Goal: Task Accomplishment & Management: Complete application form

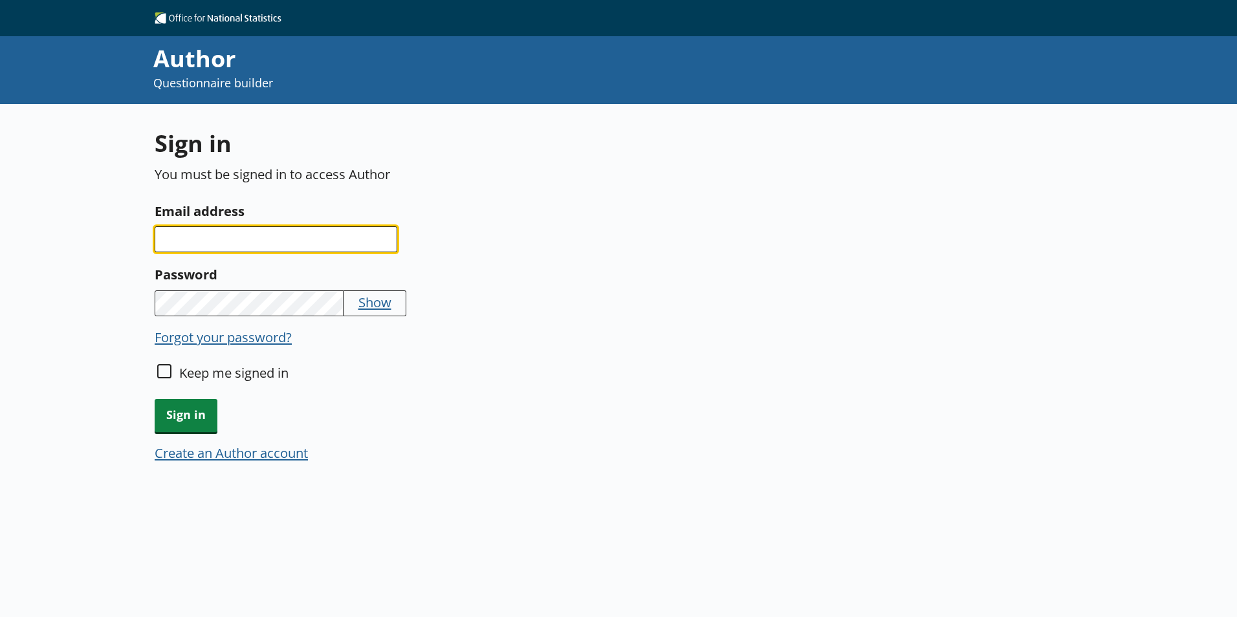
click at [357, 237] on input "Email address" at bounding box center [276, 239] width 243 height 26
click at [303, 234] on input "Email address" at bounding box center [276, 239] width 243 height 26
paste input "[PERSON_NAME][EMAIL_ADDRESS][PERSON_NAME][DOMAIN_NAME]"
type input "[PERSON_NAME][EMAIL_ADDRESS][PERSON_NAME][DOMAIN_NAME]"
click at [170, 370] on input "Keep me signed in" at bounding box center [164, 371] width 14 height 14
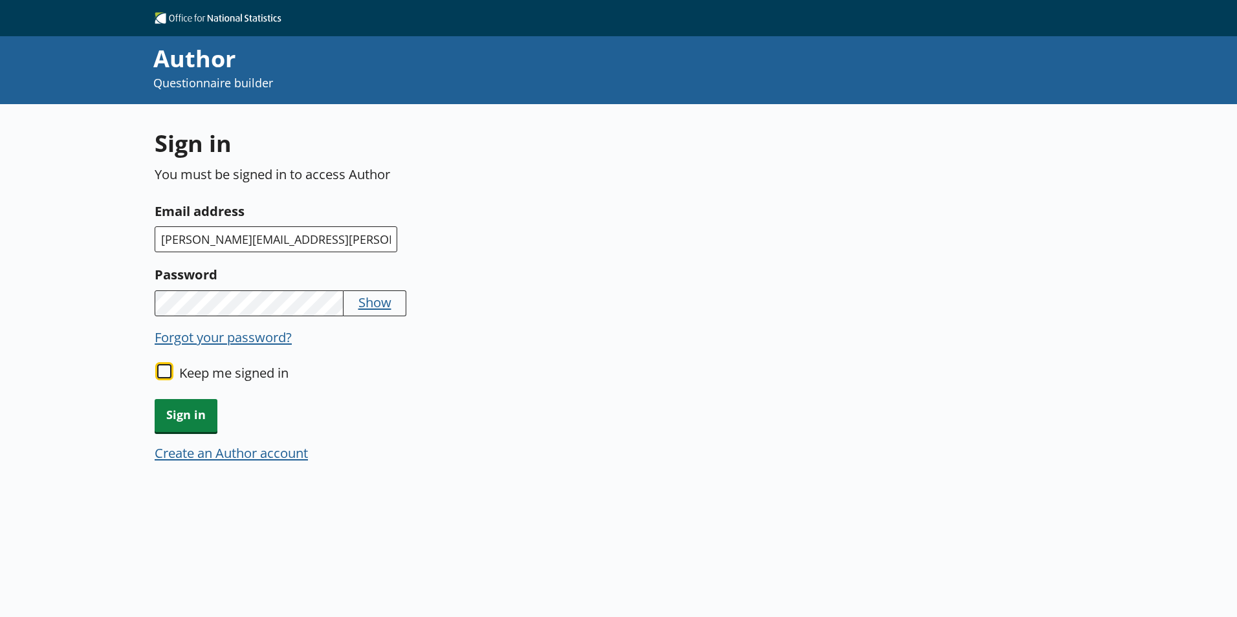
checkbox input "true"
click at [188, 423] on span "Sign in" at bounding box center [186, 415] width 63 height 33
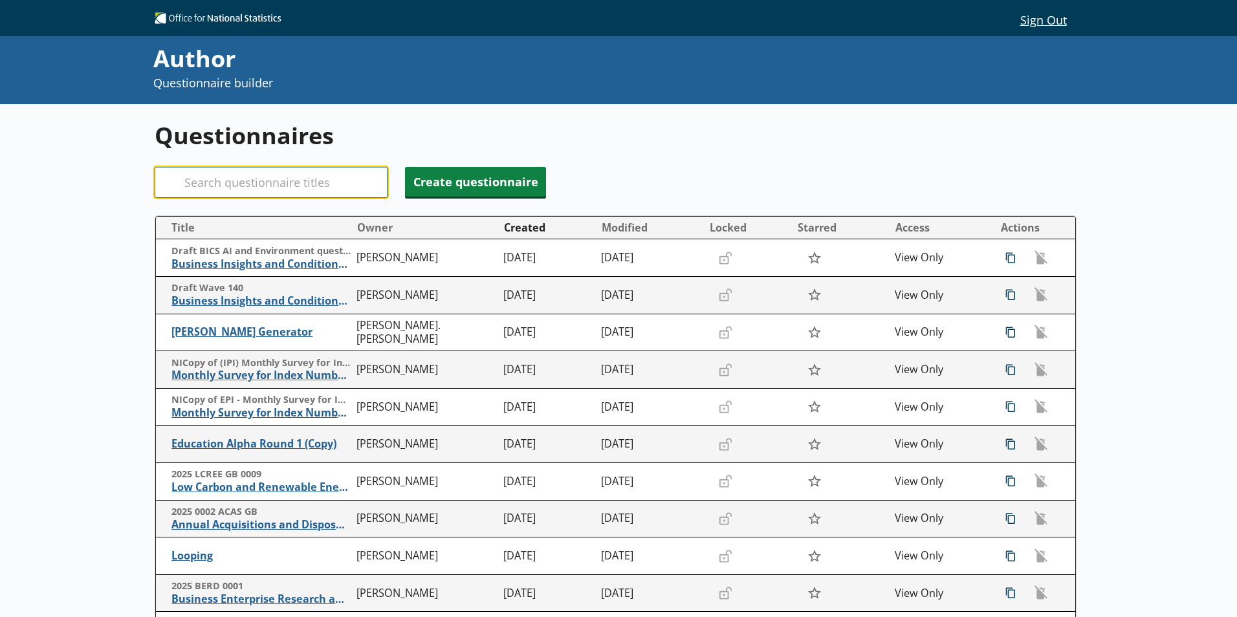
click at [279, 191] on input "Search" at bounding box center [271, 182] width 233 height 31
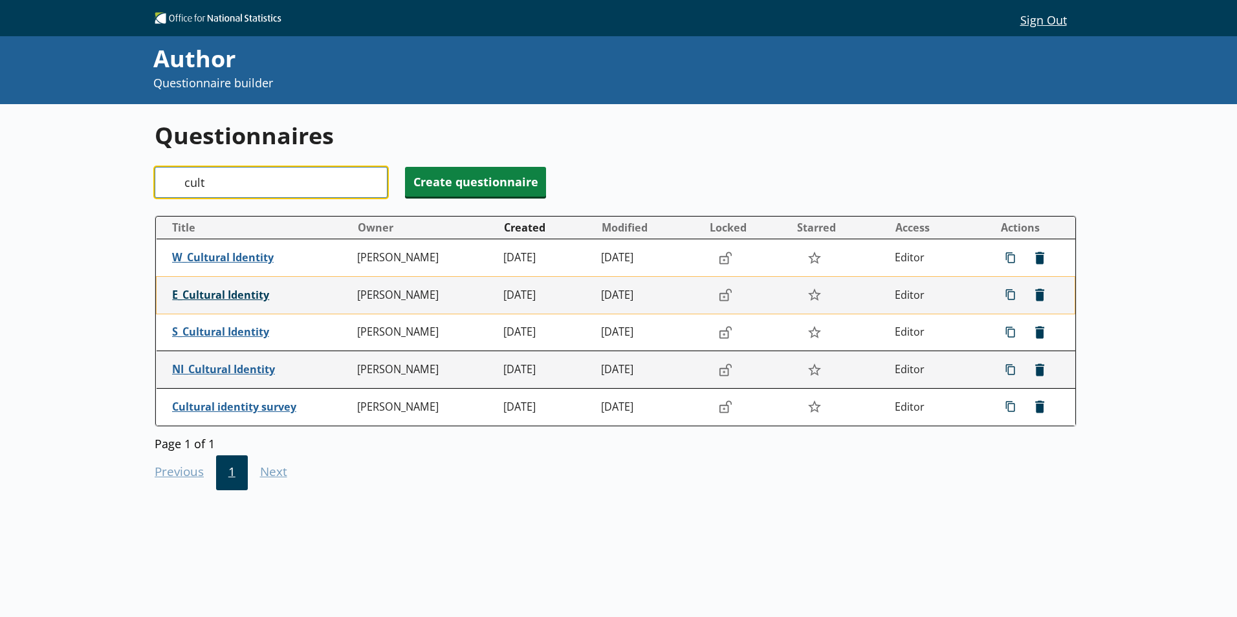
type input "cult"
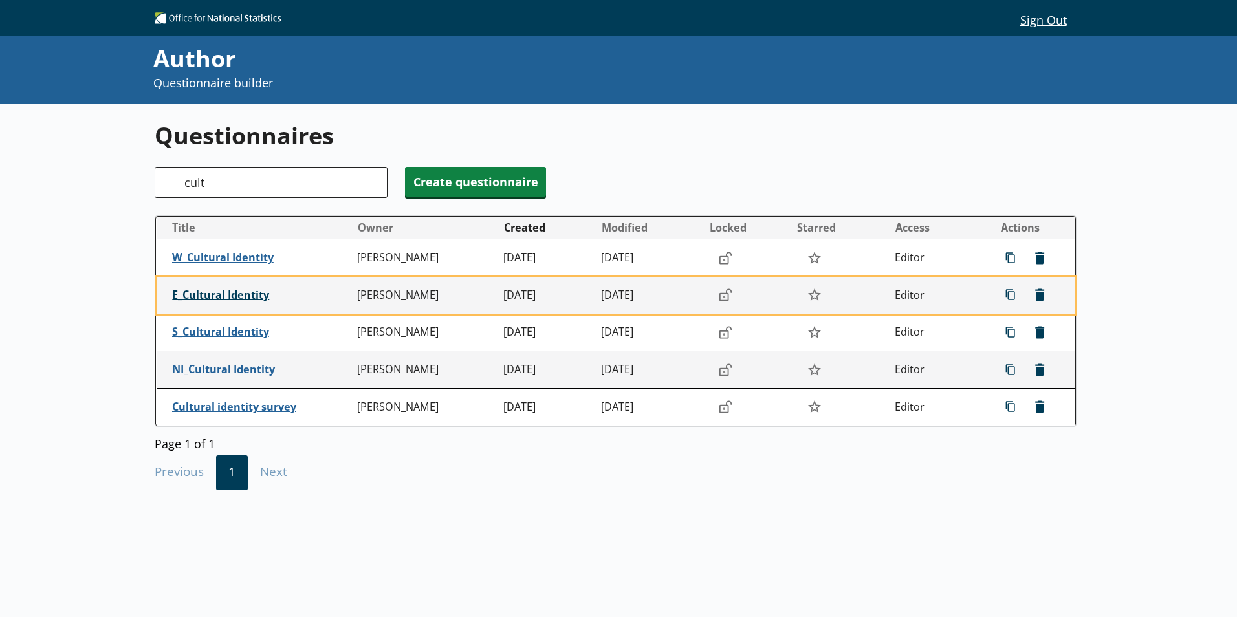
click at [245, 292] on span "E_Cultural Identity" at bounding box center [261, 296] width 179 height 14
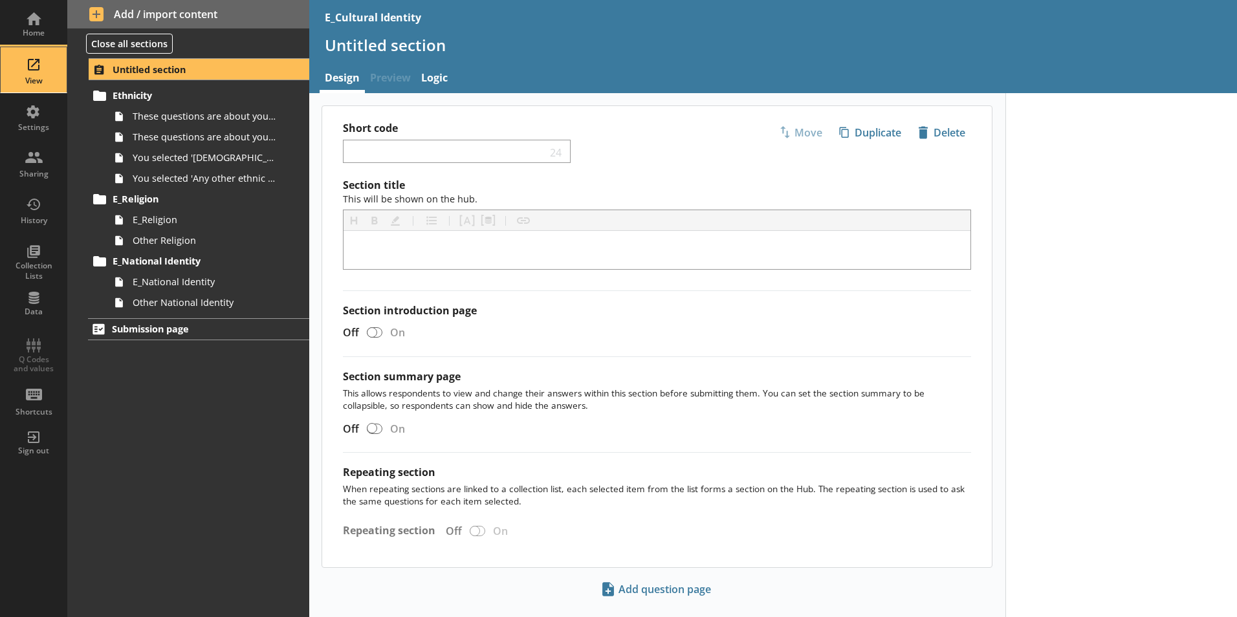
click at [51, 85] on div "View" at bounding box center [33, 81] width 45 height 10
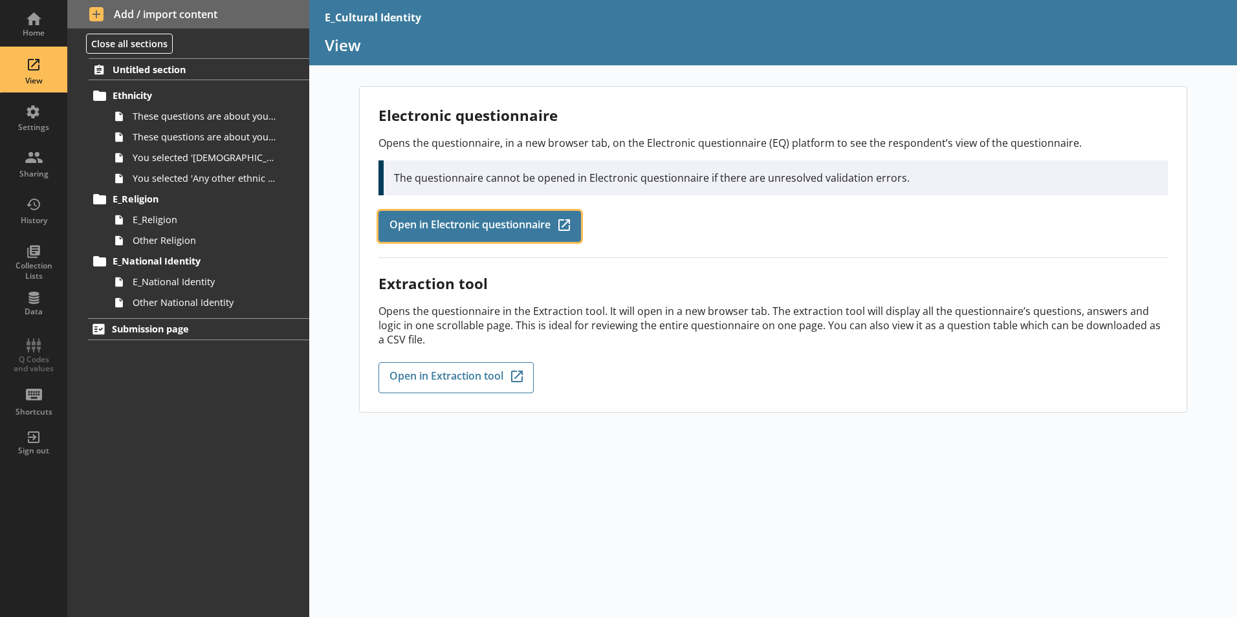
click at [472, 215] on link "Open in Electronic questionnaire Q-Codes_Icon Created with Sketch." at bounding box center [480, 226] width 203 height 31
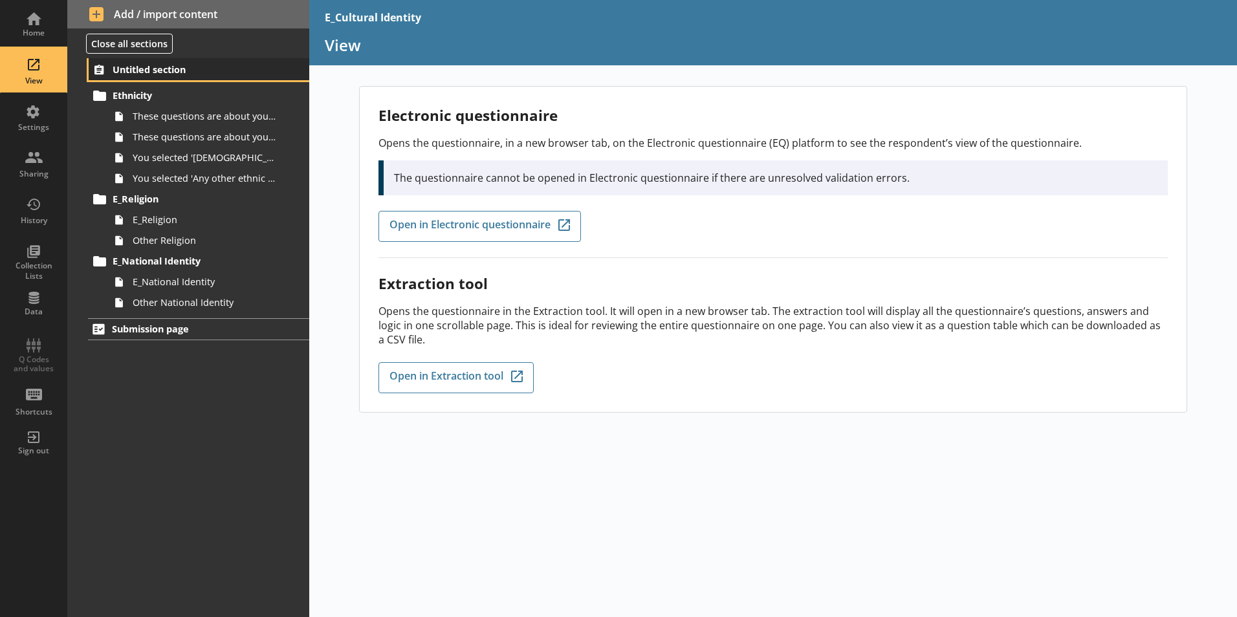
click at [141, 77] on link "Untitled section" at bounding box center [199, 69] width 221 height 22
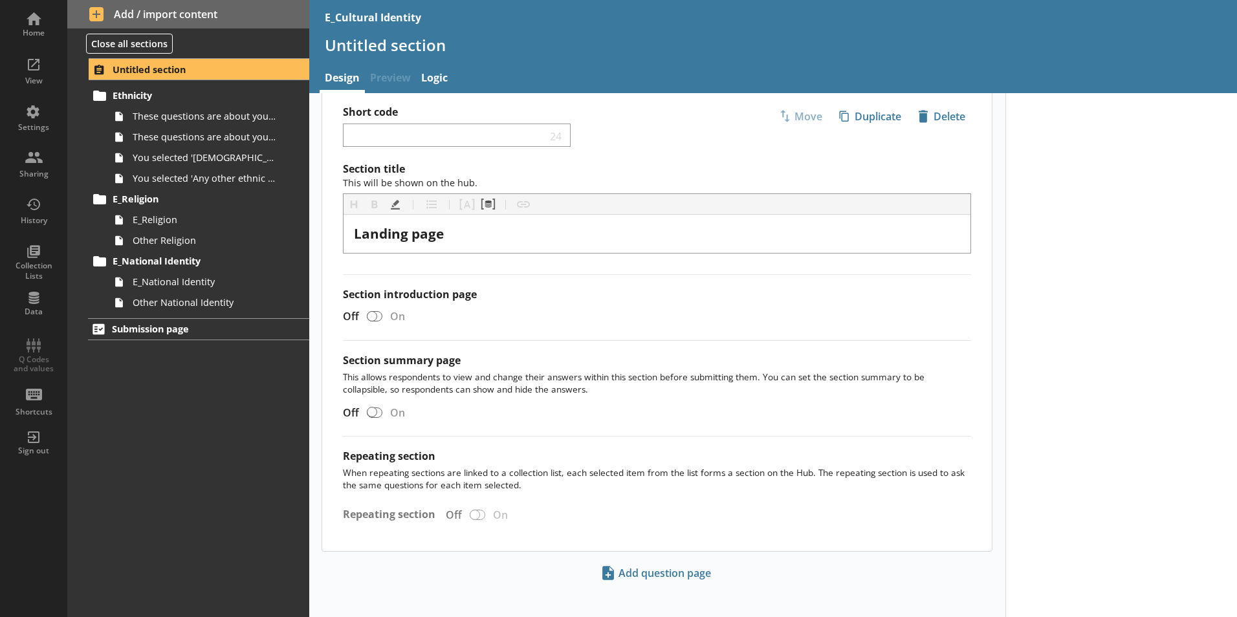
scroll to position [25, 0]
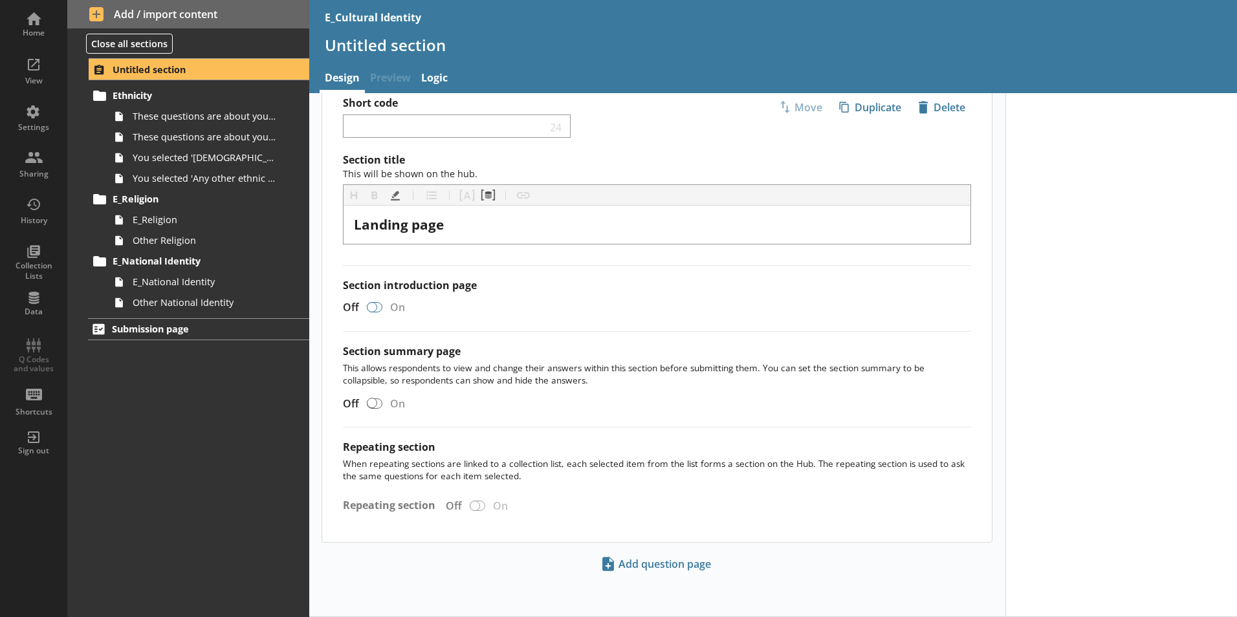
click at [373, 308] on div at bounding box center [372, 307] width 10 height 10
checkbox input "true"
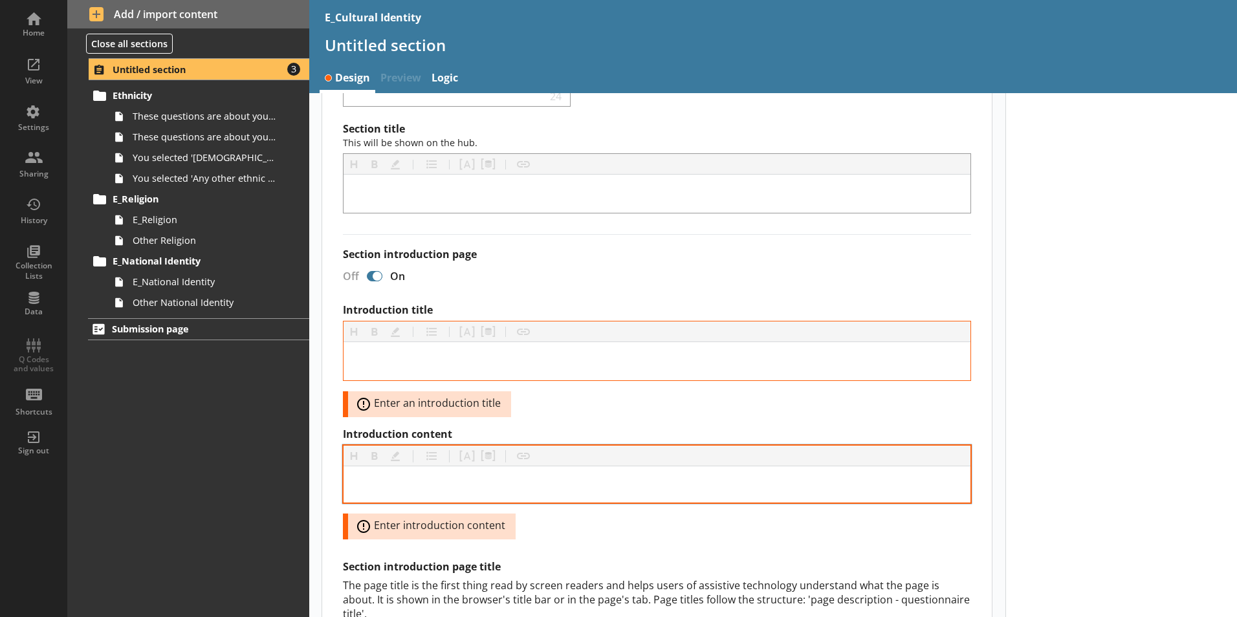
scroll to position [0, 0]
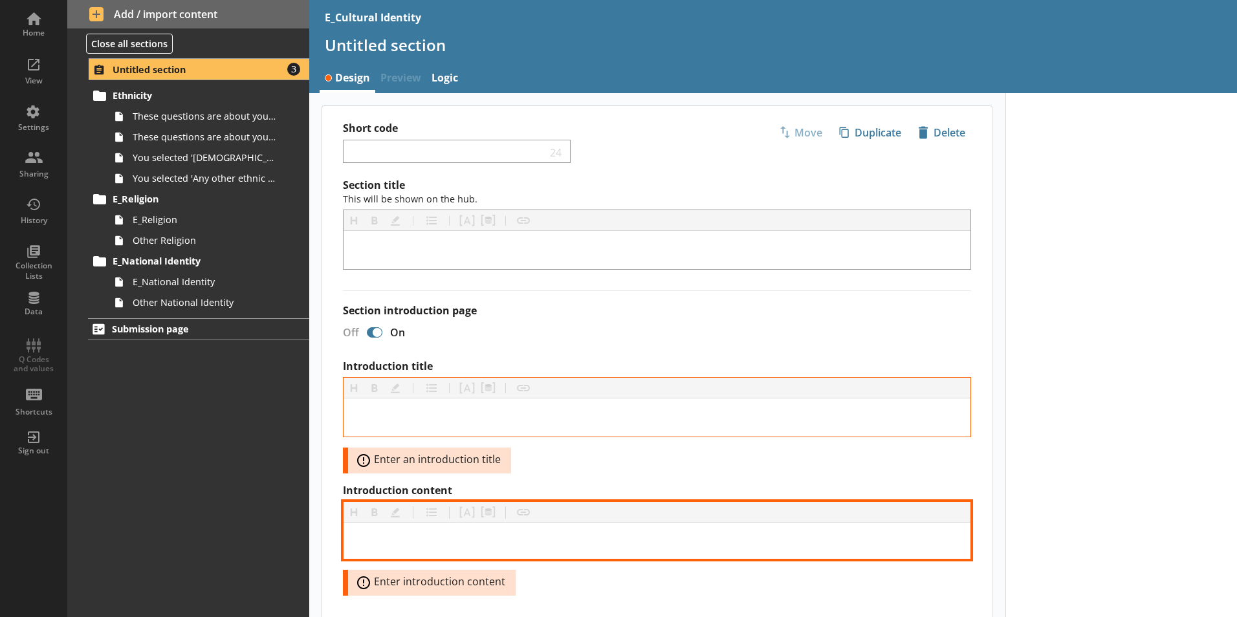
click at [555, 536] on div "Introduction content" at bounding box center [657, 541] width 606 height 16
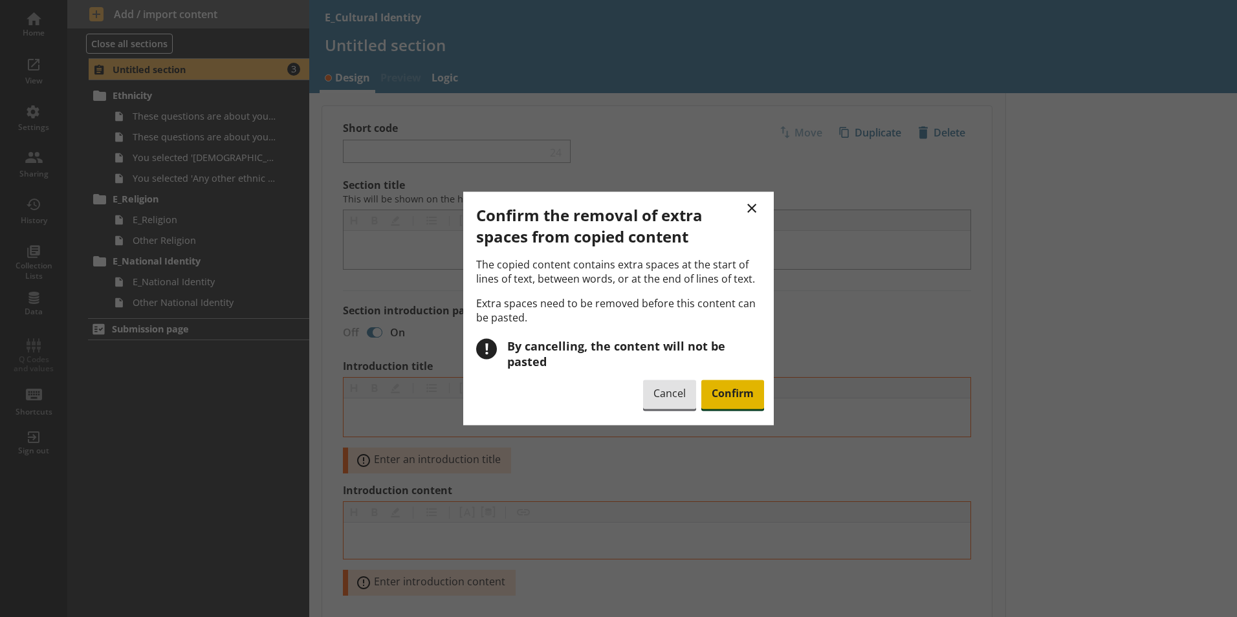
click at [709, 383] on span "Confirm" at bounding box center [732, 395] width 63 height 30
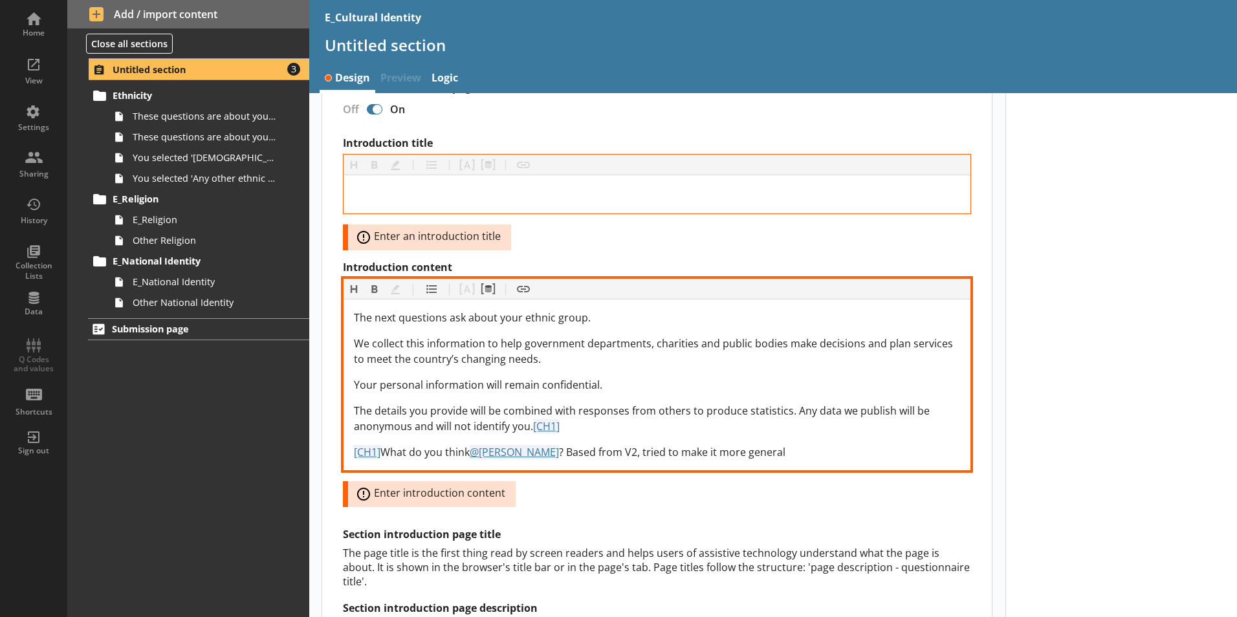
scroll to position [324, 0]
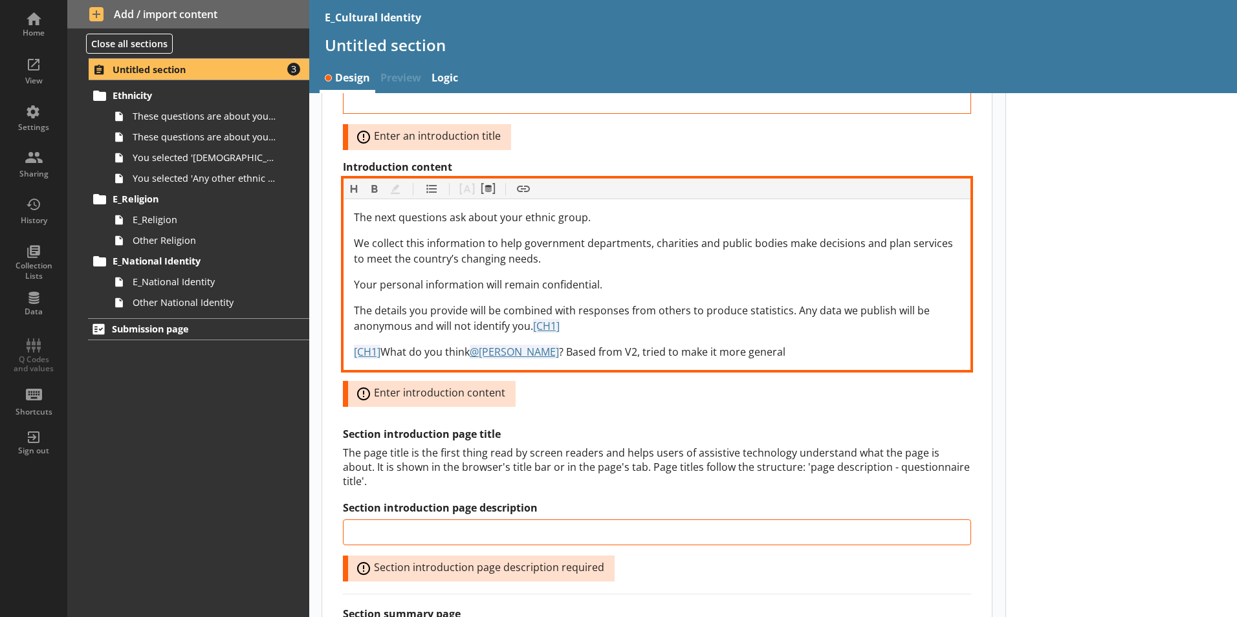
click at [524, 296] on div "The next questions ask about your ethnic group. We collect this information to …" at bounding box center [657, 285] width 606 height 150
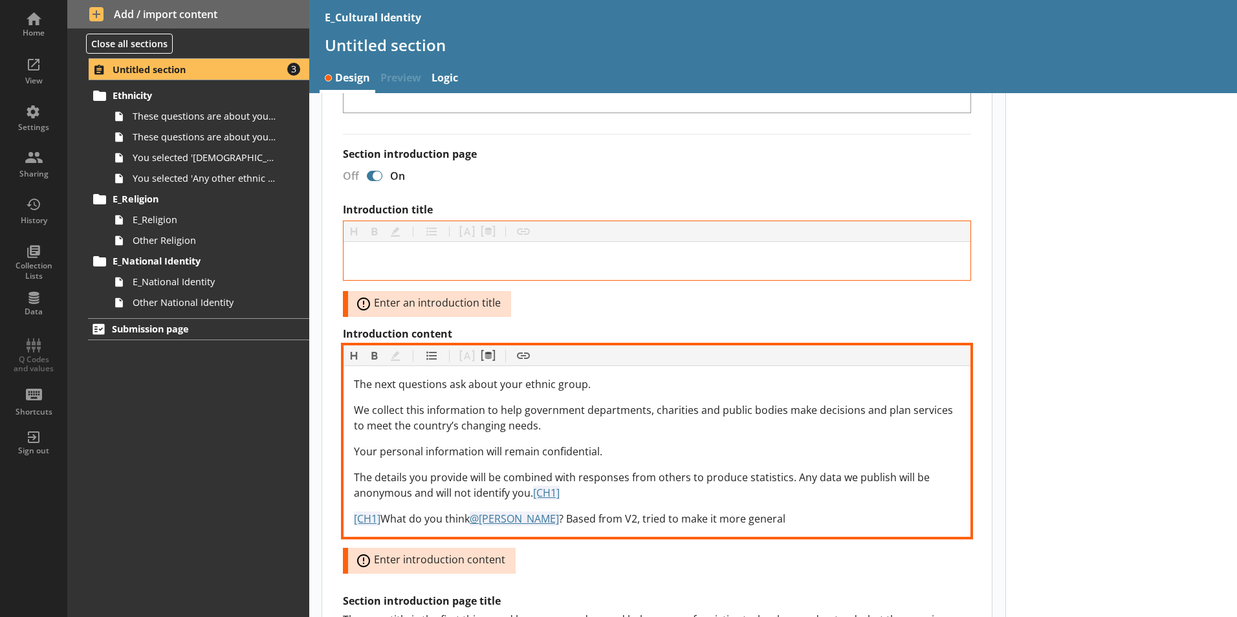
scroll to position [129, 0]
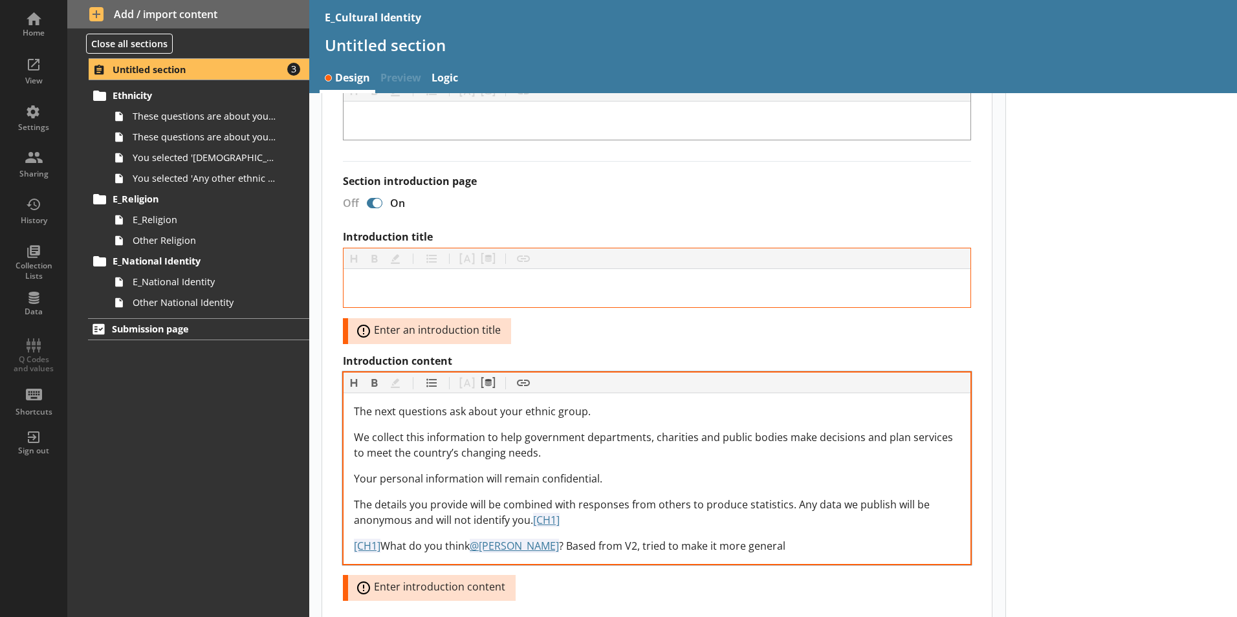
click at [569, 304] on div at bounding box center [657, 288] width 627 height 38
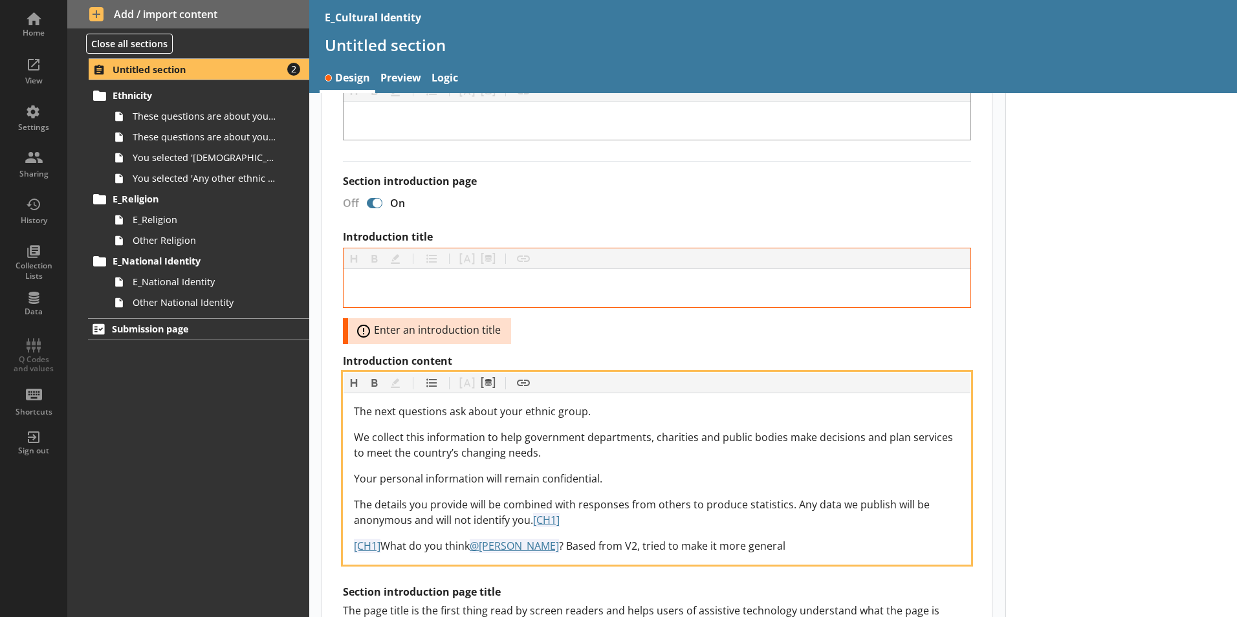
click at [418, 490] on div "The next questions ask about your ethnic group. We collect this information to …" at bounding box center [657, 479] width 606 height 150
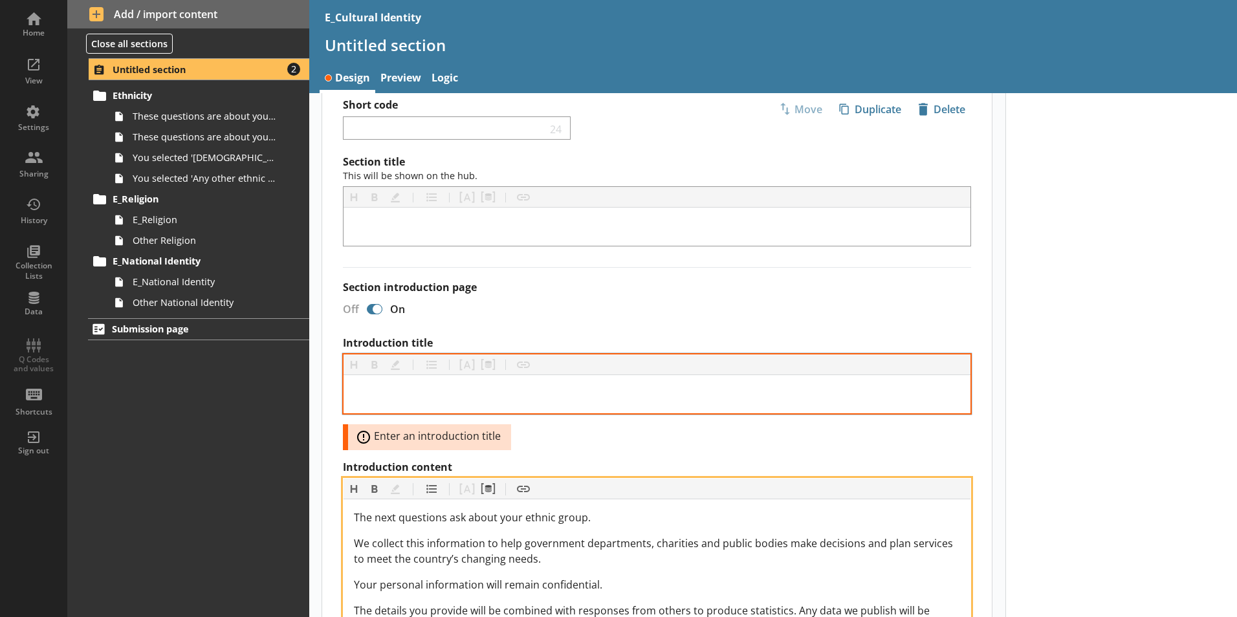
scroll to position [0, 0]
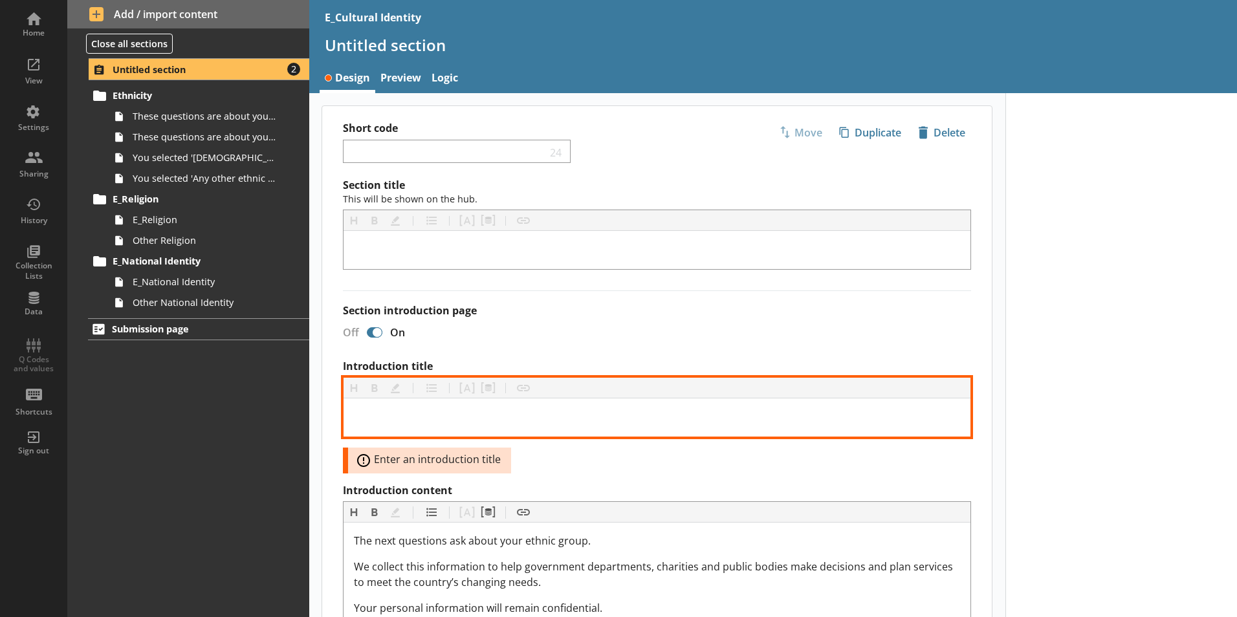
click at [455, 413] on div "Introduction title" at bounding box center [657, 417] width 606 height 17
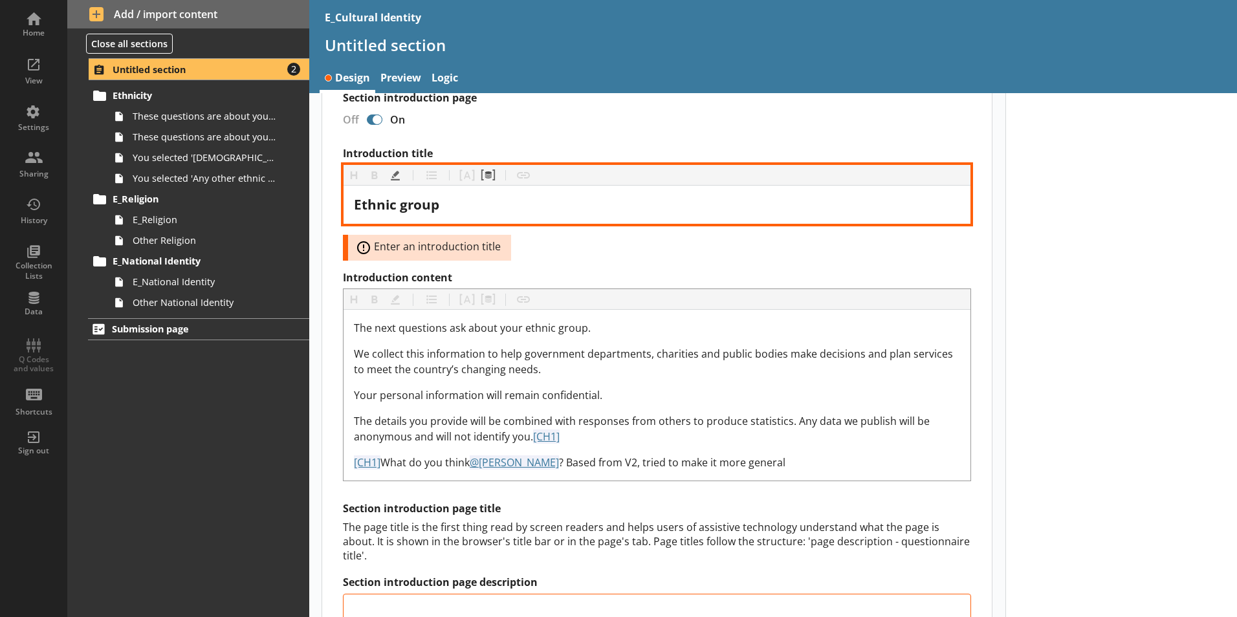
scroll to position [324, 0]
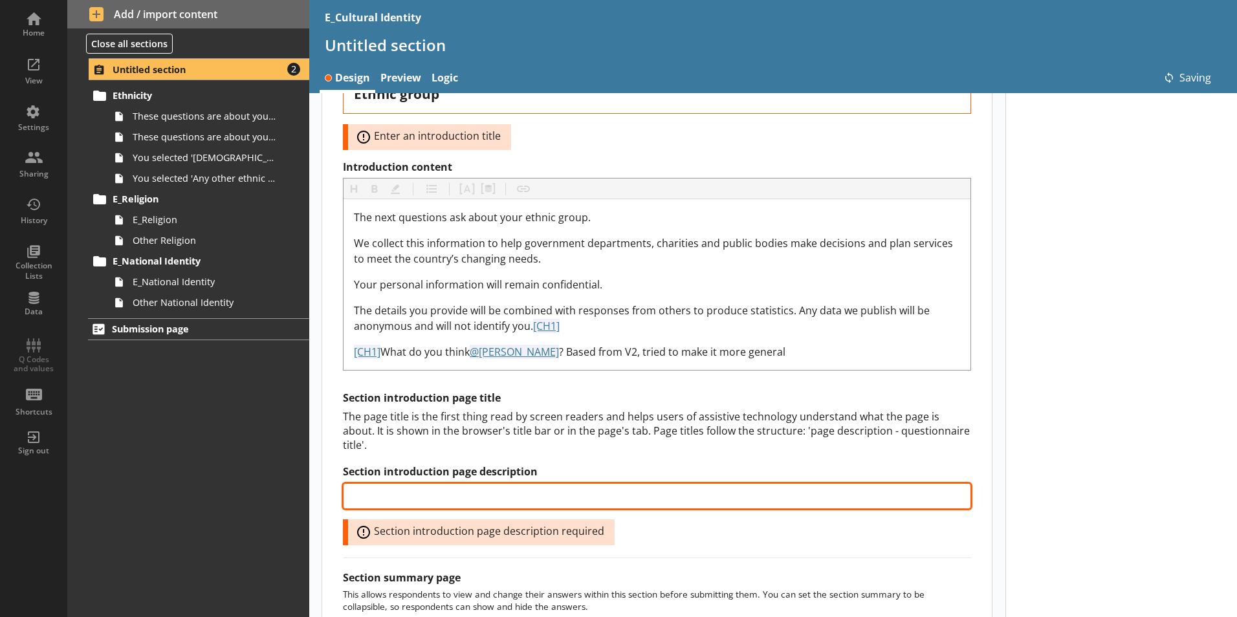
click at [521, 483] on input "Section introduction page description" at bounding box center [657, 496] width 628 height 26
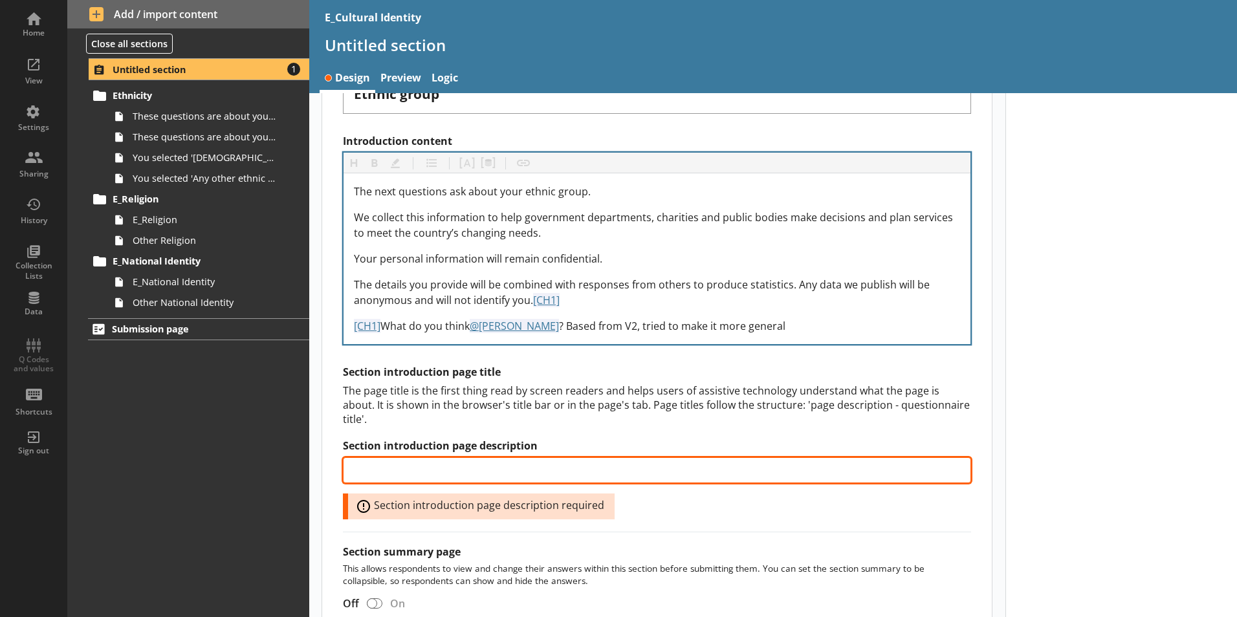
scroll to position [259, 0]
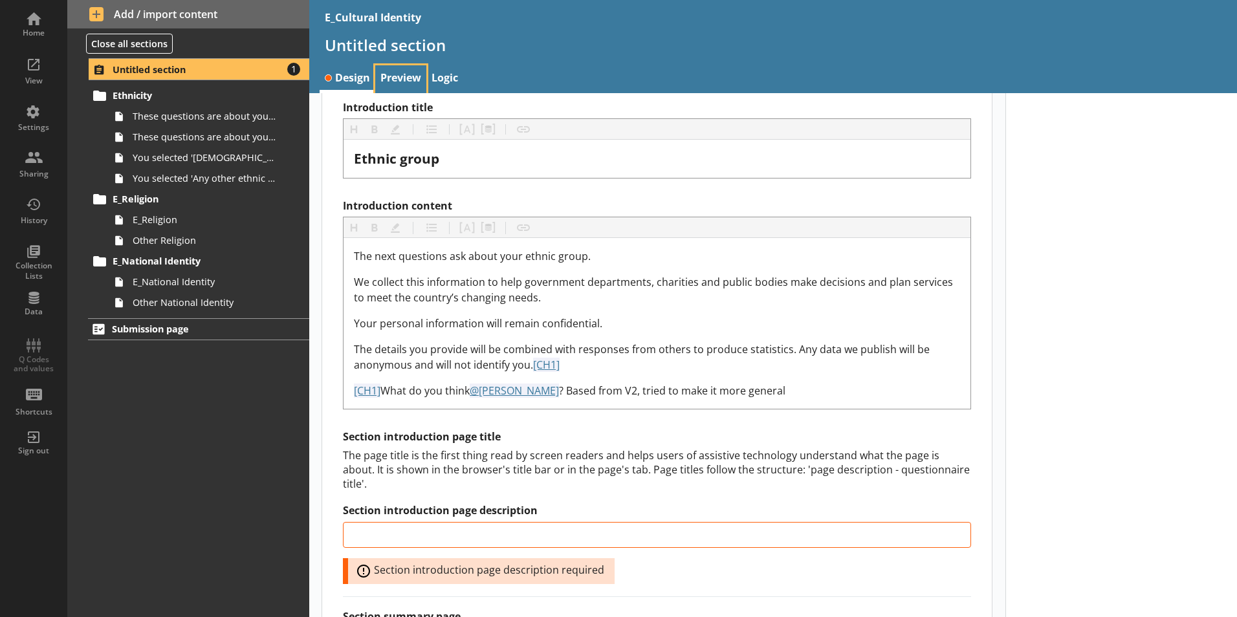
click at [410, 76] on link "Preview" at bounding box center [400, 79] width 51 height 28
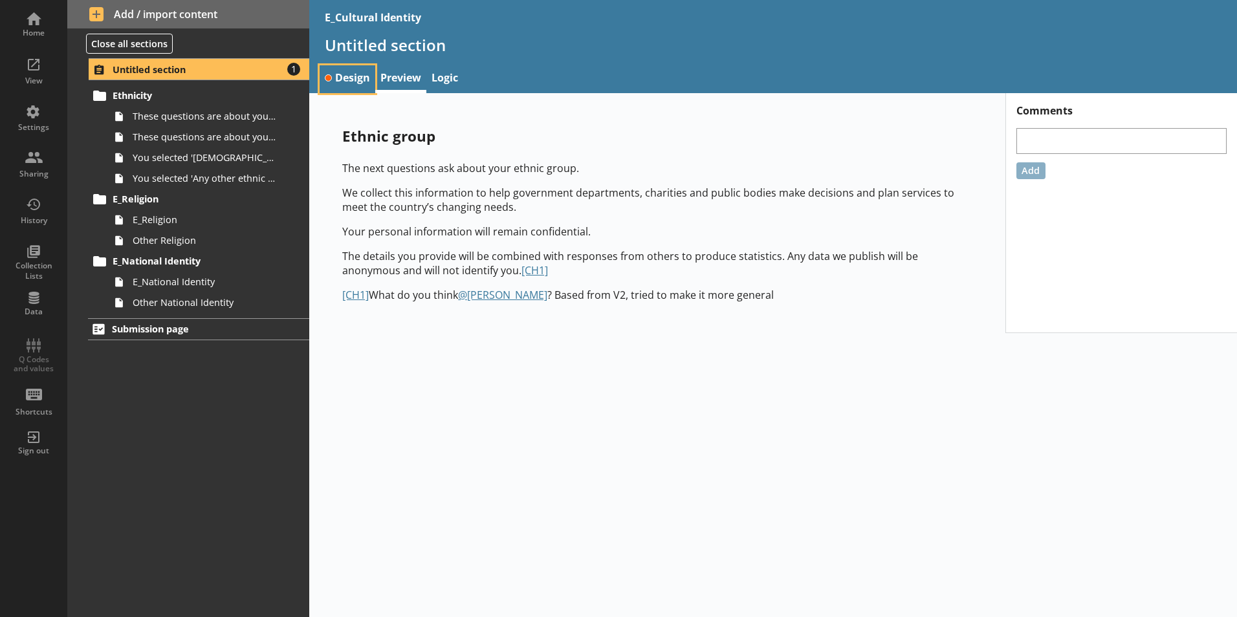
click at [365, 72] on link "Design" at bounding box center [348, 79] width 56 height 28
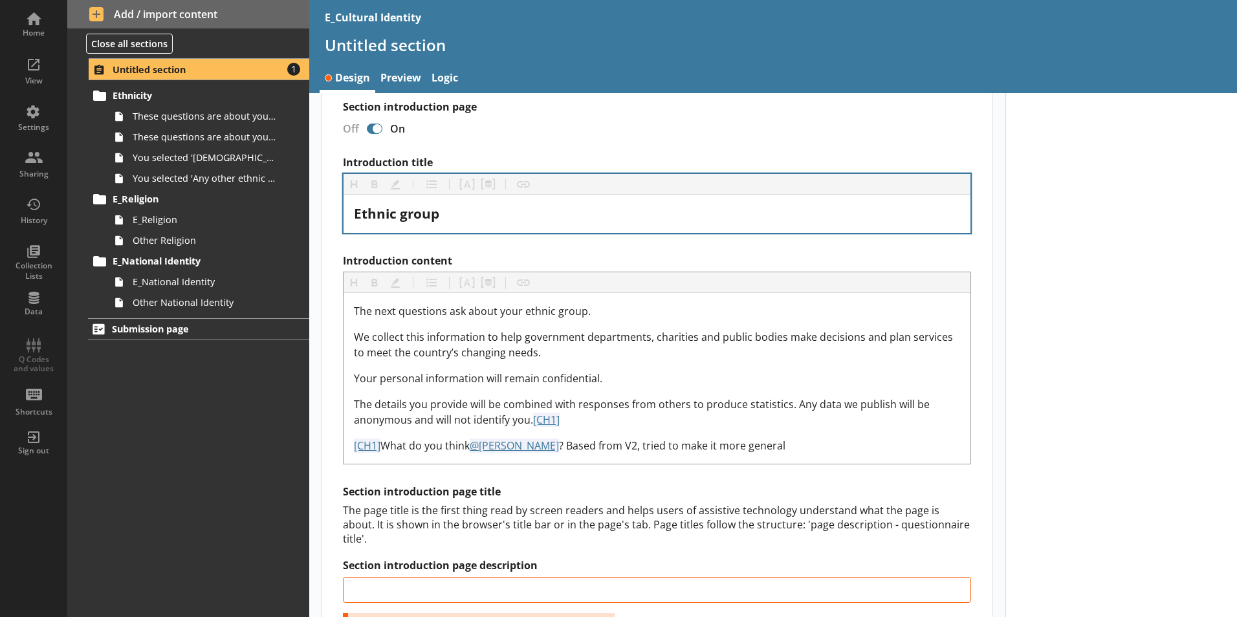
scroll to position [259, 0]
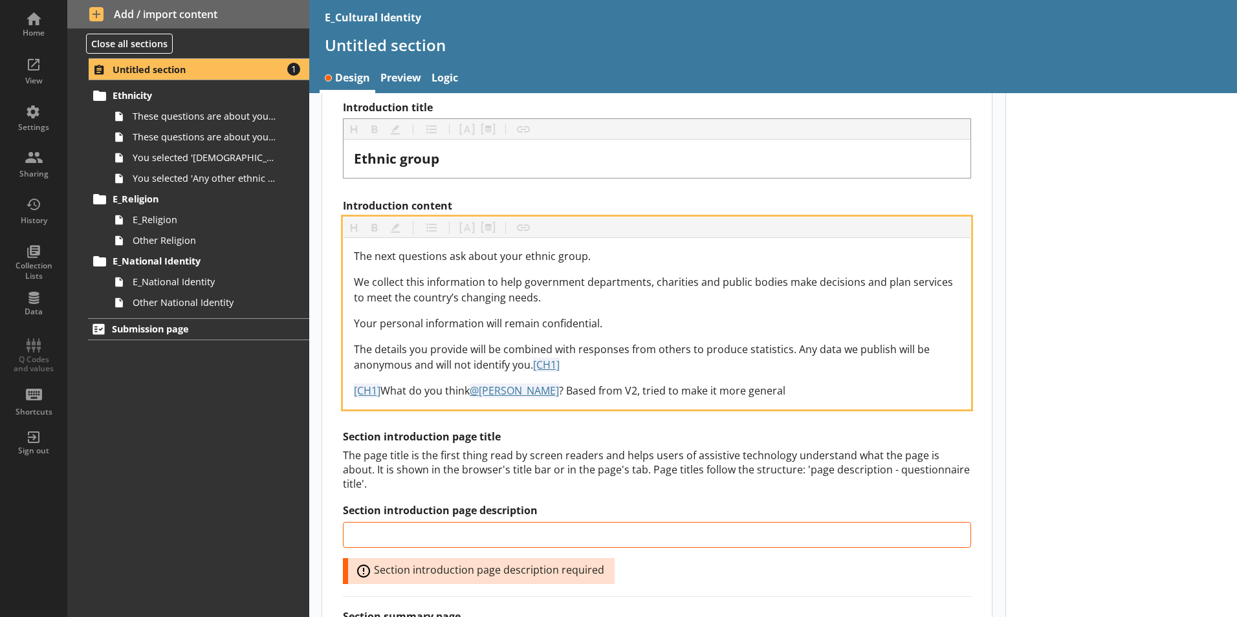
click at [677, 382] on div "The next questions ask about your ethnic group. We collect this information to …" at bounding box center [657, 323] width 606 height 150
drag, startPoint x: 773, startPoint y: 389, endPoint x: 531, endPoint y: 367, distance: 243.0
click at [531, 367] on div "The next questions ask about your ethnic group. We collect this information to …" at bounding box center [657, 323] width 606 height 150
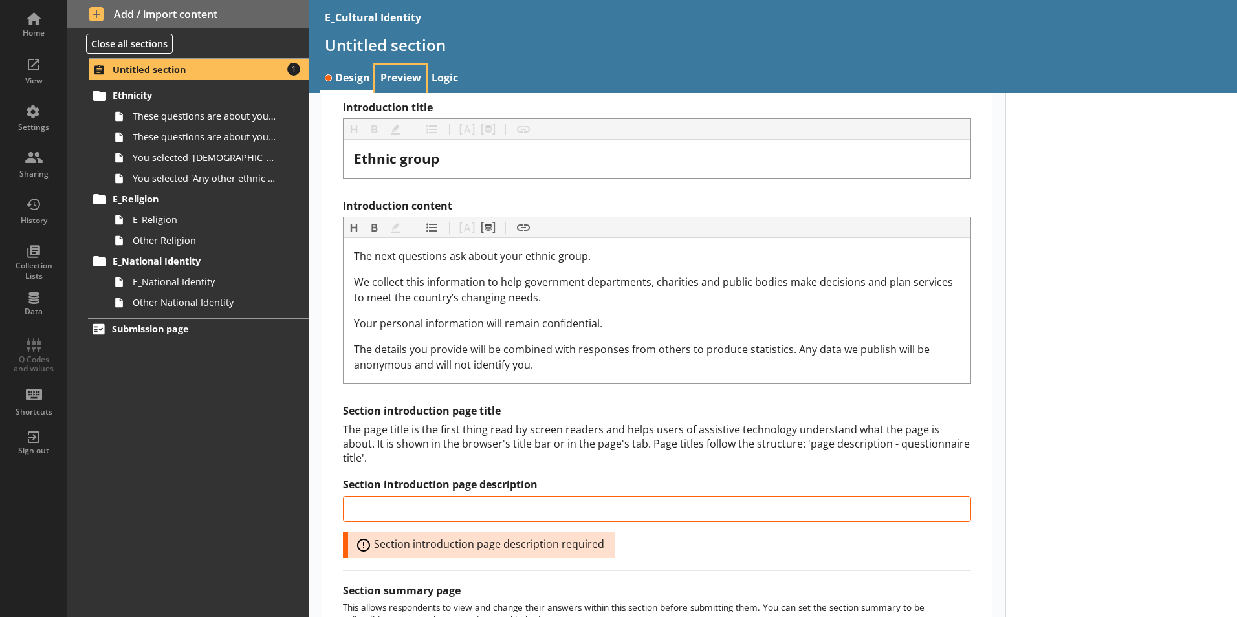
click at [388, 71] on link "Preview" at bounding box center [400, 79] width 51 height 28
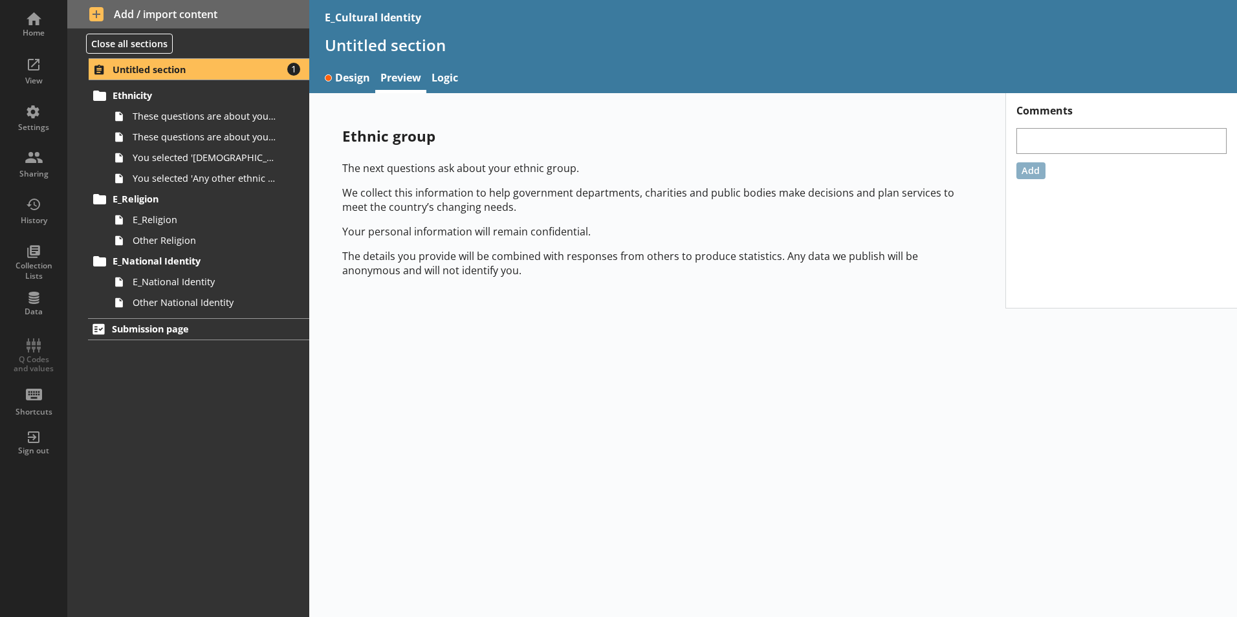
click at [481, 446] on div "Ethnic group The next questions ask about your ethnic group. We collect this in…" at bounding box center [773, 355] width 928 height 524
click at [679, 459] on div "Ethnic group The next questions ask about your ethnic group. We collect this in…" at bounding box center [773, 355] width 928 height 524
click at [350, 81] on link "Design" at bounding box center [348, 79] width 56 height 28
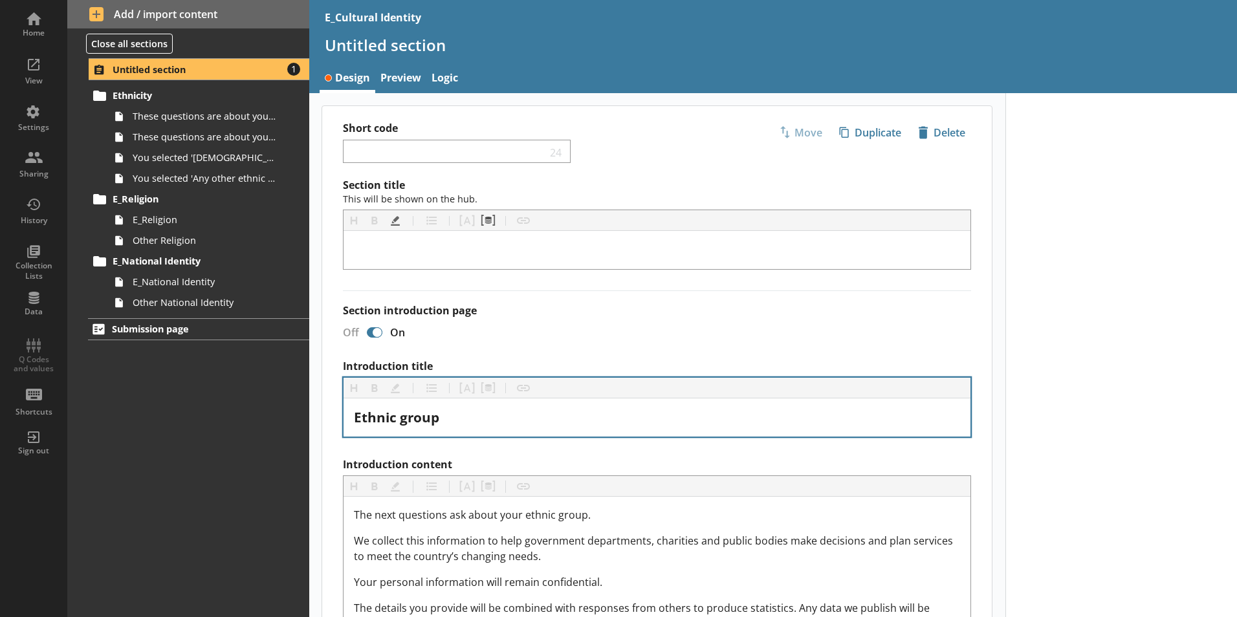
click at [441, 428] on div "Ethnic group" at bounding box center [657, 418] width 627 height 38
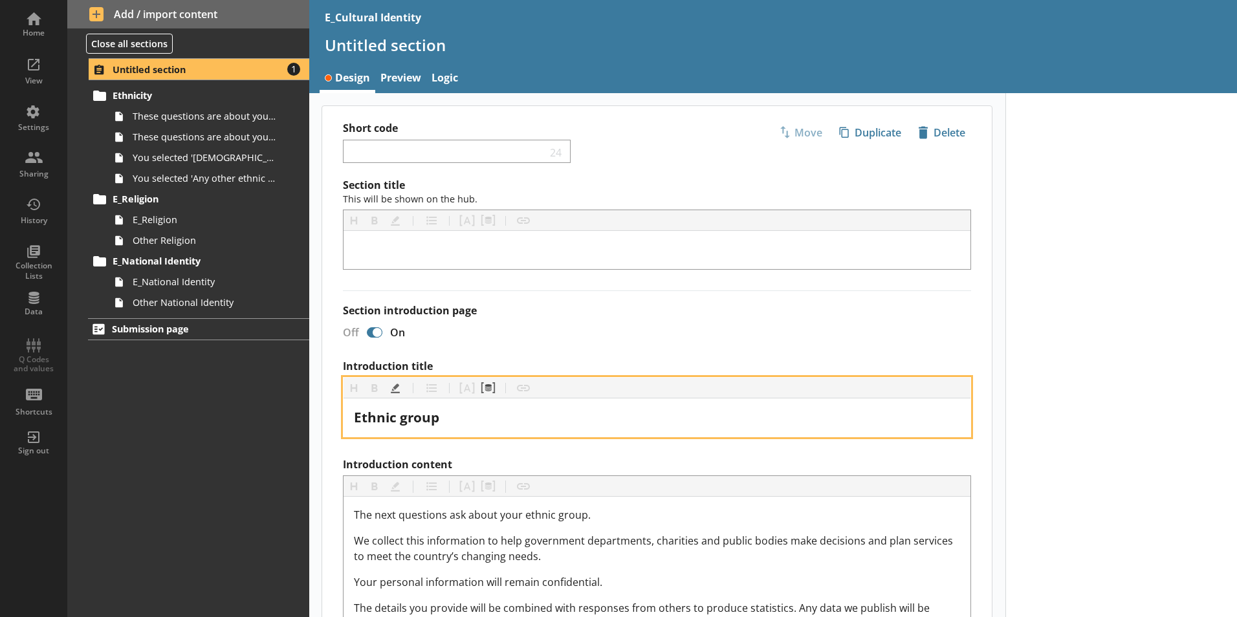
click at [443, 422] on div "Ethnic group" at bounding box center [657, 417] width 606 height 17
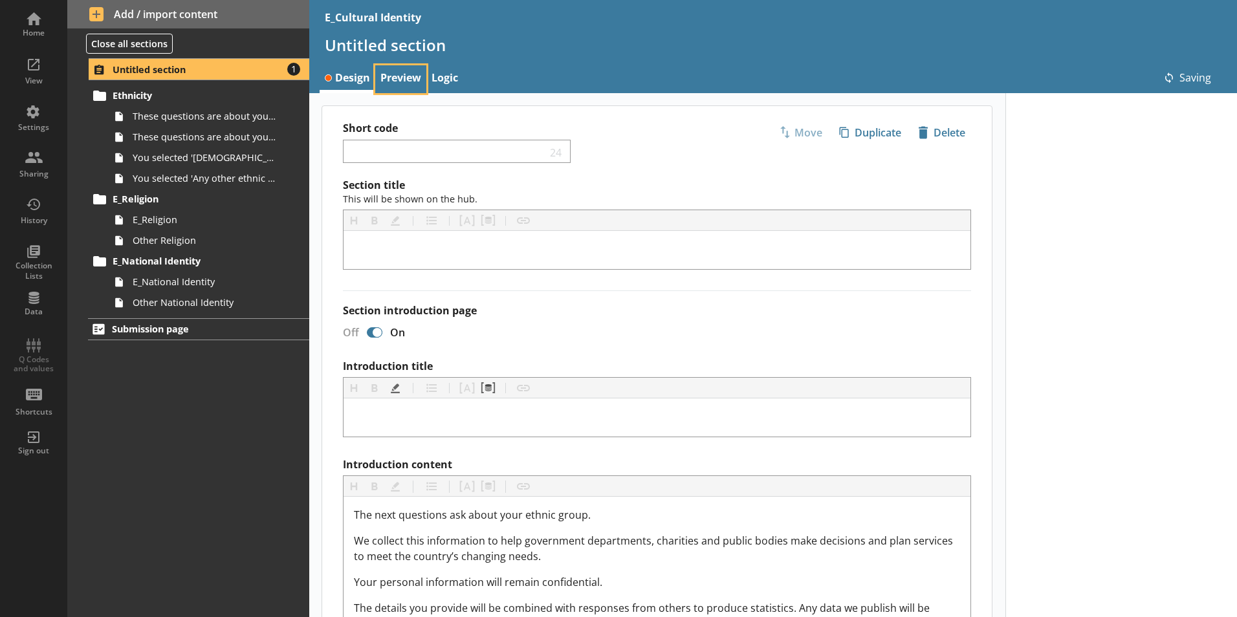
click at [413, 74] on link "Preview" at bounding box center [400, 79] width 51 height 28
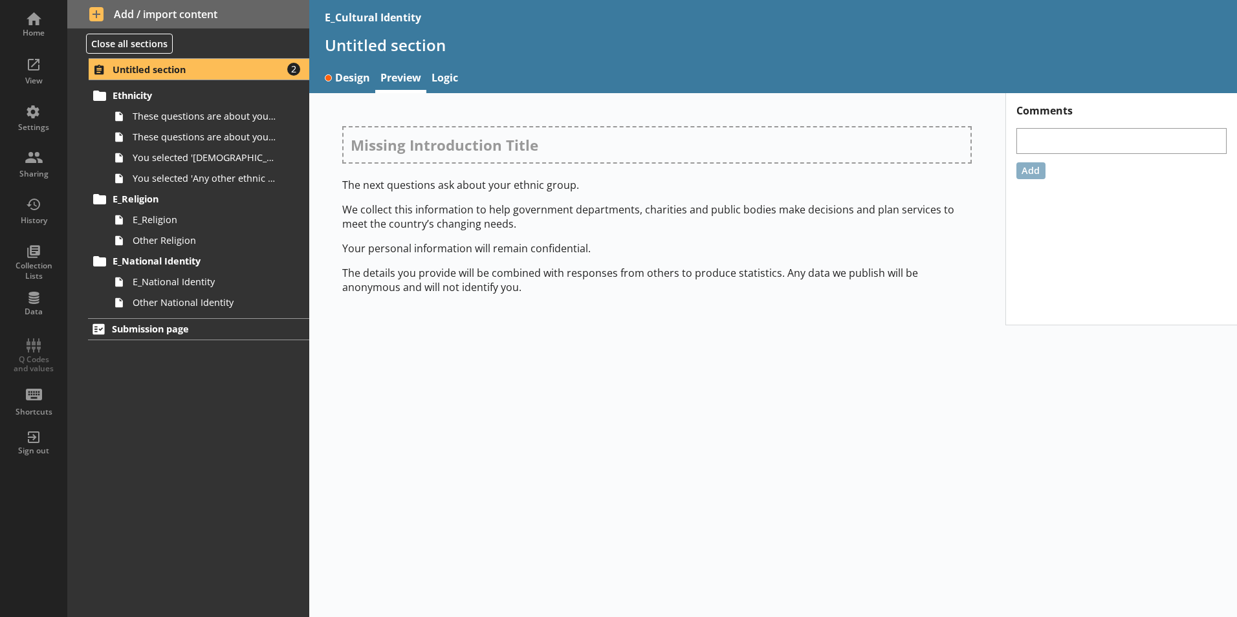
click at [658, 306] on div "Missing Introduction Title The next questions ask about your ethnic group. We c…" at bounding box center [657, 210] width 671 height 210
click at [362, 74] on link "Design" at bounding box center [348, 79] width 56 height 28
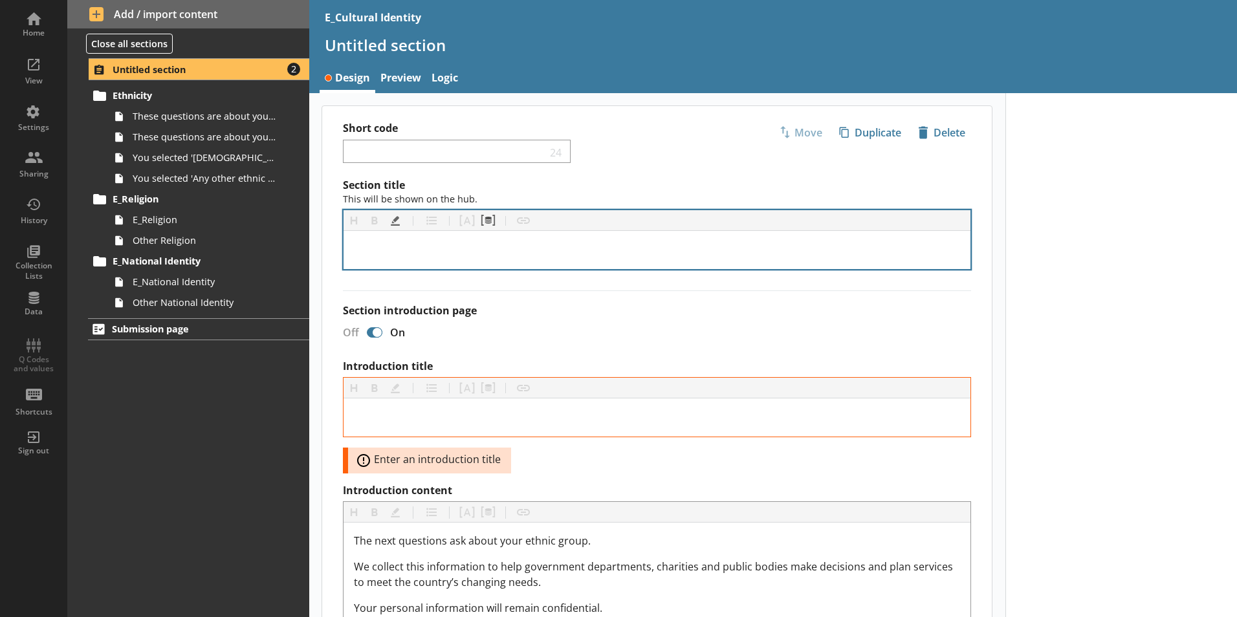
click at [421, 254] on div "[object Object]" at bounding box center [657, 249] width 606 height 17
drag, startPoint x: 360, startPoint y: 254, endPoint x: 346, endPoint y: 250, distance: 15.4
click at [346, 250] on div at bounding box center [657, 250] width 627 height 38
click at [355, 248] on div "[object Object]" at bounding box center [657, 249] width 606 height 17
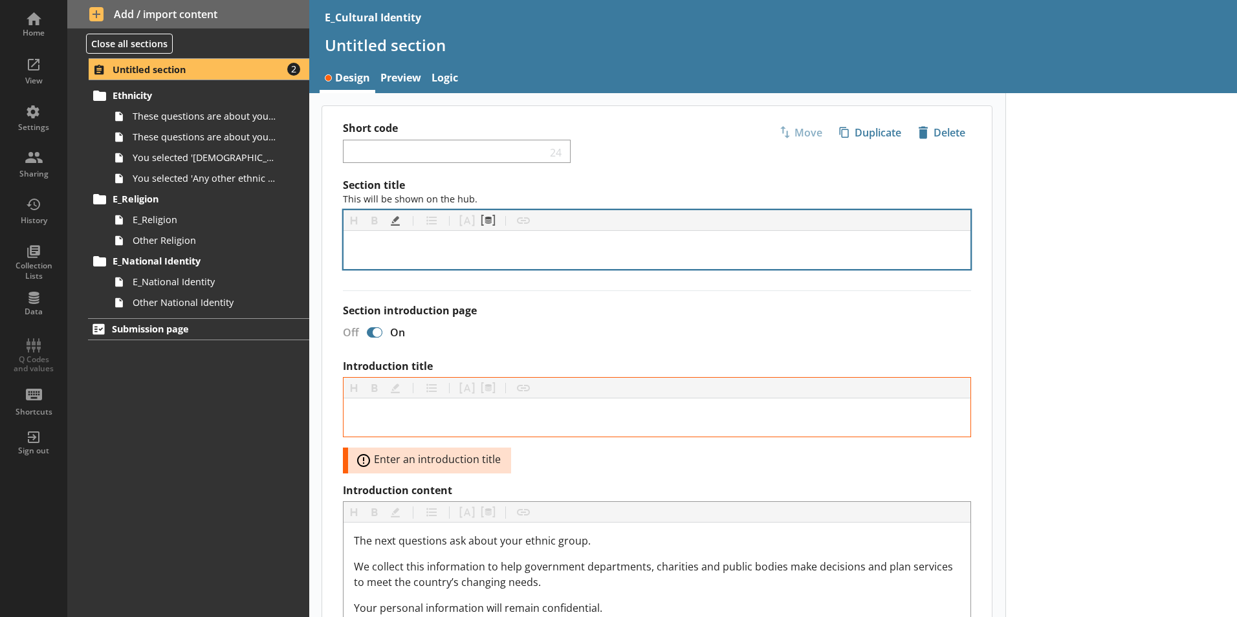
click at [356, 248] on div "[object Object]" at bounding box center [657, 249] width 606 height 17
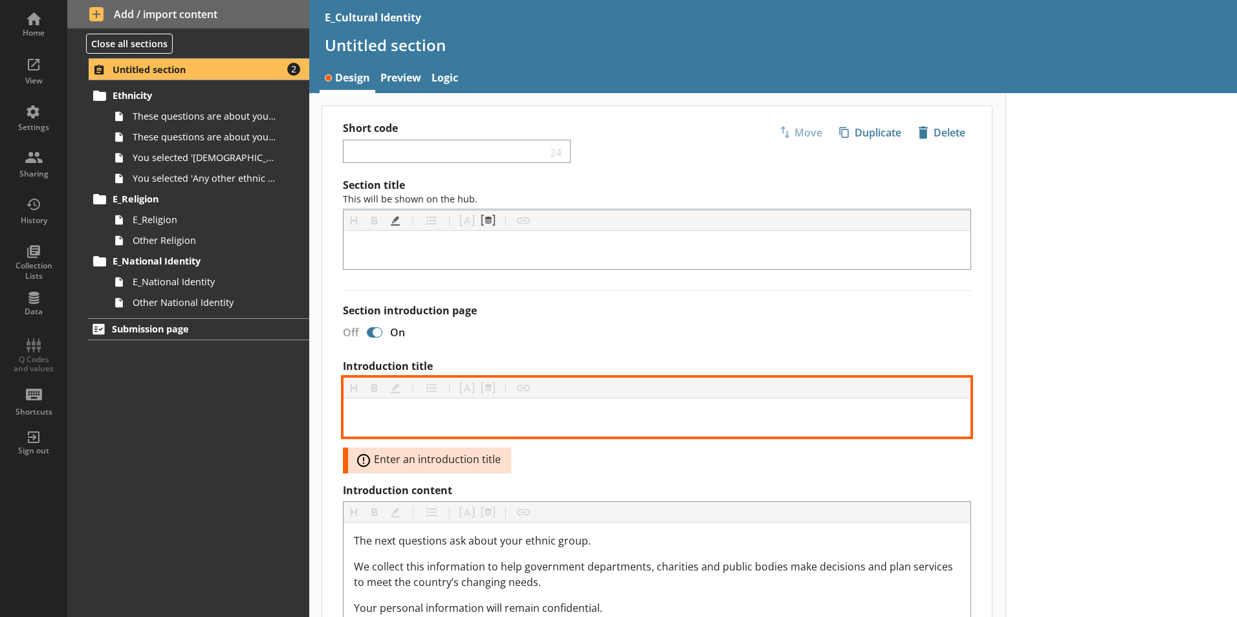
click at [396, 416] on div "Introduction title" at bounding box center [657, 417] width 606 height 17
click at [397, 415] on div "Introduction title" at bounding box center [657, 417] width 606 height 17
click at [399, 415] on div "Introduction title" at bounding box center [657, 417] width 606 height 17
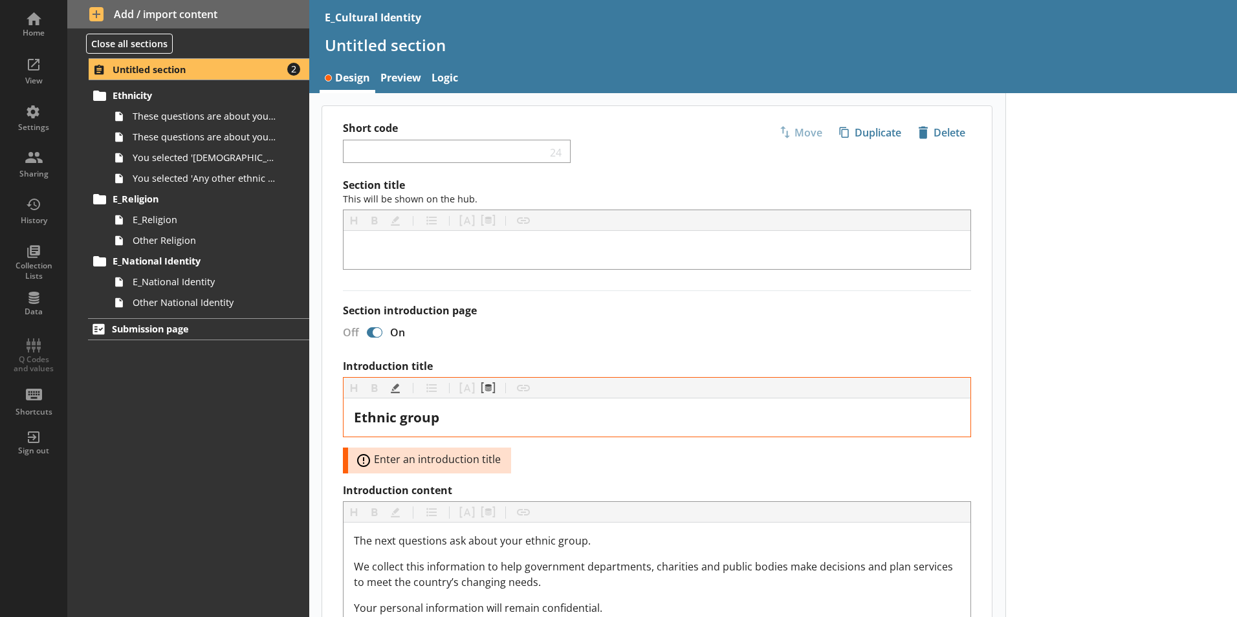
click at [1033, 391] on div at bounding box center [1121, 617] width 232 height 1048
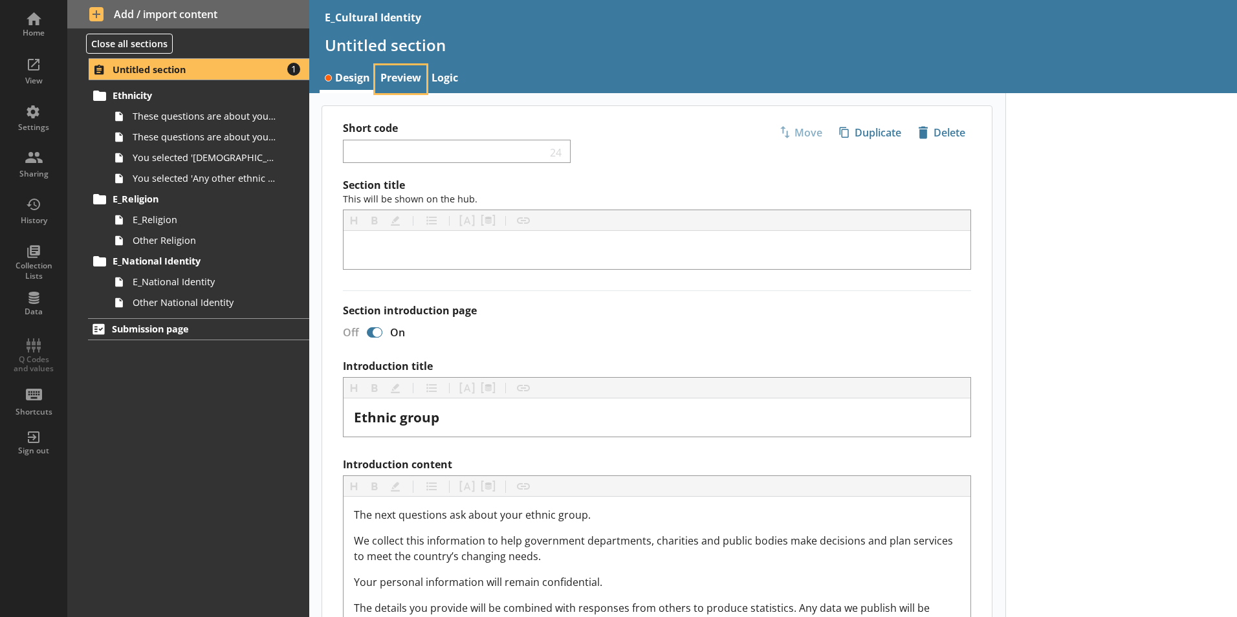
click at [396, 74] on link "Preview" at bounding box center [400, 79] width 51 height 28
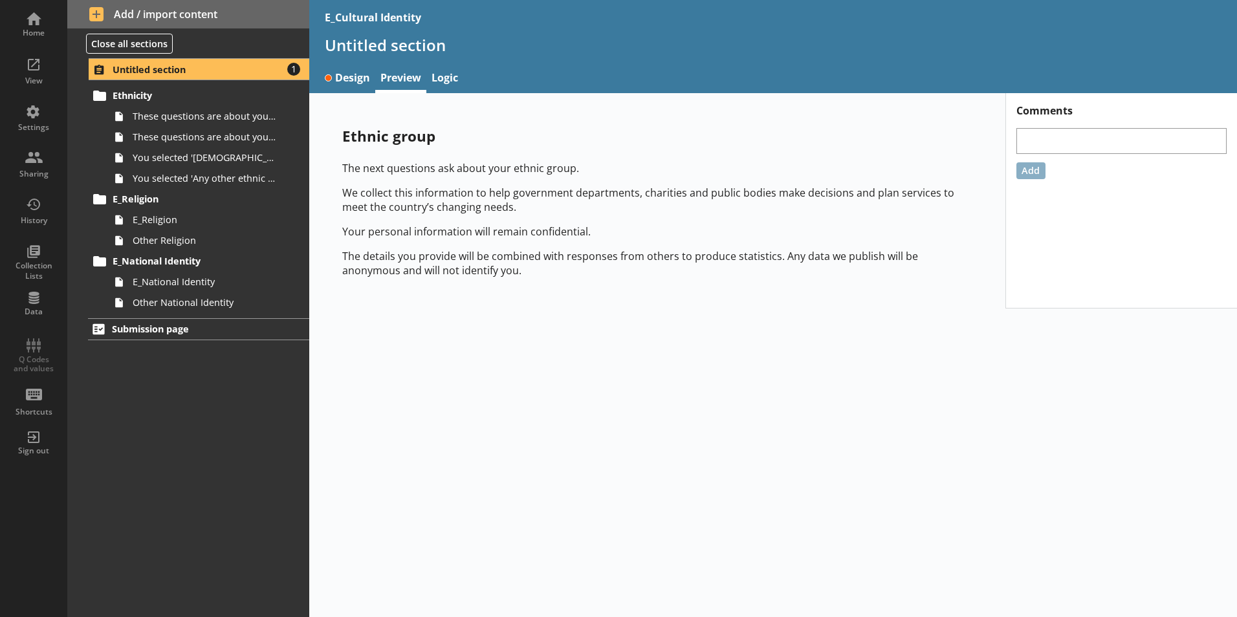
click at [482, 327] on div "Ethnic group The next questions ask about your ethnic group. We collect this in…" at bounding box center [773, 355] width 928 height 524
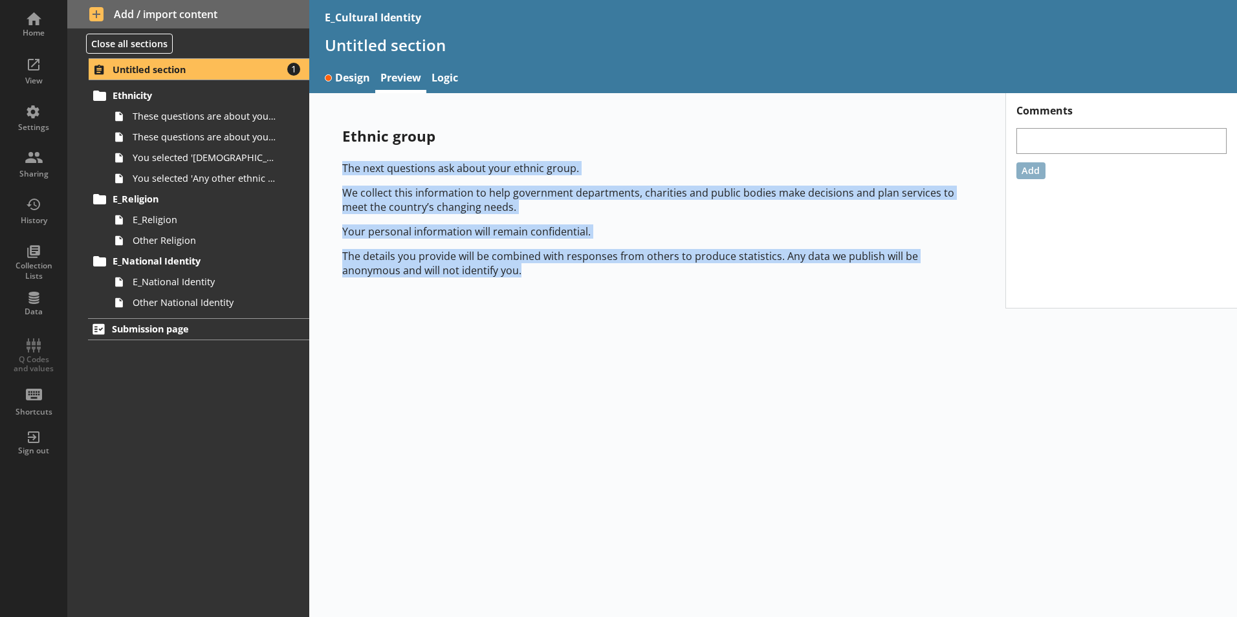
drag, startPoint x: 470, startPoint y: 272, endPoint x: 339, endPoint y: 170, distance: 166.8
click at [339, 170] on div "Ethnic group The next questions ask about your ethnic group. We collect this in…" at bounding box center [657, 201] width 671 height 192
copy div "The next questions ask about your ethnic group. We collect this information to …"
click at [726, 377] on div "Ethnic group The next questions ask about your ethnic group. We collect this in…" at bounding box center [773, 355] width 928 height 524
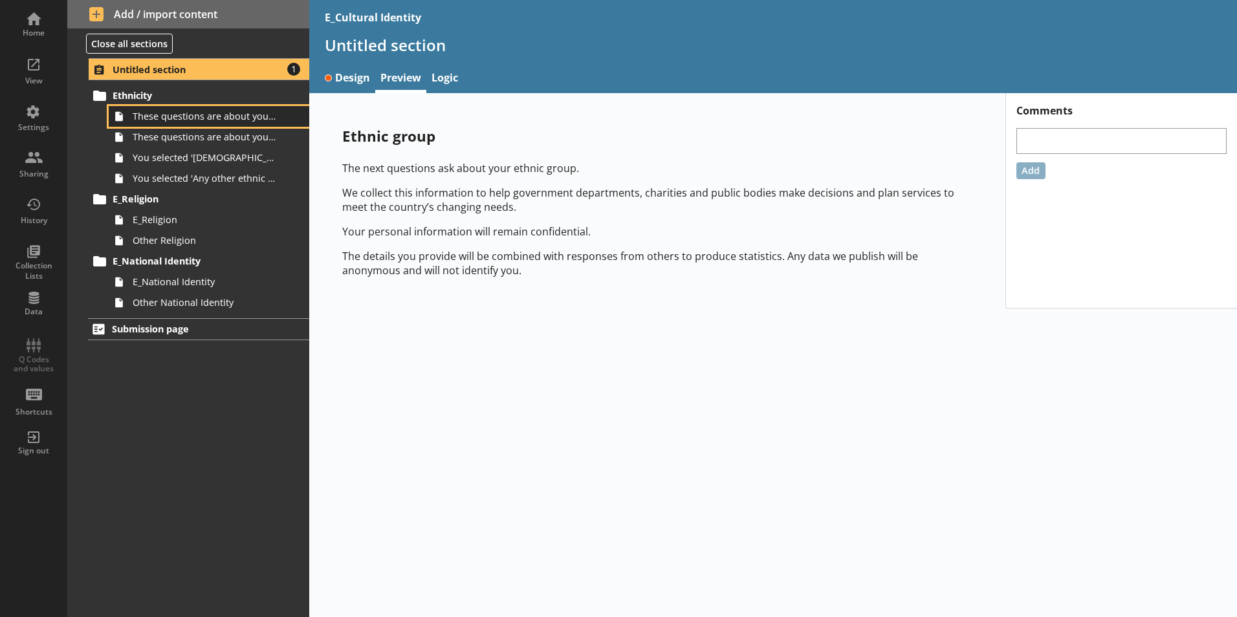
click at [166, 119] on span "These questions are about your ethnic group,1 of 2." at bounding box center [205, 116] width 144 height 12
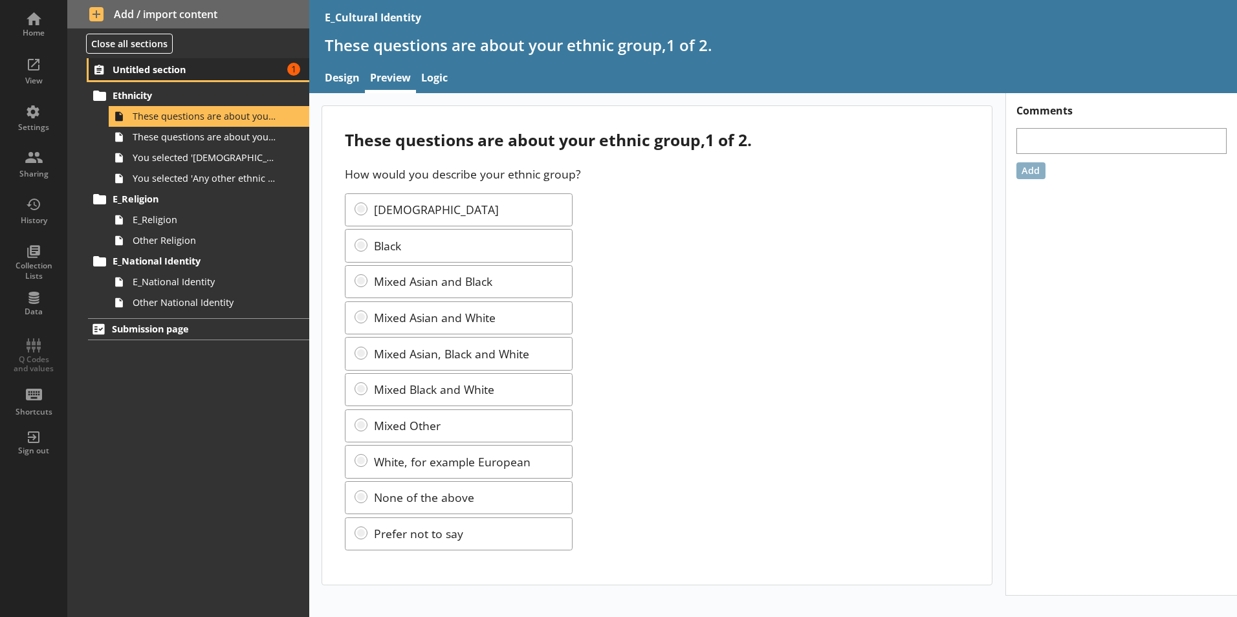
click at [179, 66] on span "Untitled section" at bounding box center [192, 69] width 159 height 12
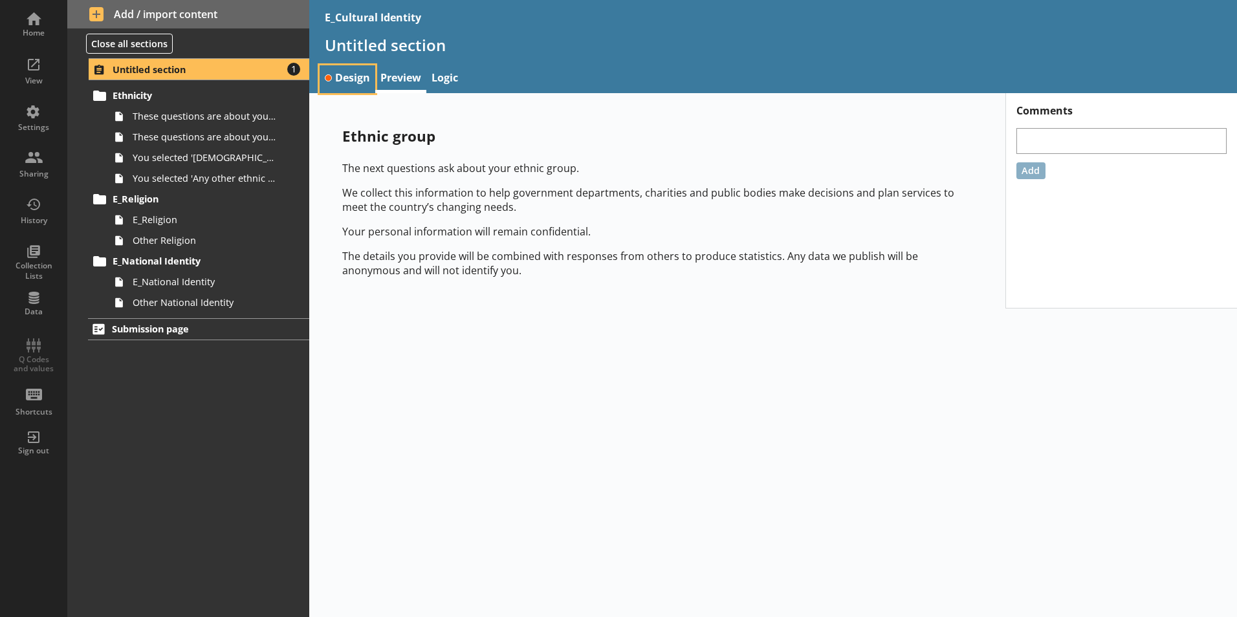
click at [336, 75] on link "Design" at bounding box center [348, 79] width 56 height 28
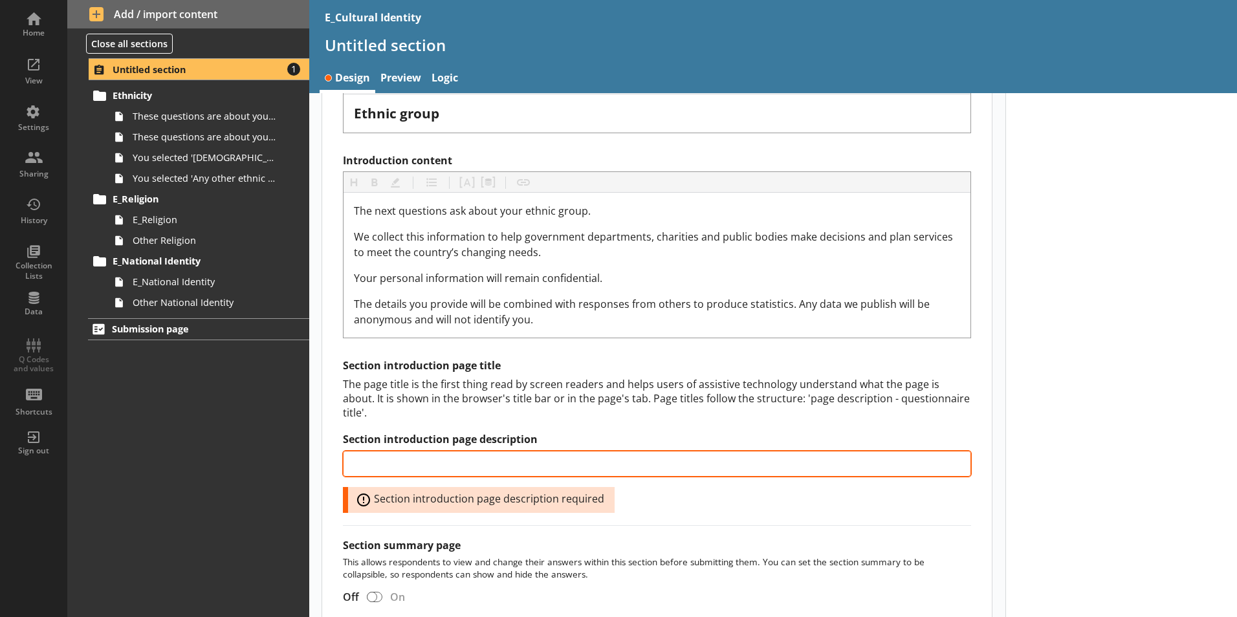
scroll to position [225, 0]
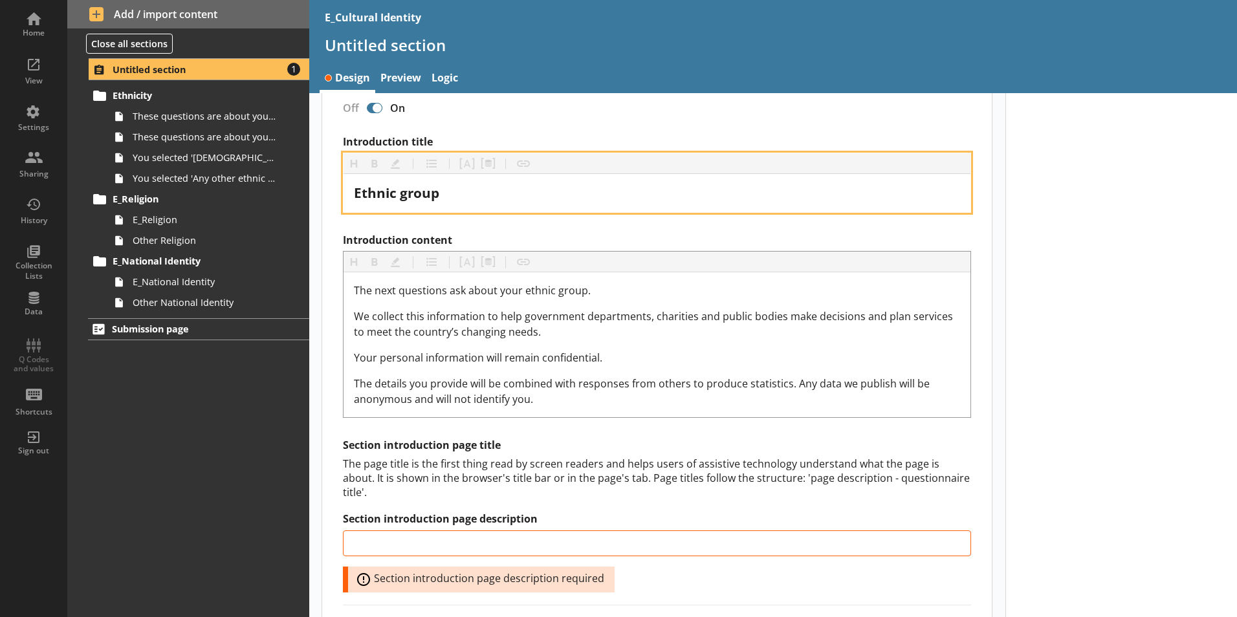
click at [437, 199] on span "Ethnic group" at bounding box center [396, 193] width 85 height 18
copy span "Ethnic group"
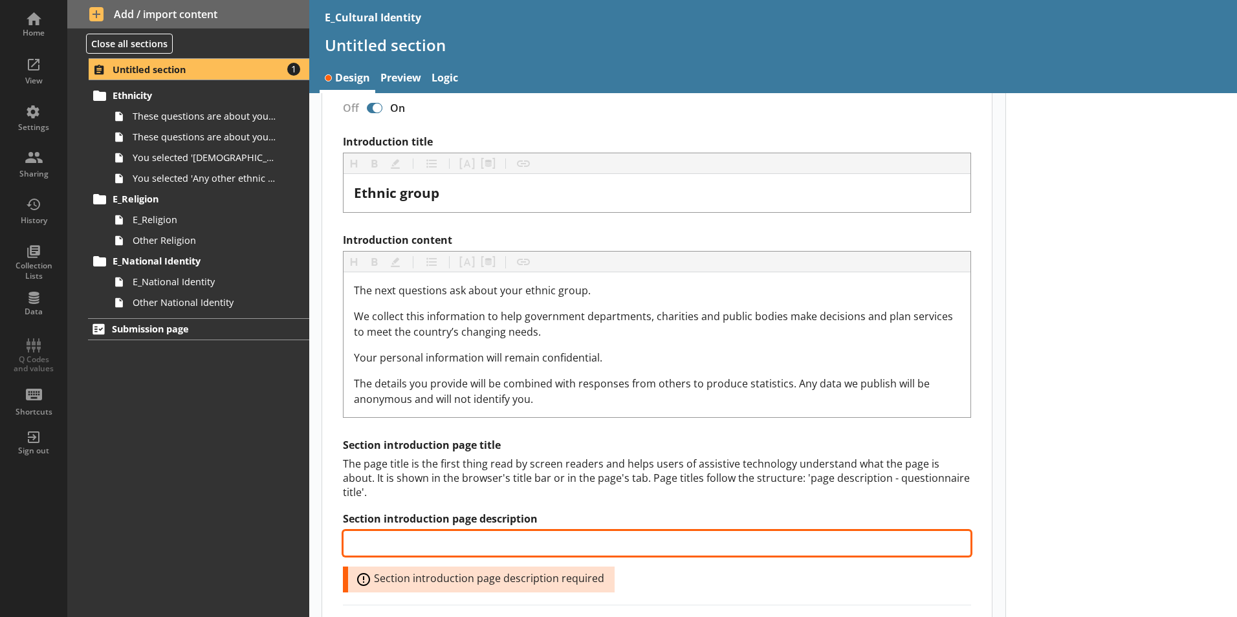
click at [485, 531] on input "Section introduction page description" at bounding box center [657, 544] width 628 height 26
paste input "Ethnic group"
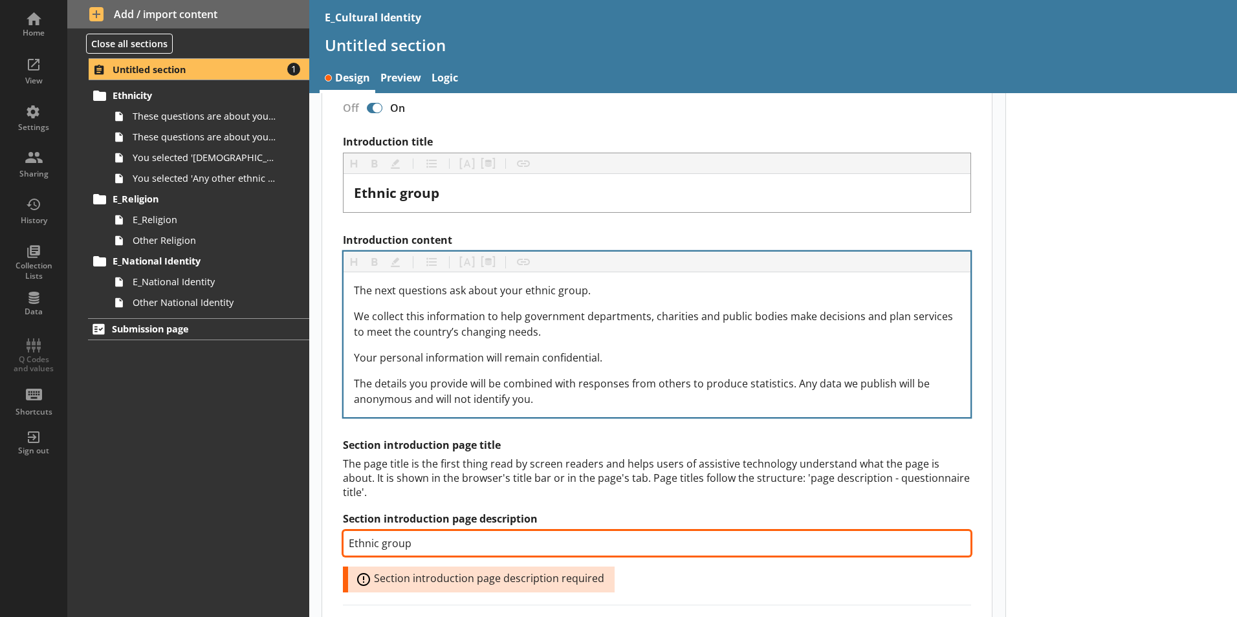
type input "Ethnic group"
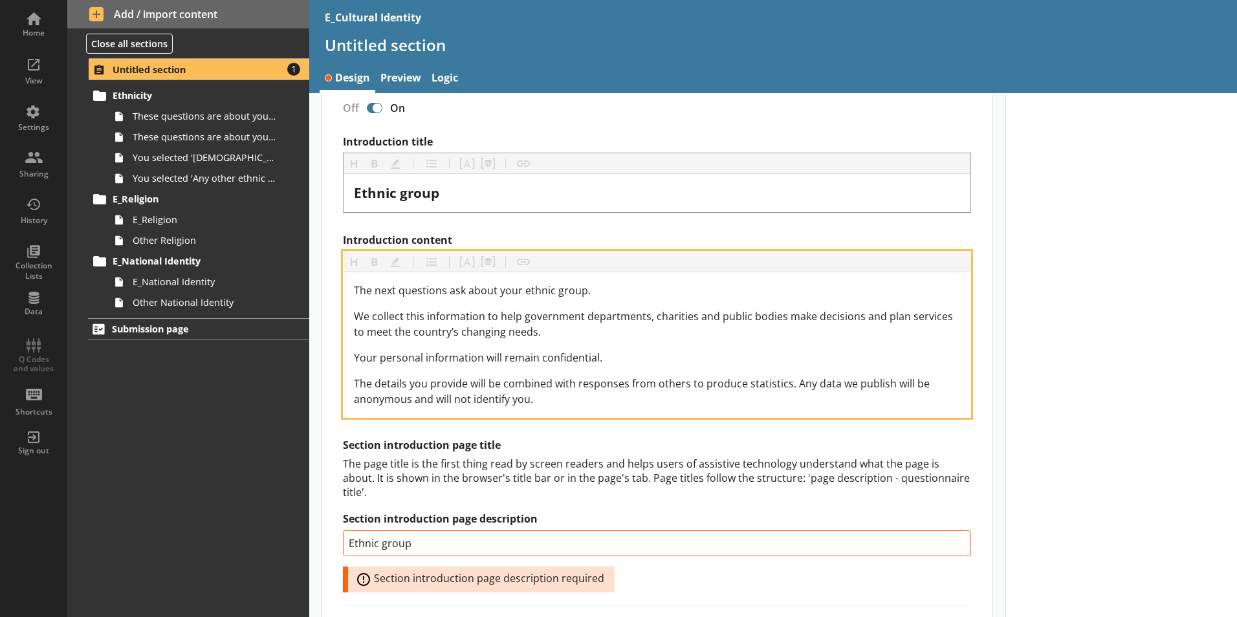
click at [556, 397] on div "The details you provide will be combined with responses from others to produce …" at bounding box center [657, 391] width 606 height 31
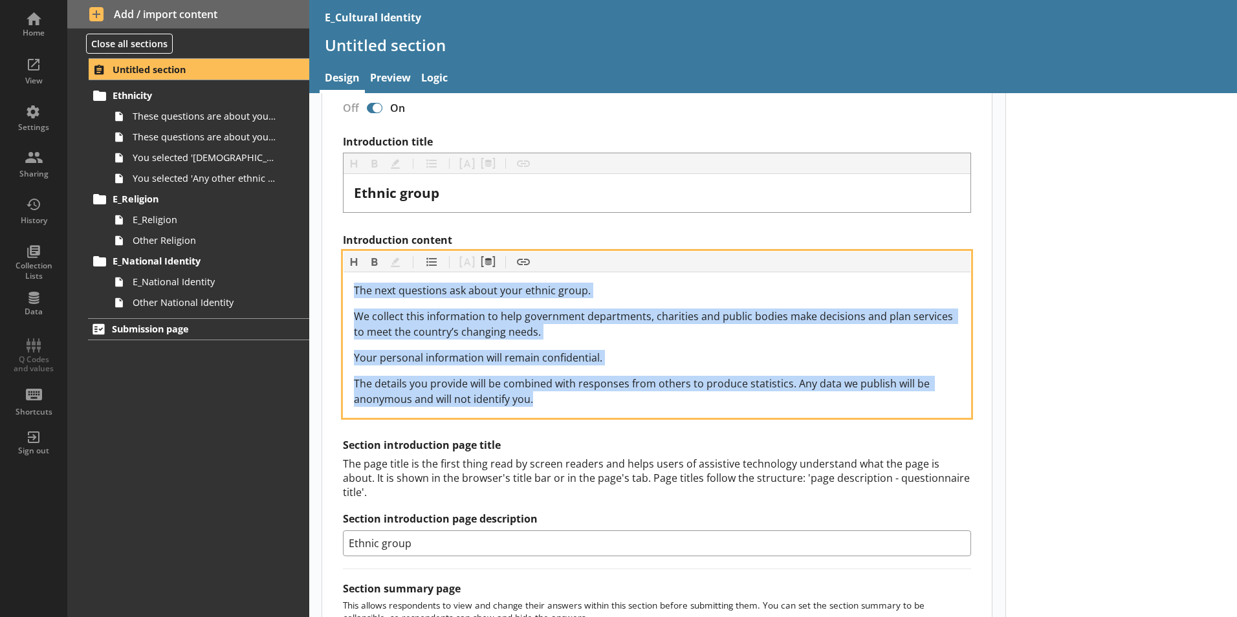
drag, startPoint x: 551, startPoint y: 402, endPoint x: 340, endPoint y: 285, distance: 241.5
click at [340, 285] on div "Section title This will be shown on the hub. Heading Heading Bold Bold Highligh…" at bounding box center [657, 366] width 670 height 825
copy div "The next questions ask about your ethnic group. We collect this information to …"
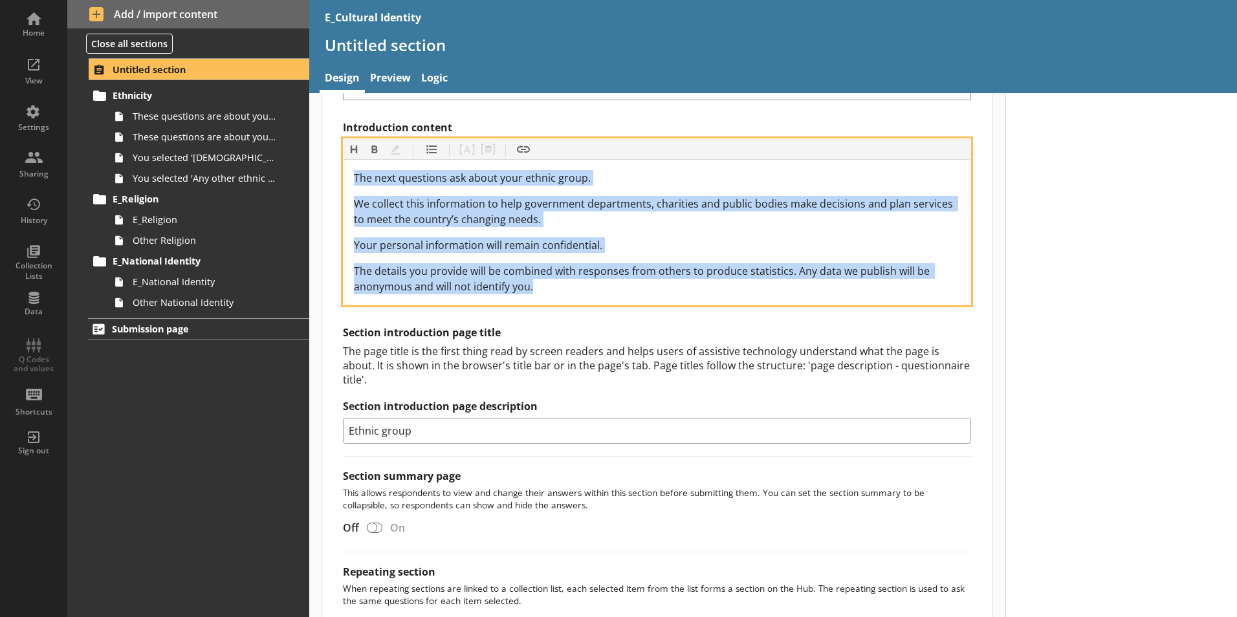
scroll to position [447, 0]
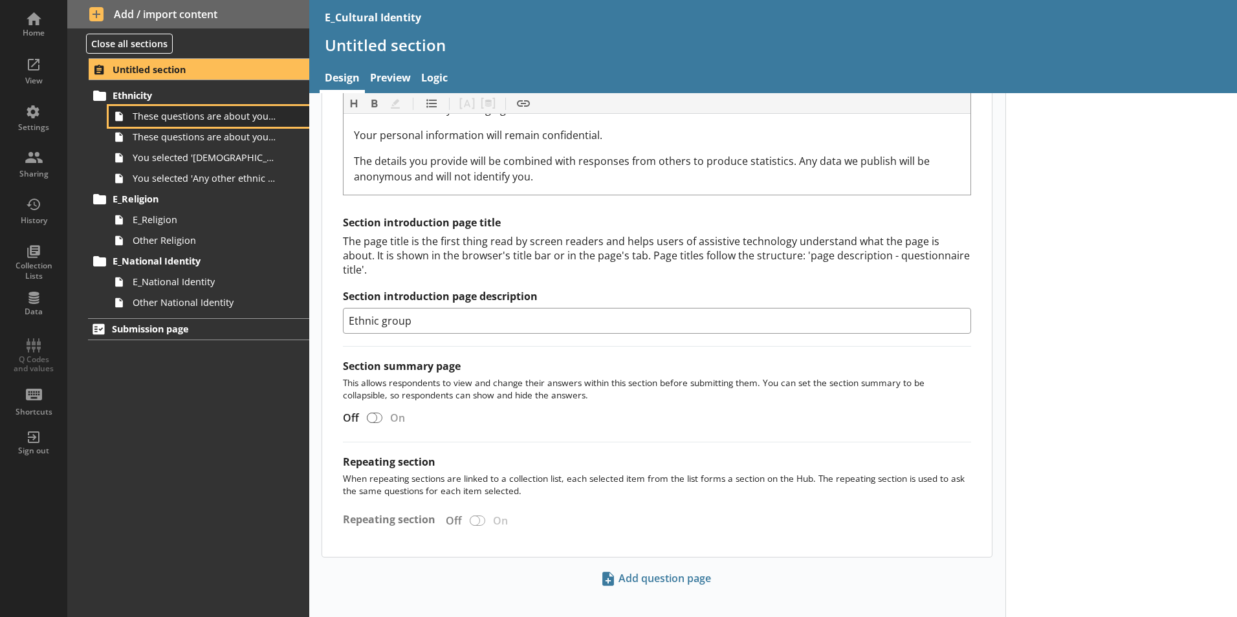
click at [205, 125] on link "These questions are about your ethnic group,1 of 2." at bounding box center [209, 116] width 201 height 21
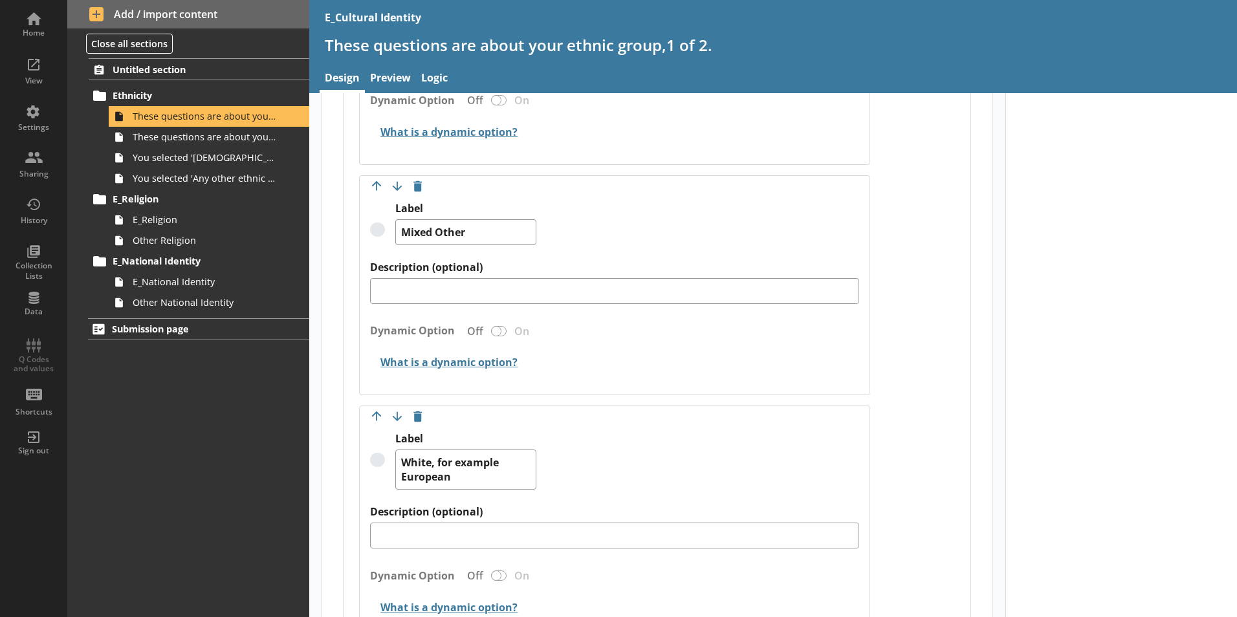
scroll to position [2135, 0]
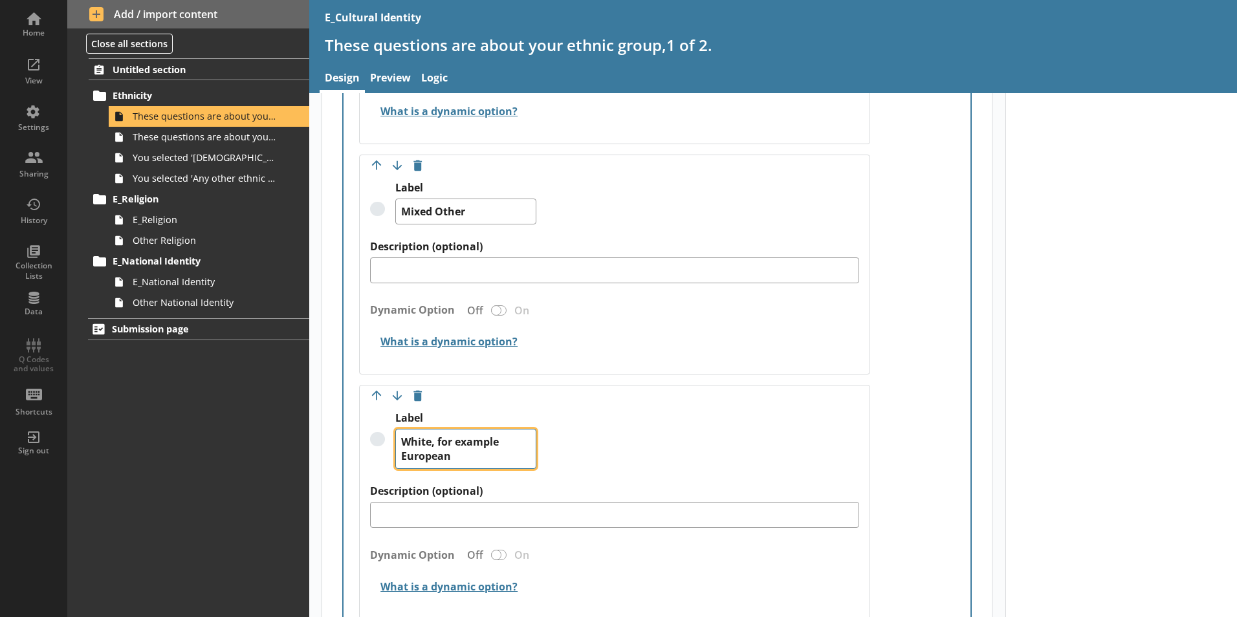
drag, startPoint x: 487, startPoint y: 444, endPoint x: 477, endPoint y: 446, distance: 10.5
click at [487, 444] on textarea "White, for example European" at bounding box center [465, 449] width 141 height 40
drag, startPoint x: 465, startPoint y: 446, endPoint x: 436, endPoint y: 427, distance: 35.0
click at [436, 429] on textarea "White, for example European" at bounding box center [465, 449] width 141 height 40
paste textarea "all countries"
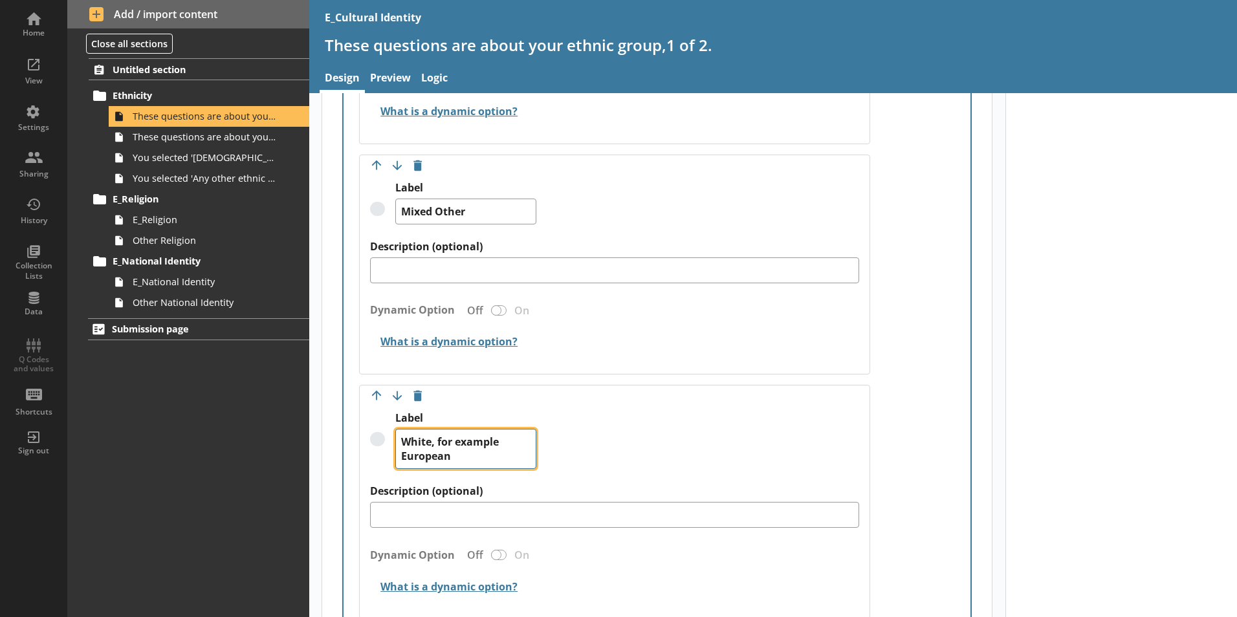
type textarea "x"
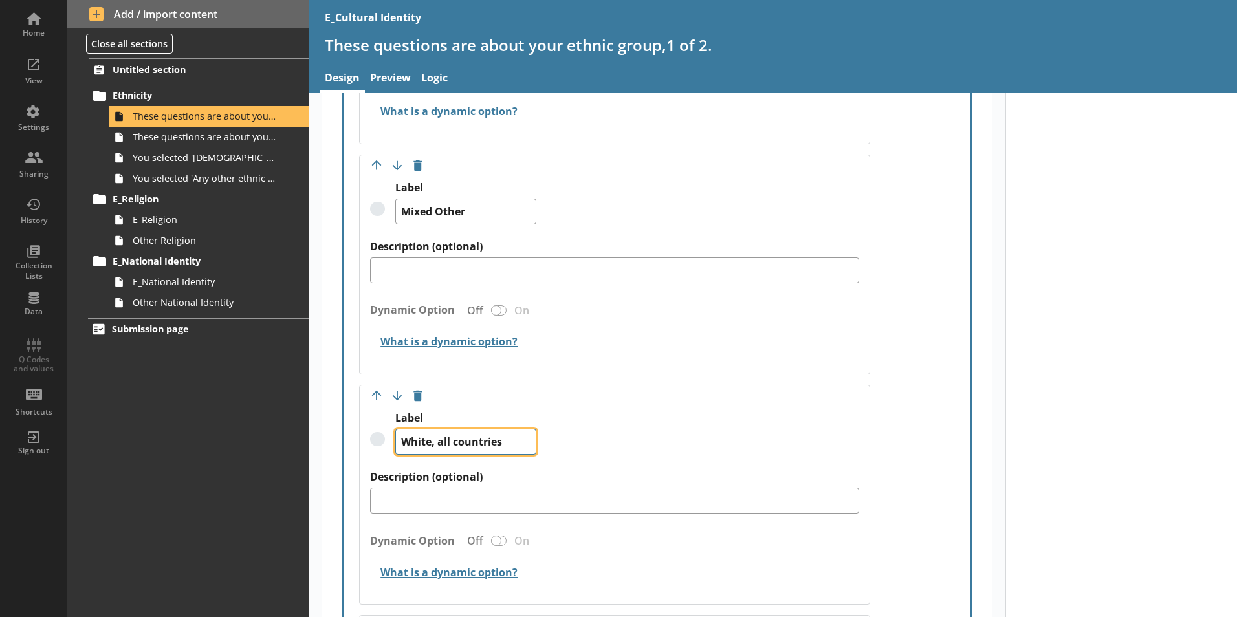
type textarea "White, all countries"
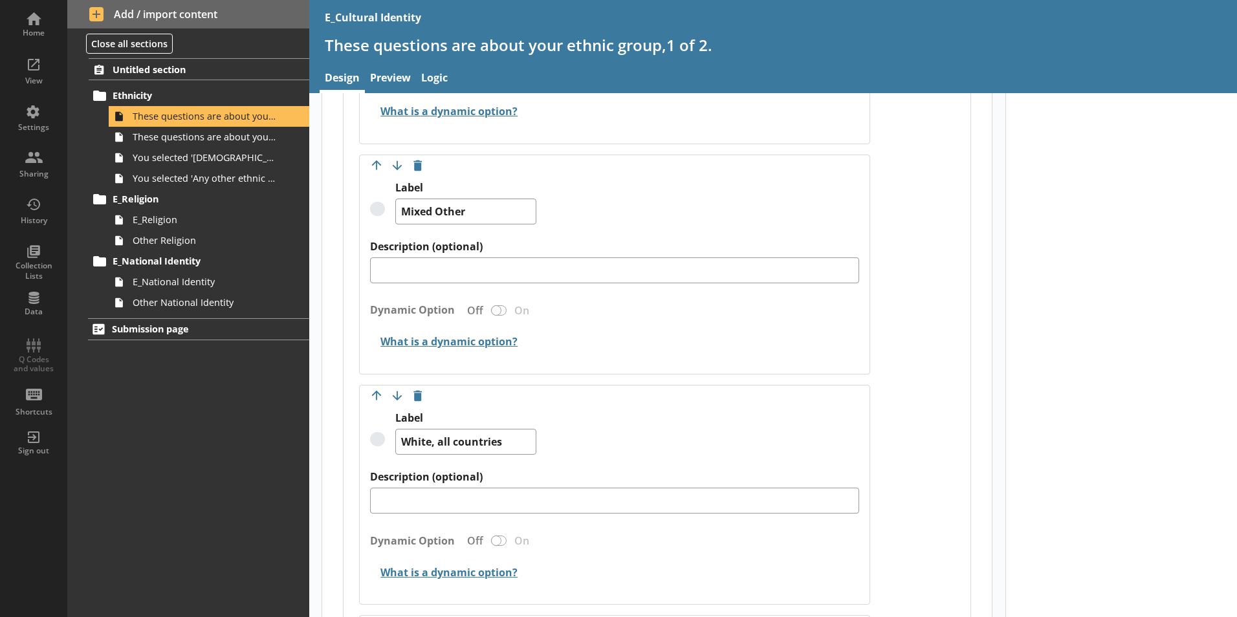
click at [655, 435] on div "Label White, all countries" at bounding box center [614, 440] width 489 height 59
type textarea "x"
click at [672, 448] on div "Label White, all countries" at bounding box center [614, 440] width 489 height 59
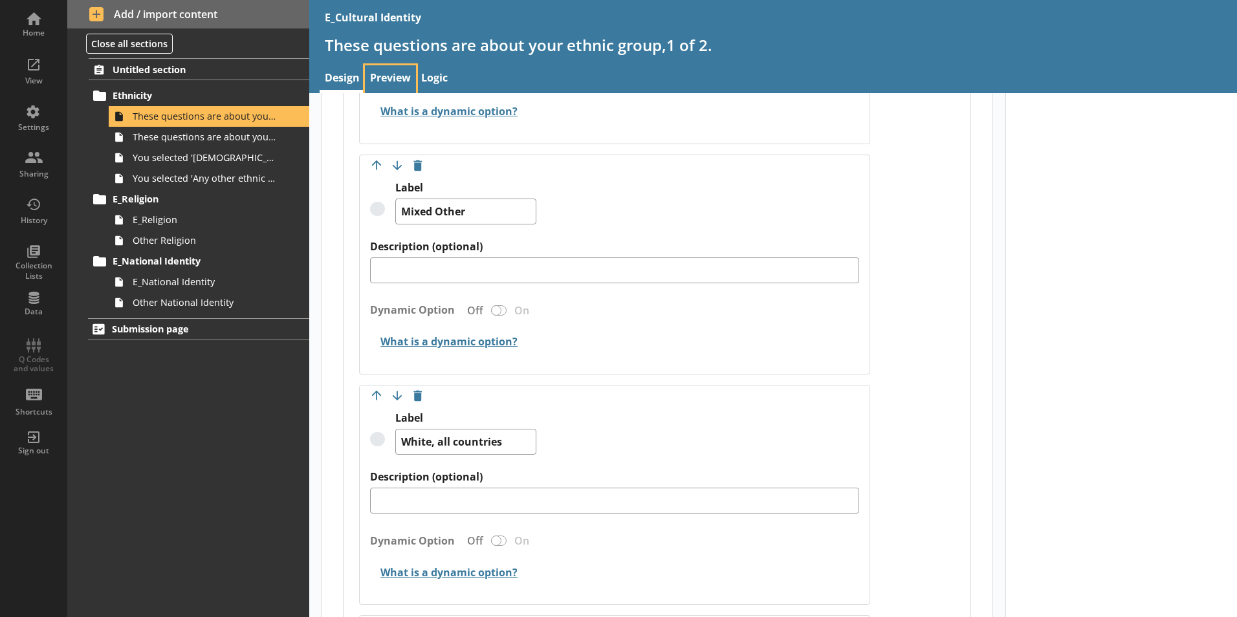
click at [384, 76] on link "Preview" at bounding box center [390, 79] width 51 height 28
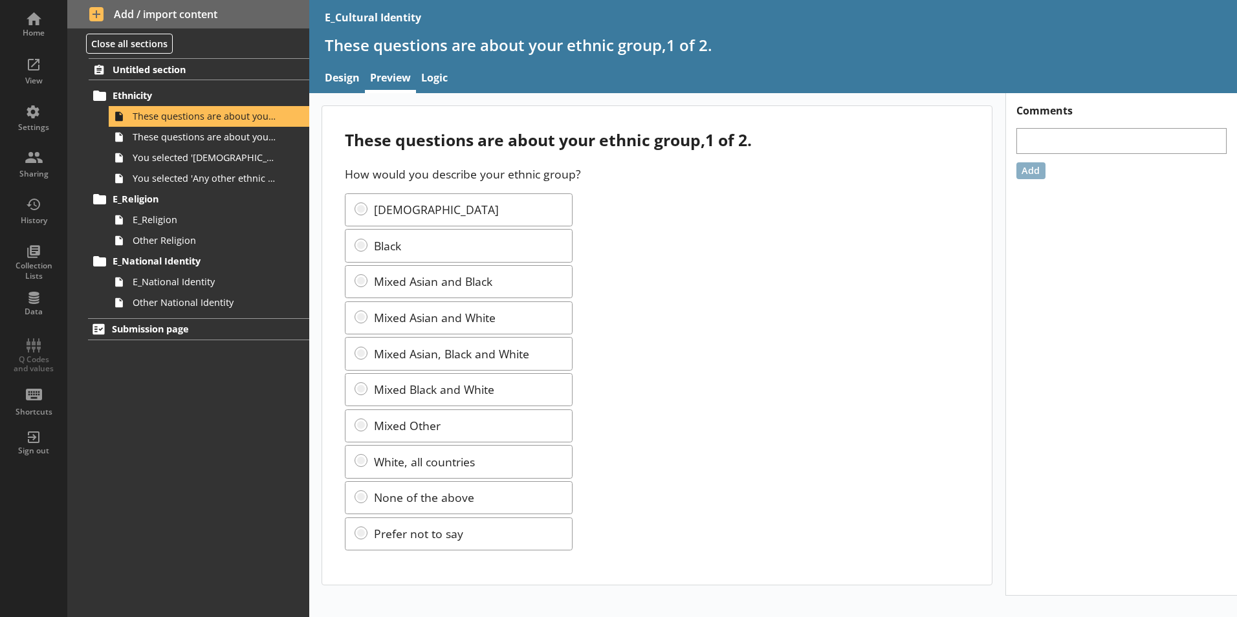
click at [769, 482] on div "Asian Black Mixed Asian and Black Mixed Asian and White Mixed Asian, Black and …" at bounding box center [657, 371] width 624 height 357
click at [763, 281] on div "Asian Black Mixed Asian and Black Mixed Asian and White Mixed Asian, Black and …" at bounding box center [657, 371] width 624 height 357
click at [704, 506] on div "Asian Black Mixed Asian and Black Mixed Asian and White Mixed Asian, Black and …" at bounding box center [657, 371] width 624 height 357
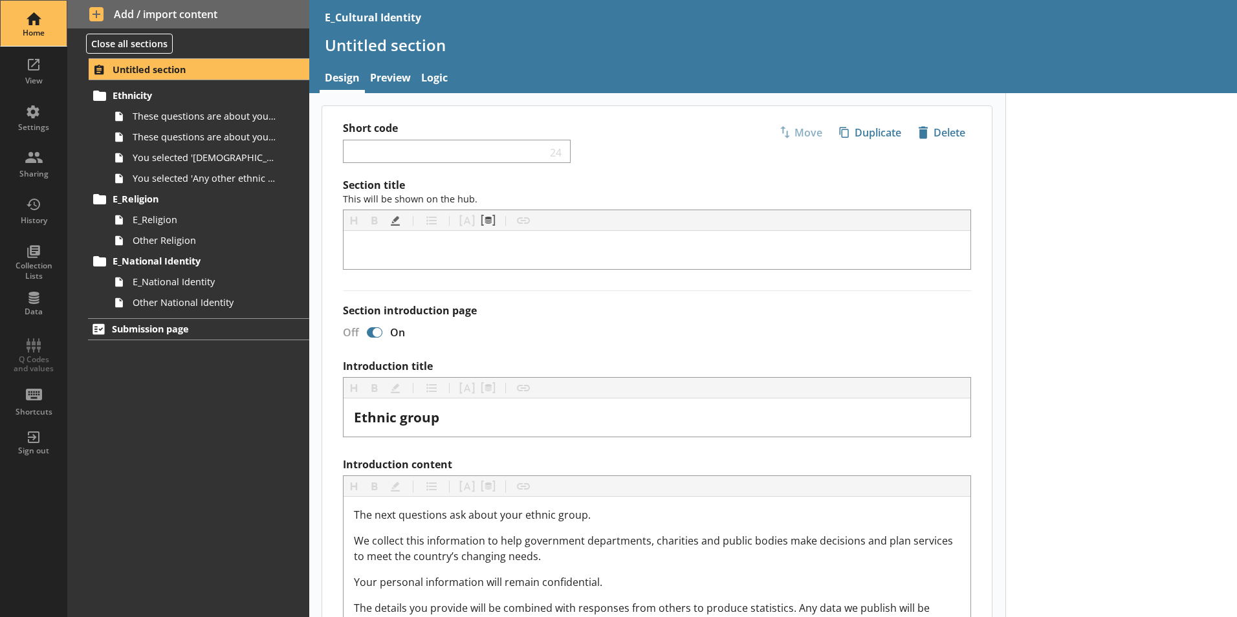
click at [29, 28] on div "Home" at bounding box center [33, 33] width 45 height 10
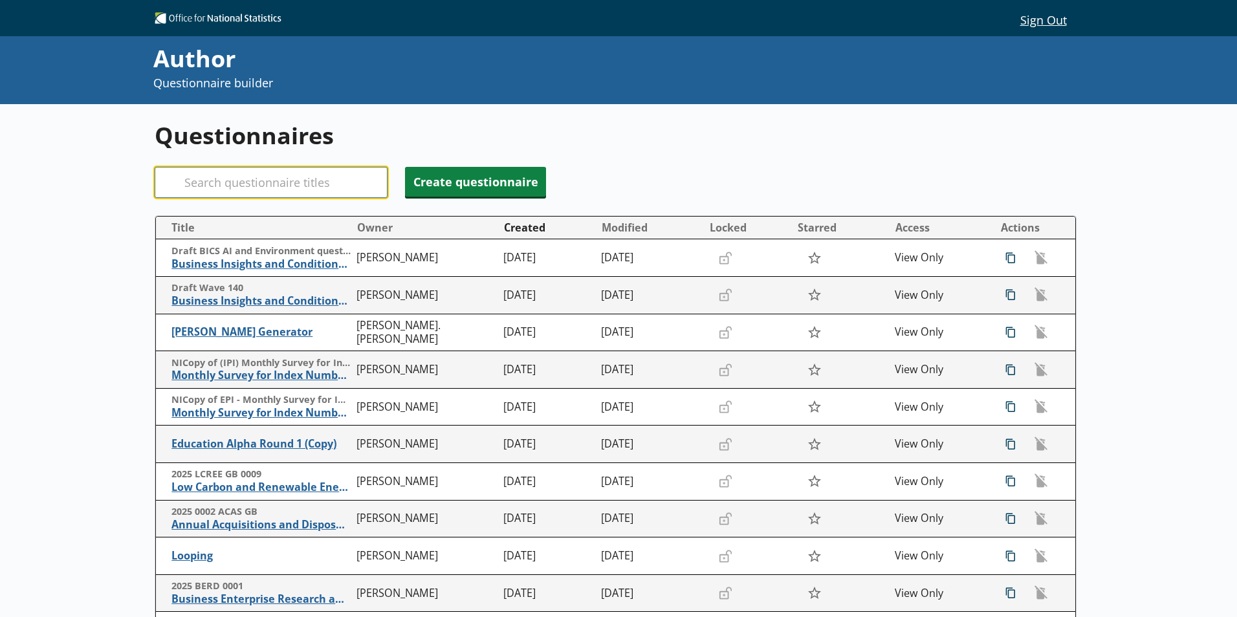
click at [269, 175] on input "Search" at bounding box center [271, 182] width 233 height 31
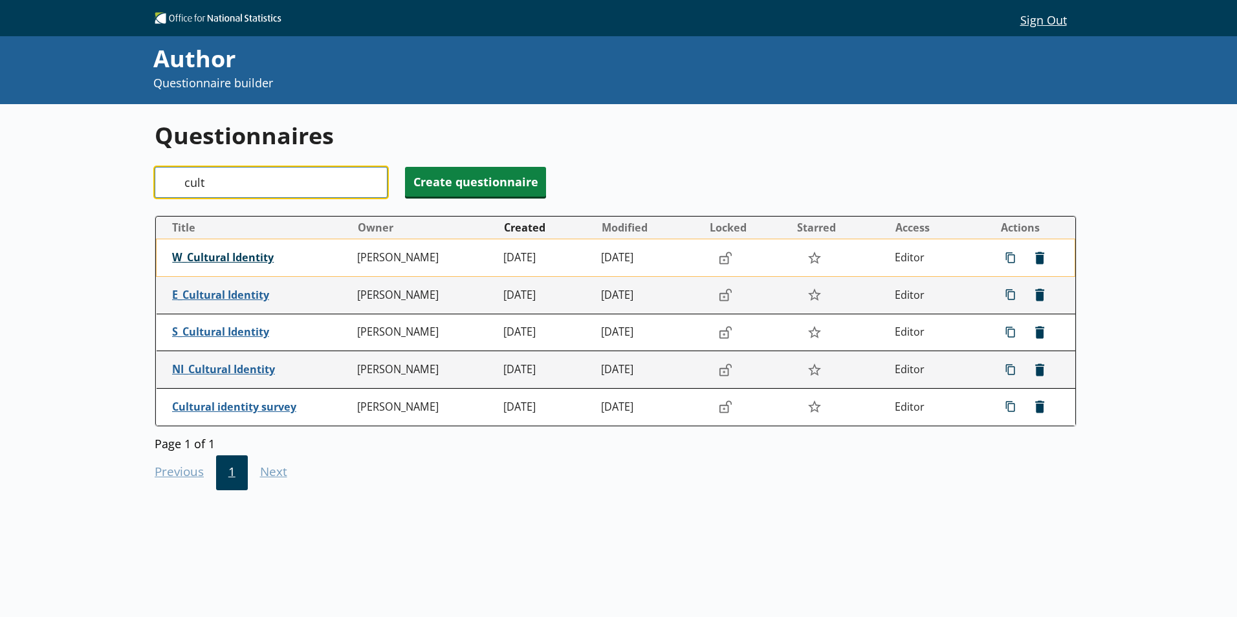
type input "cult"
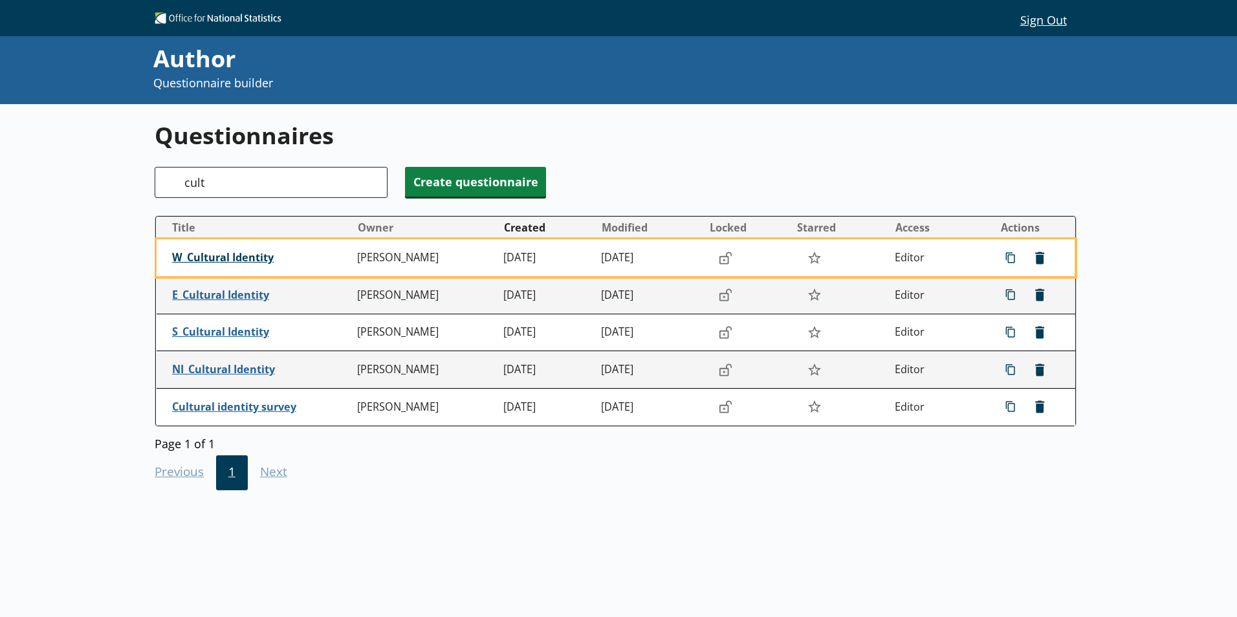
click at [254, 253] on span "W_Cultural Identity" at bounding box center [261, 258] width 179 height 14
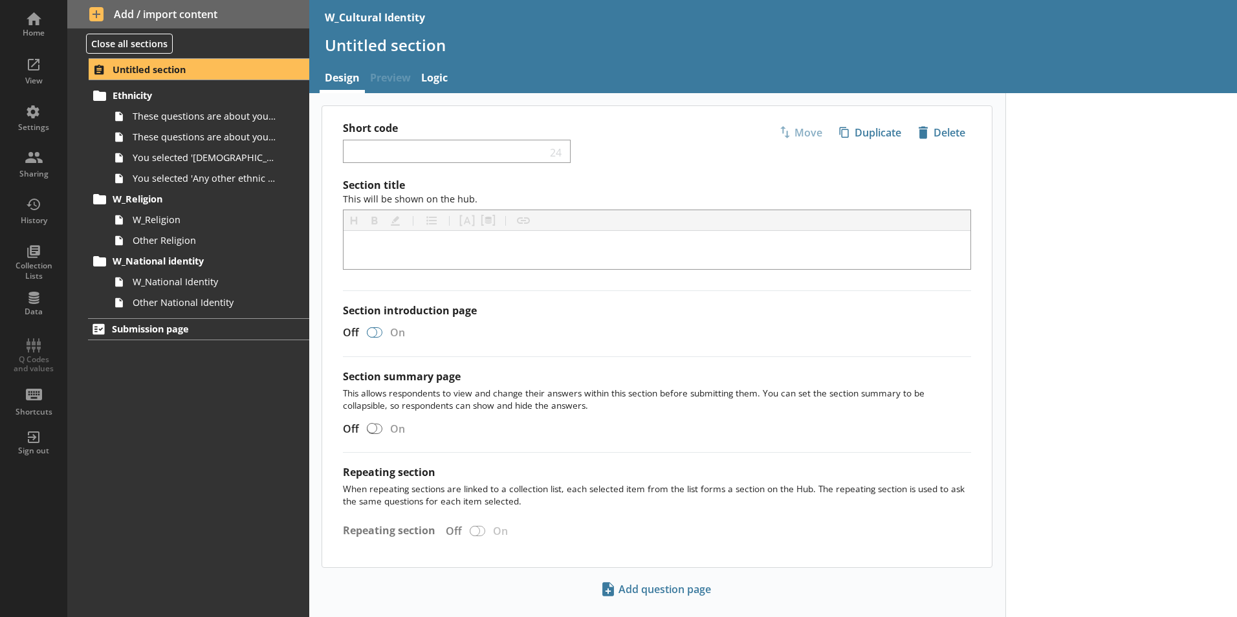
click at [375, 331] on div at bounding box center [372, 332] width 10 height 10
checkbox input "true"
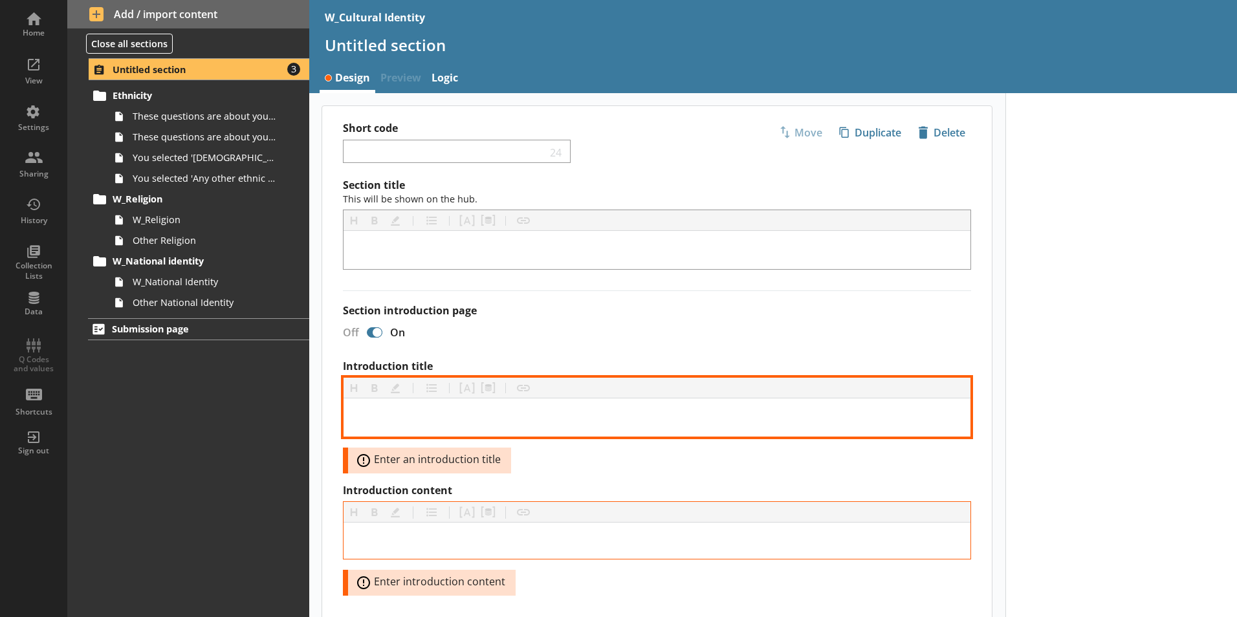
click at [477, 419] on div "Introduction title" at bounding box center [657, 417] width 606 height 17
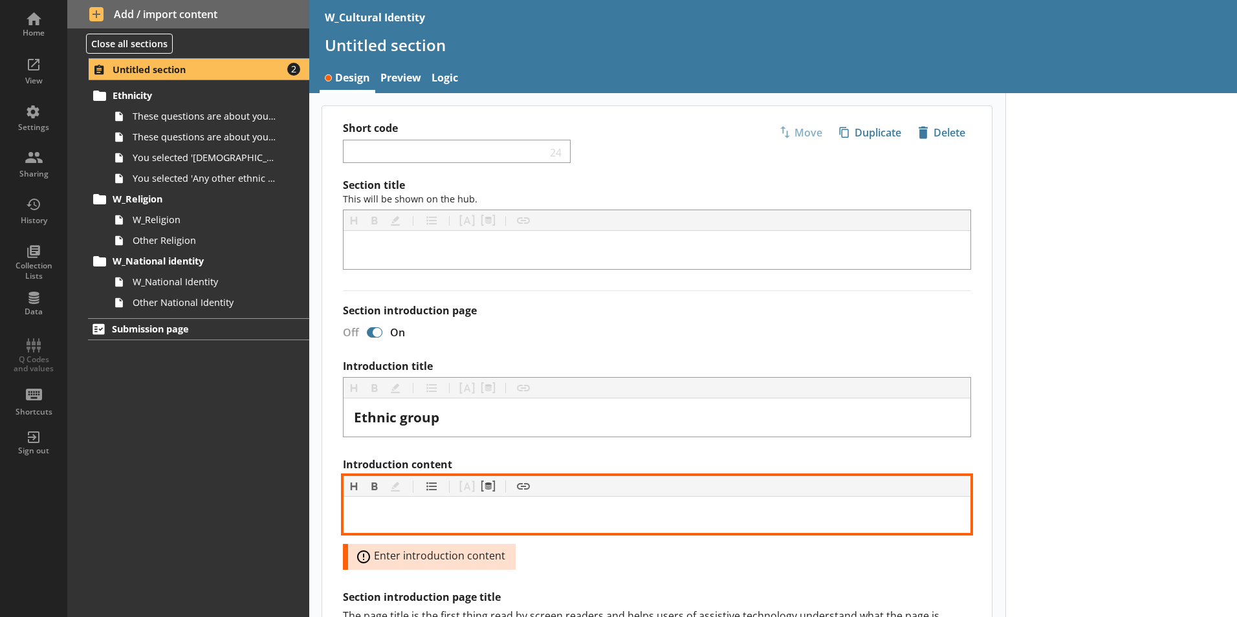
click at [549, 520] on div "Introduction content" at bounding box center [657, 515] width 606 height 16
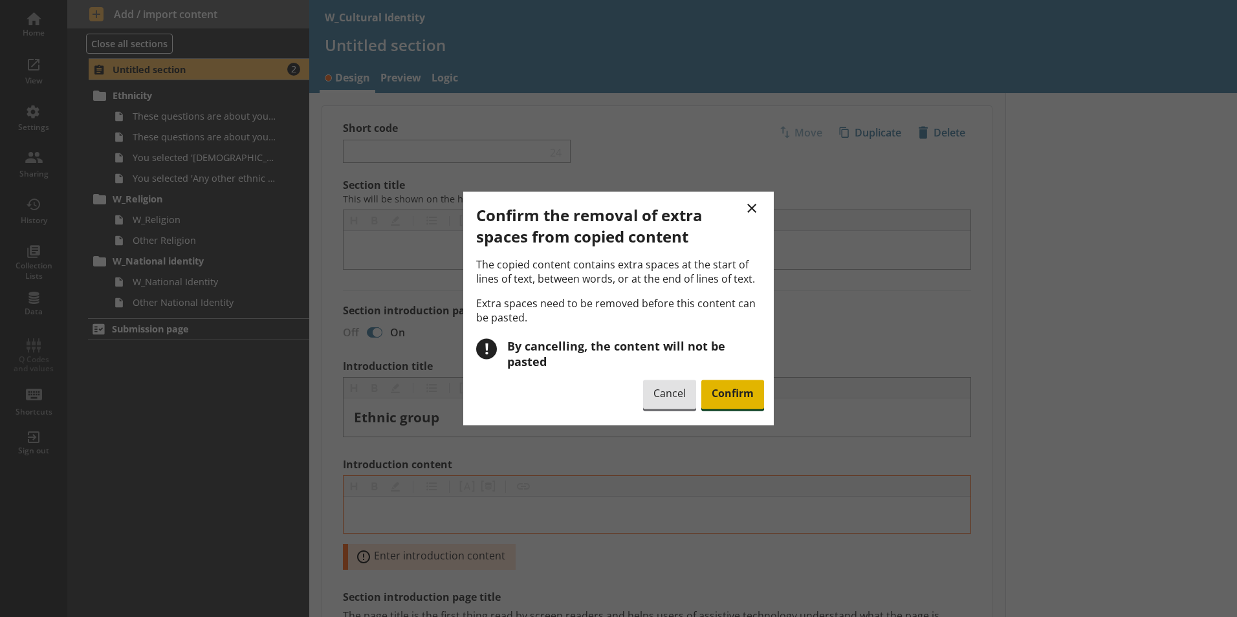
click at [712, 395] on span "Confirm" at bounding box center [732, 395] width 63 height 30
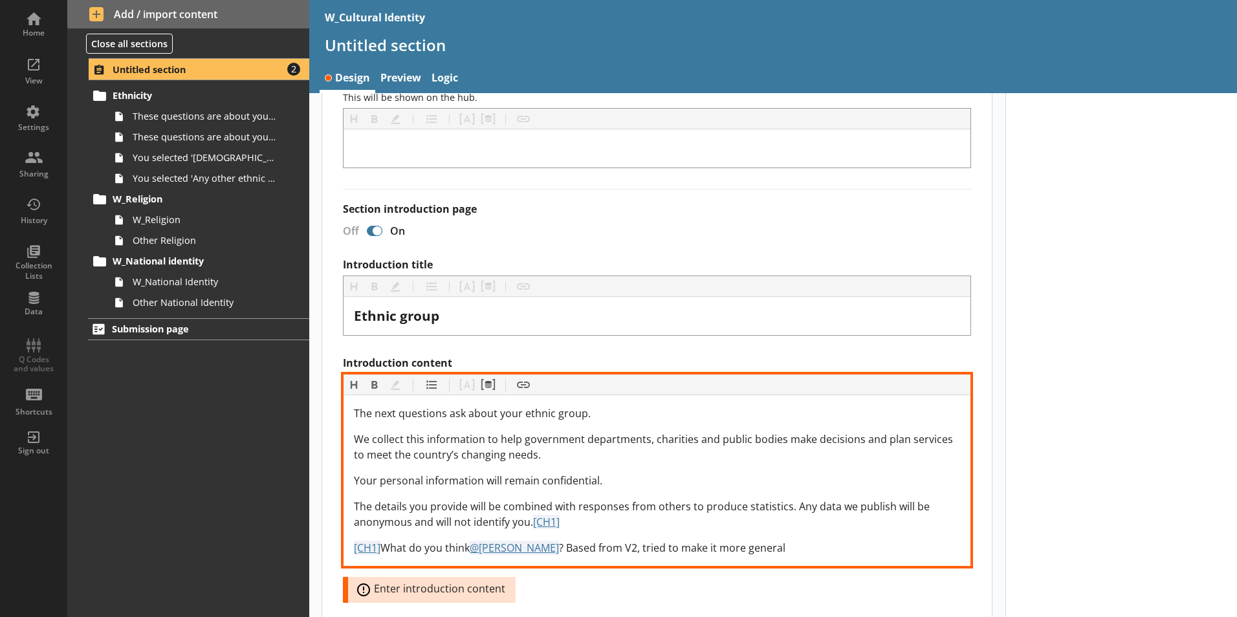
scroll to position [194, 0]
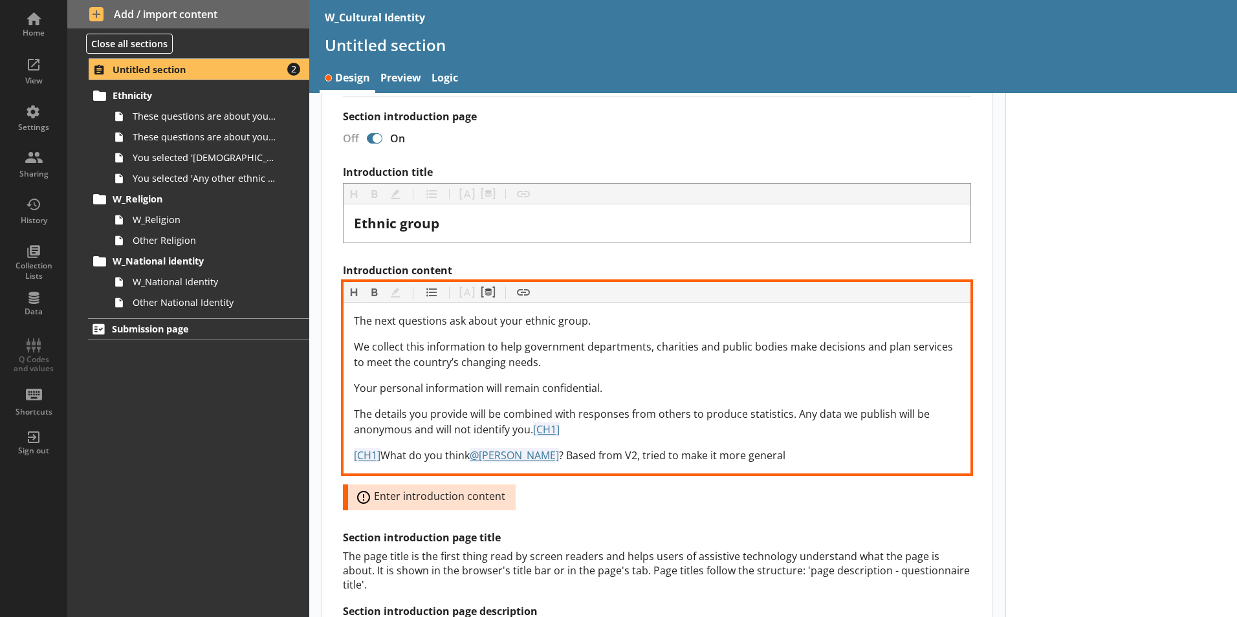
drag, startPoint x: 806, startPoint y: 459, endPoint x: 531, endPoint y: 428, distance: 276.1
click at [531, 428] on div "The next questions ask about your ethnic group. We collect this information to …" at bounding box center [657, 388] width 606 height 150
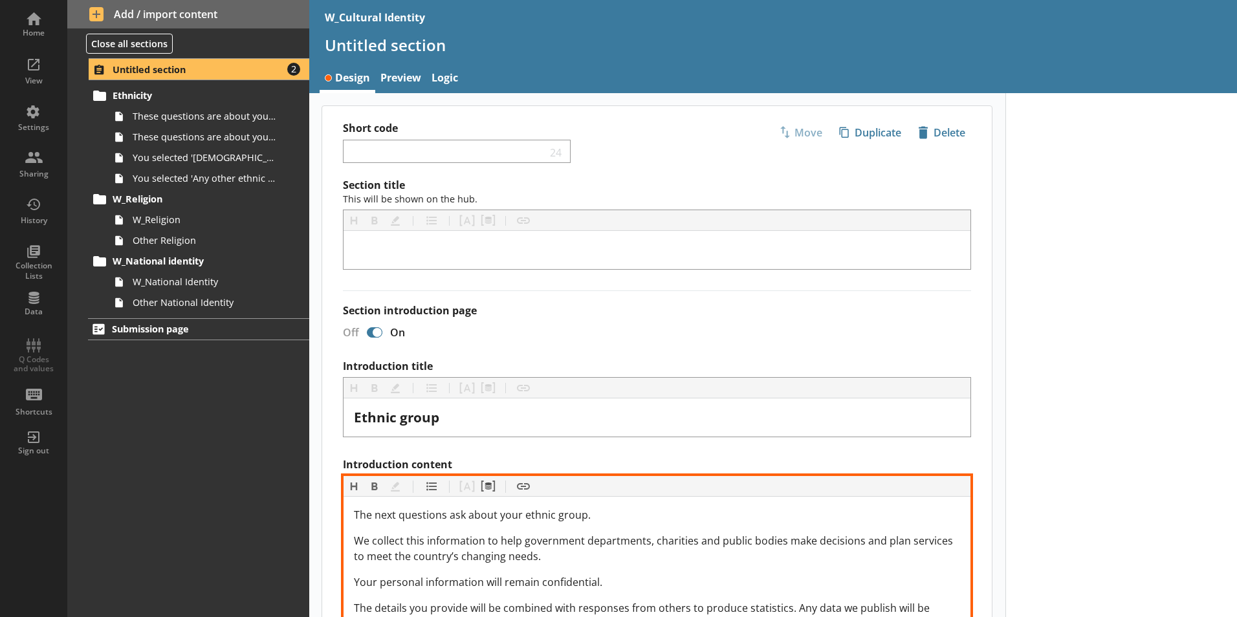
scroll to position [259, 0]
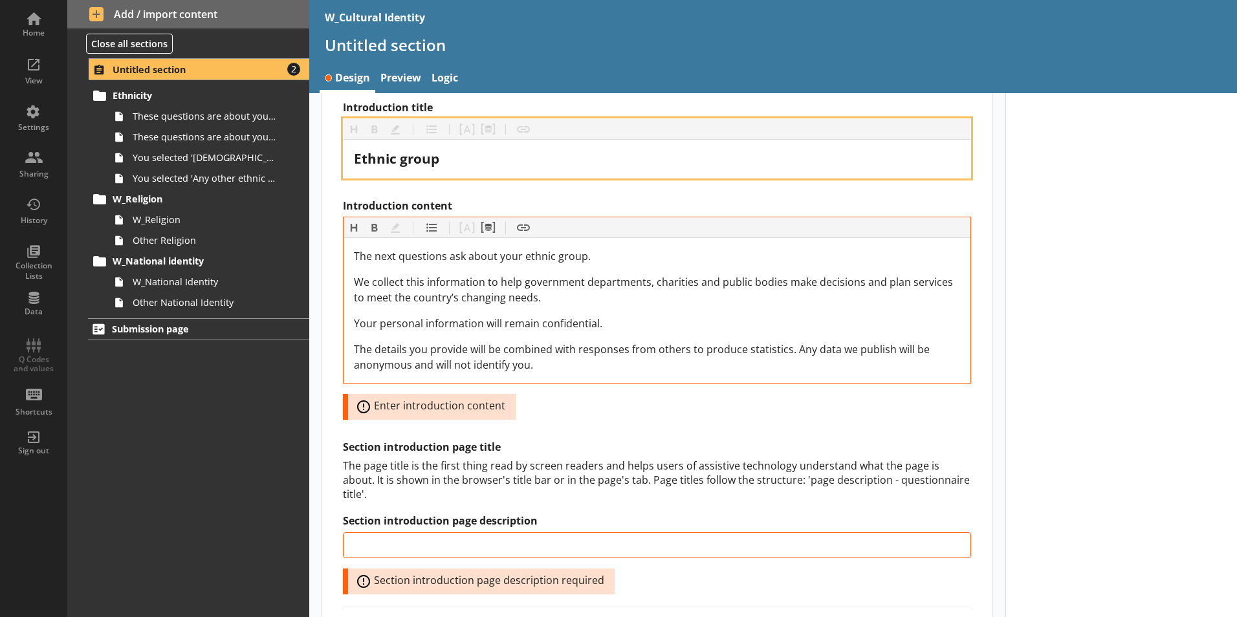
click at [432, 166] on span "Ethnic group" at bounding box center [396, 158] width 85 height 18
copy span "Ethnic group"
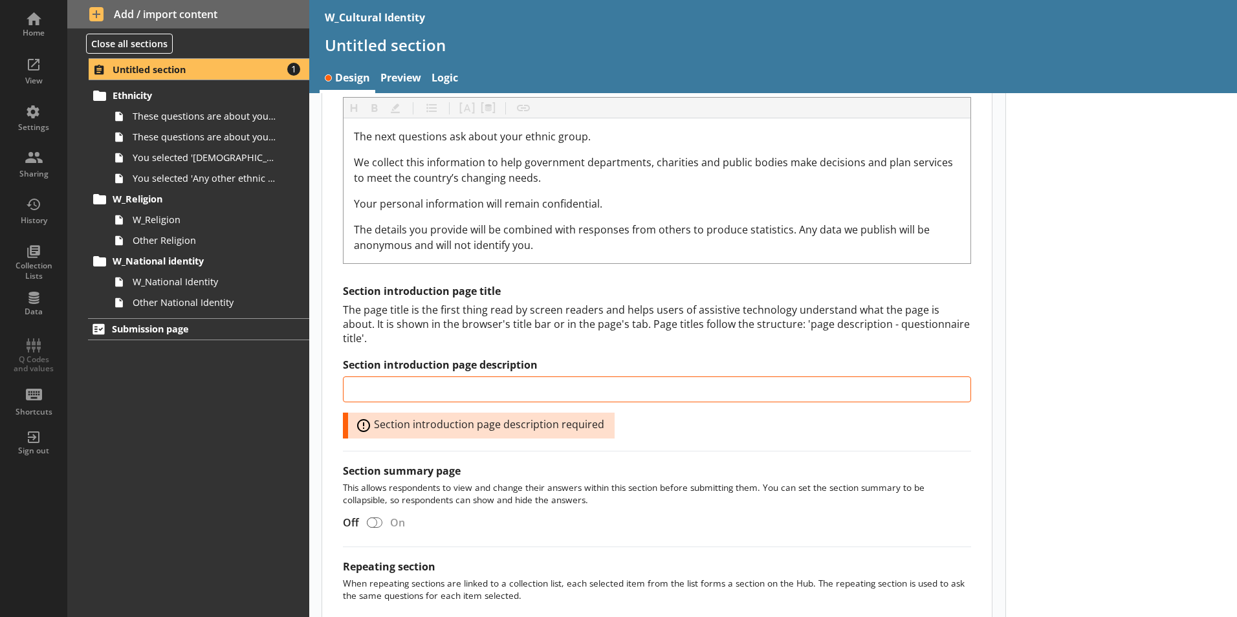
scroll to position [483, 0]
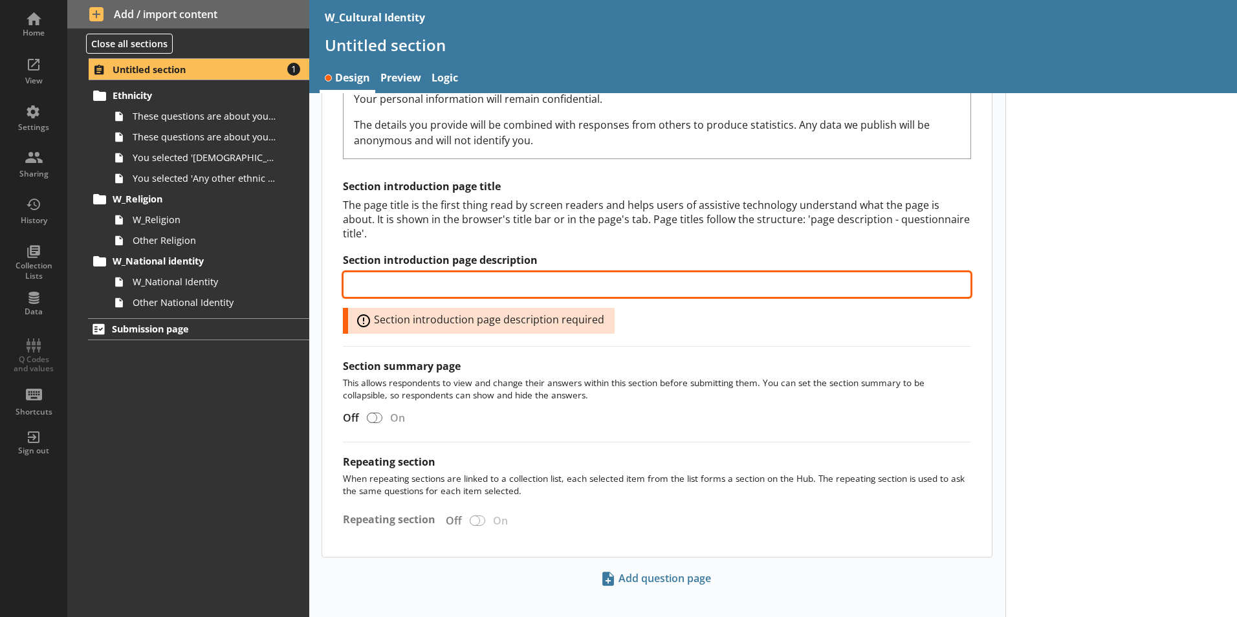
click at [492, 274] on input "Section introduction page description" at bounding box center [657, 285] width 628 height 26
paste input "Ethnic group"
type input "Ethnic group"
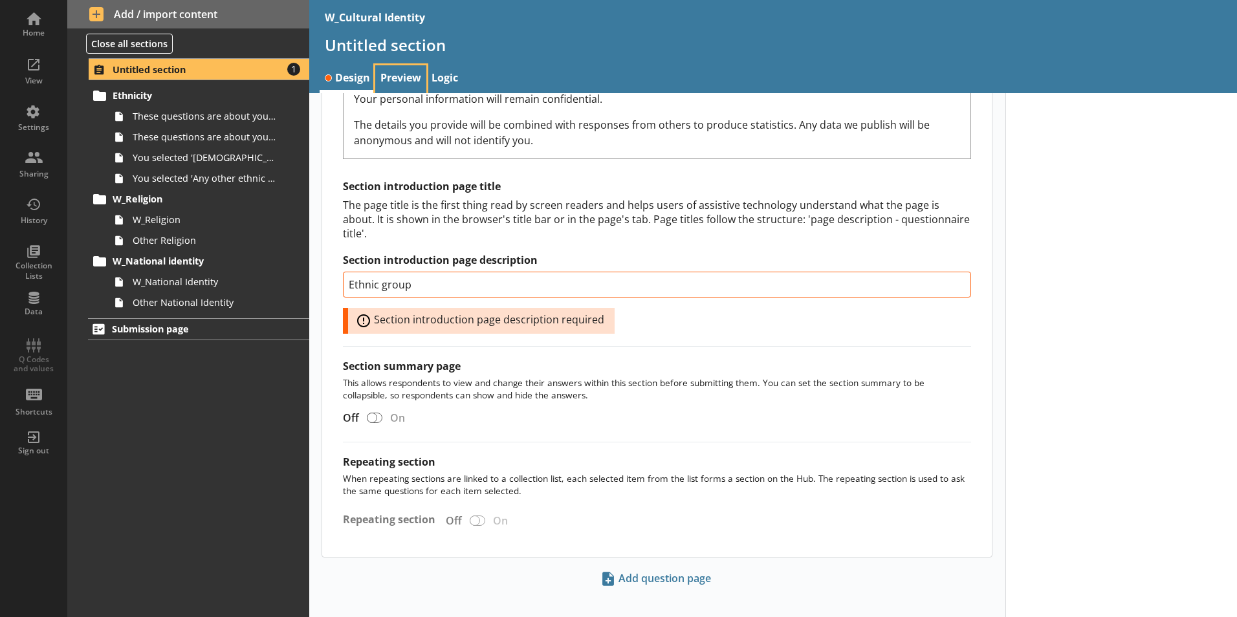
click at [404, 82] on link "Preview" at bounding box center [400, 79] width 51 height 28
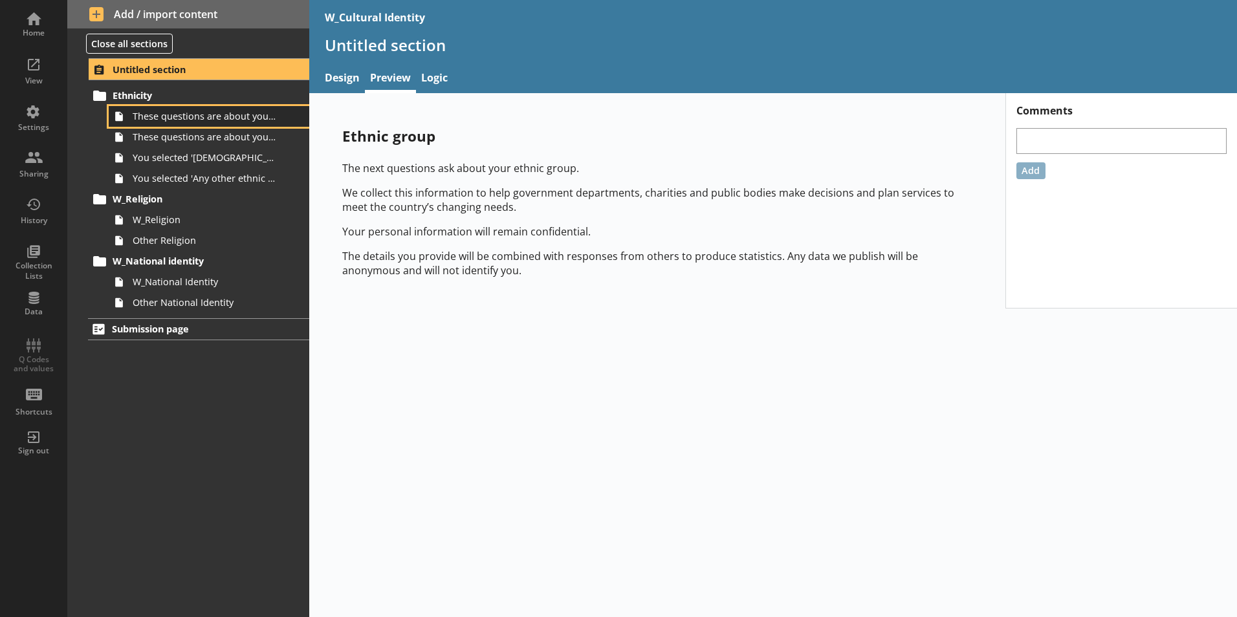
click at [229, 115] on span "These questions are about your ethnic group, 1 of 2." at bounding box center [205, 116] width 144 height 12
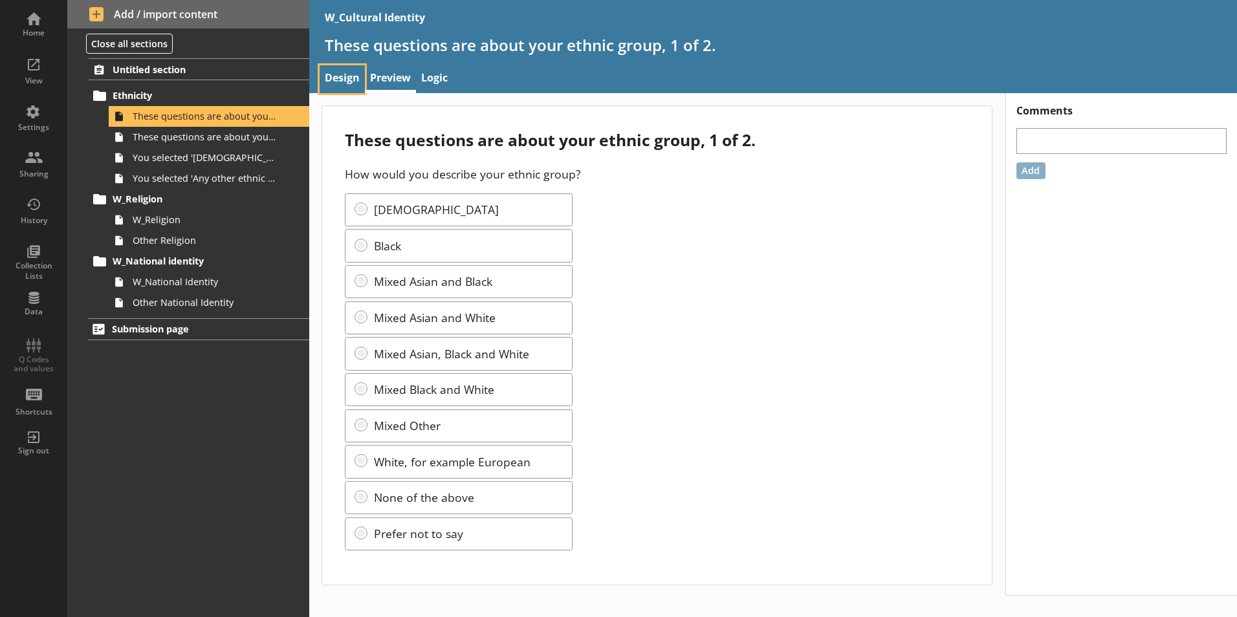
click at [347, 80] on link "Design" at bounding box center [342, 79] width 45 height 28
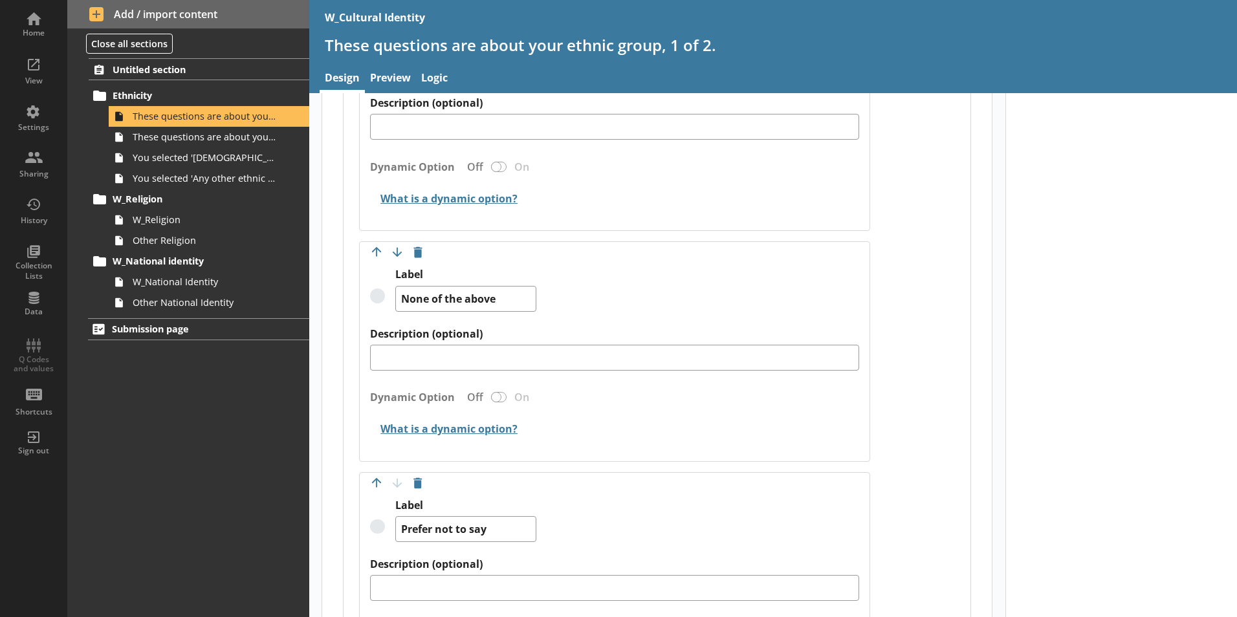
scroll to position [2394, 0]
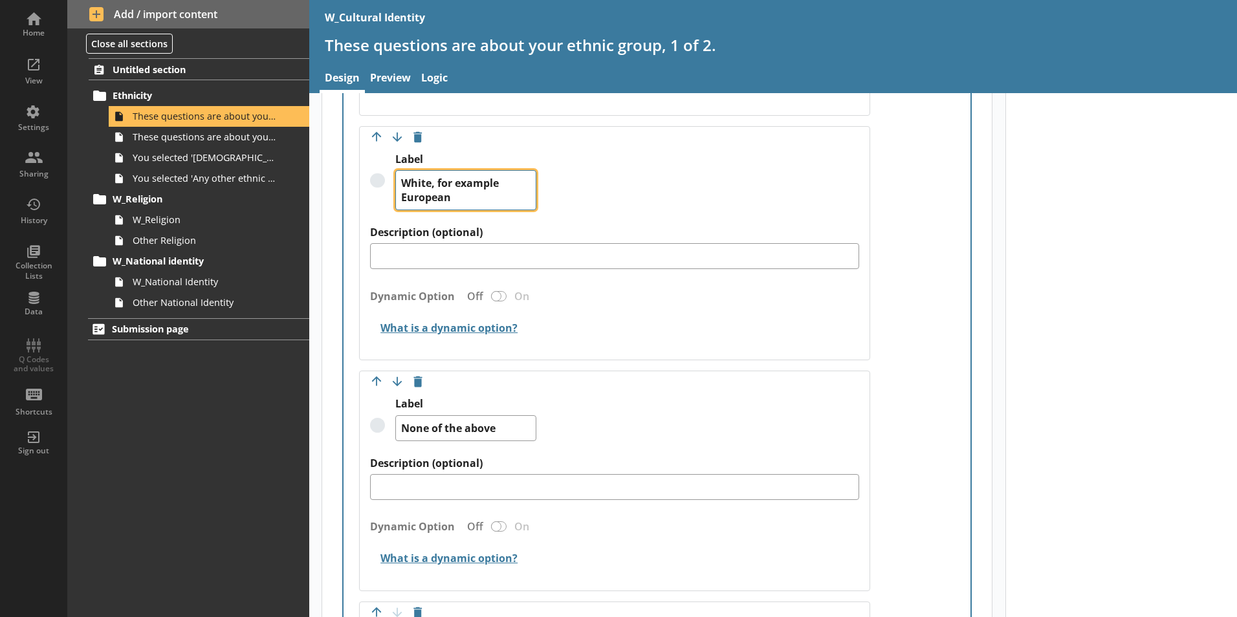
drag, startPoint x: 467, startPoint y: 189, endPoint x: 438, endPoint y: 168, distance: 36.1
click at [438, 170] on textarea "White, for example European" at bounding box center [465, 190] width 141 height 40
paste textarea "all countries"
type textarea "x"
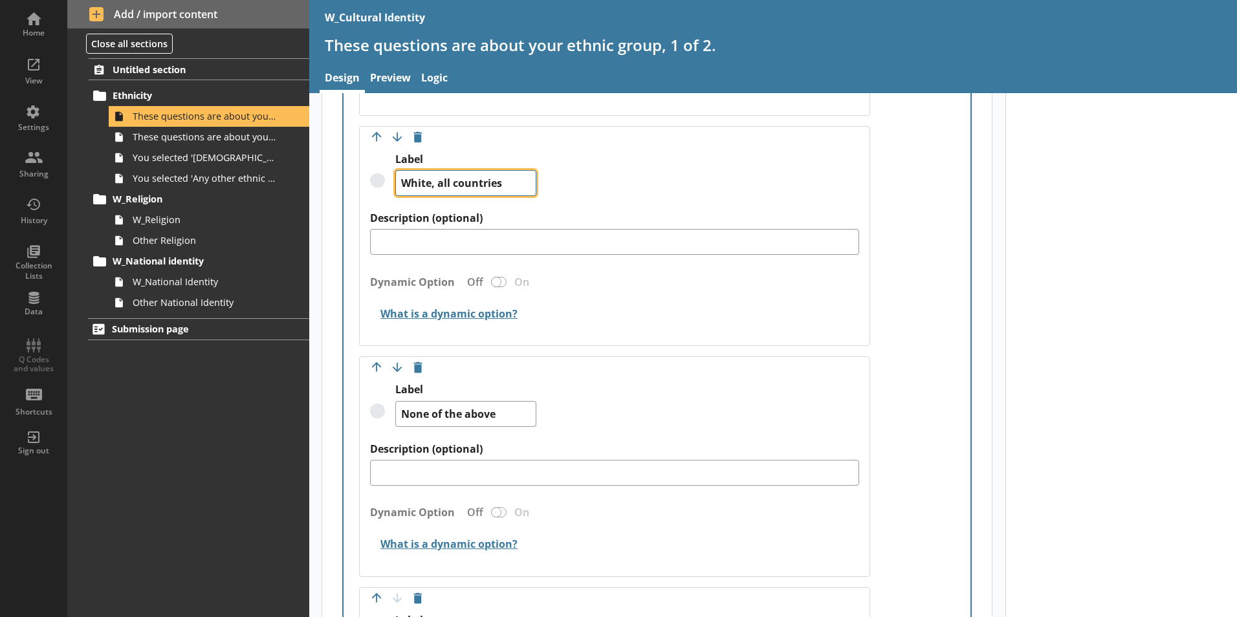
type textarea "White, all countries"
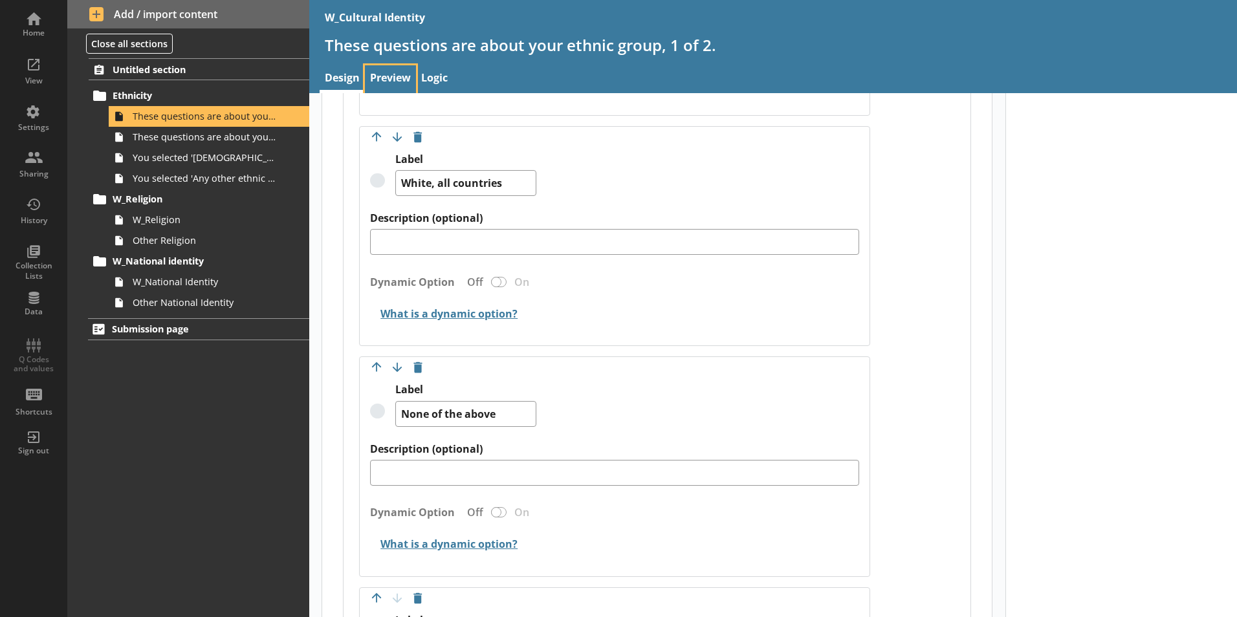
click at [383, 81] on link "Preview" at bounding box center [390, 79] width 51 height 28
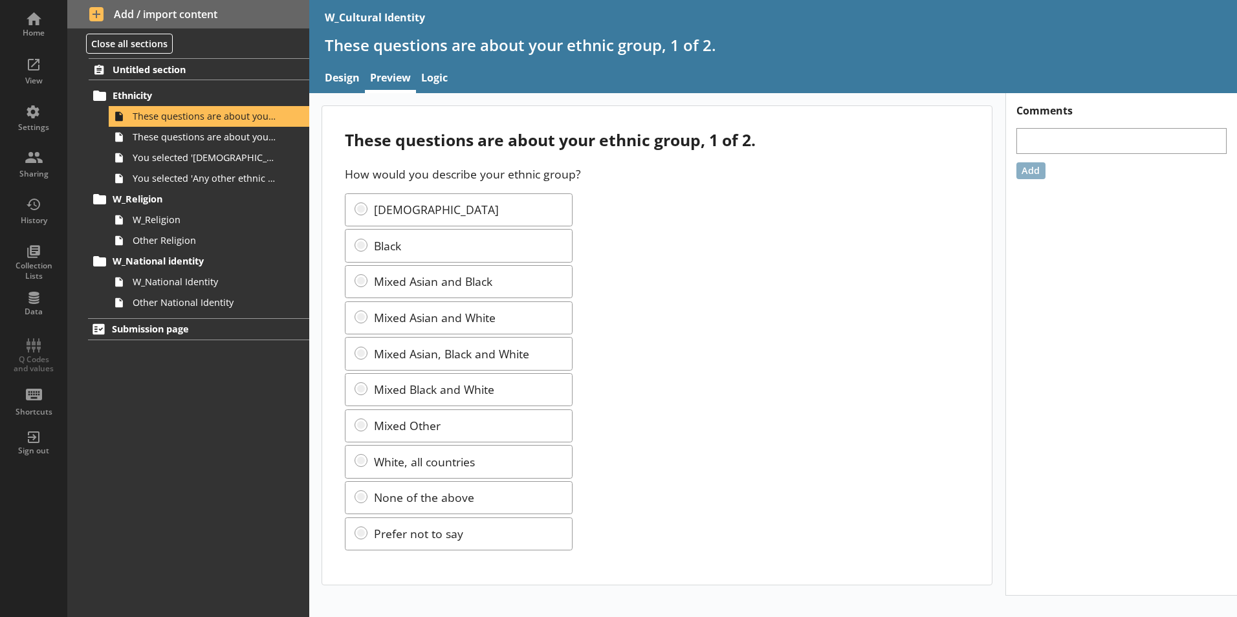
click at [927, 335] on div "Asian Black Mixed Asian and Black Mixed Asian and White Mixed Asian, Black and …" at bounding box center [657, 371] width 624 height 357
click at [44, 33] on div "Home" at bounding box center [33, 33] width 45 height 10
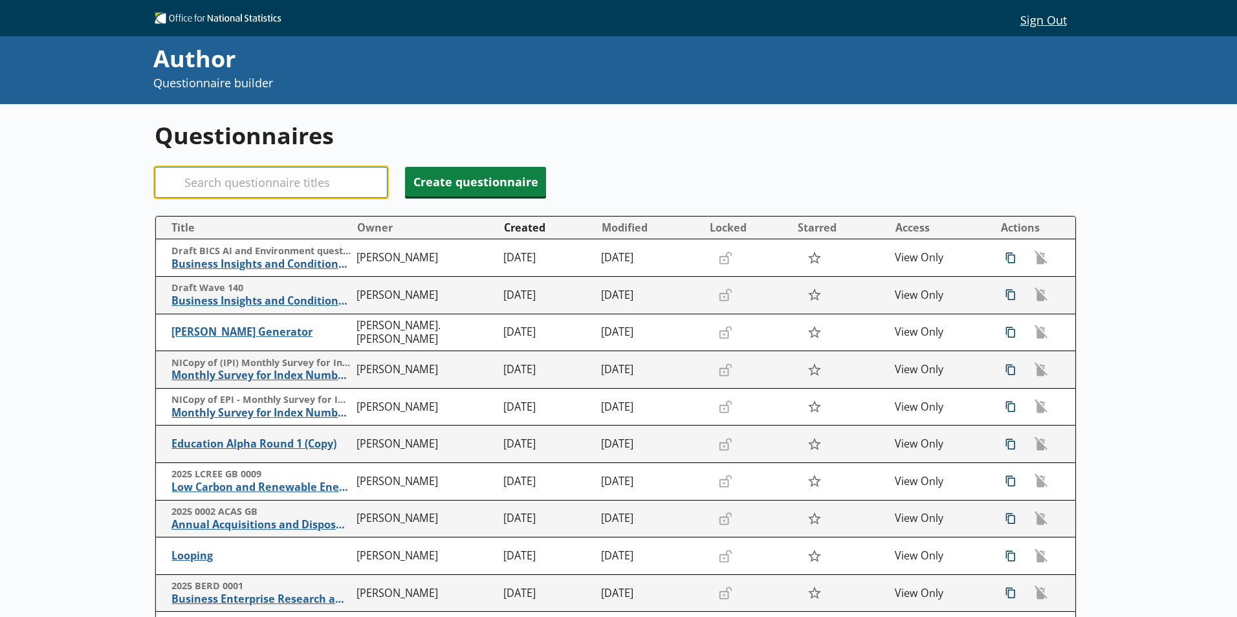
click at [307, 176] on input "Search" at bounding box center [271, 182] width 233 height 31
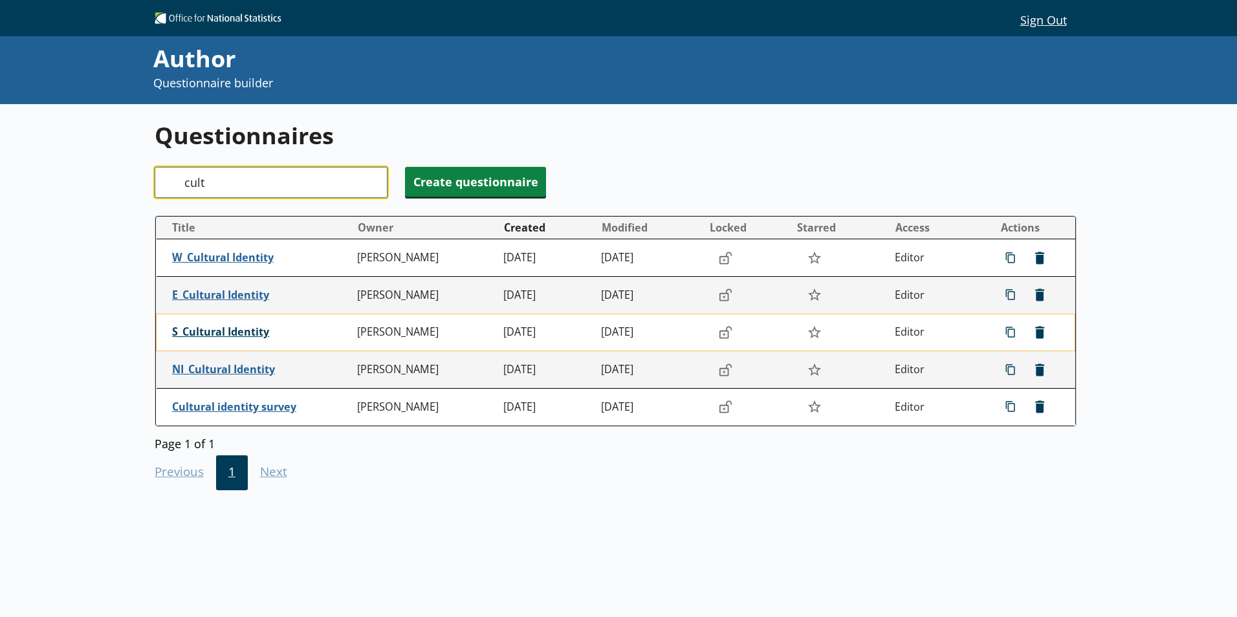
type input "cult"
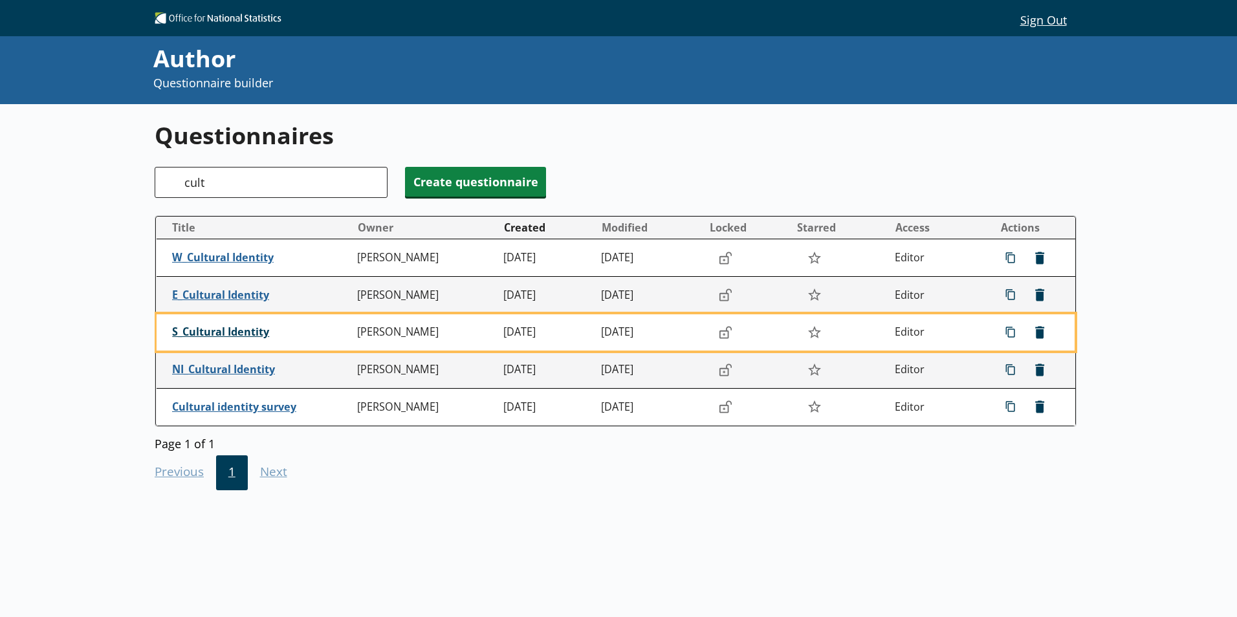
click at [249, 333] on span "S_Cultural Identity" at bounding box center [261, 332] width 179 height 14
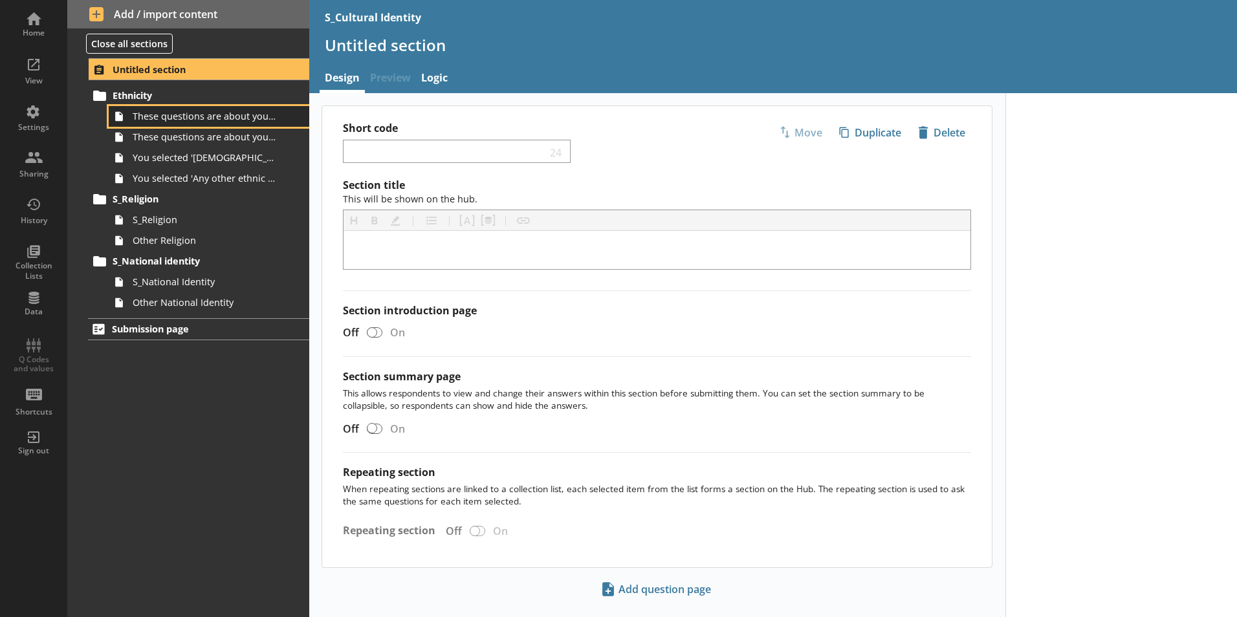
click at [201, 122] on span "These questions are about your ethnic group, 1 of 2." at bounding box center [205, 116] width 144 height 12
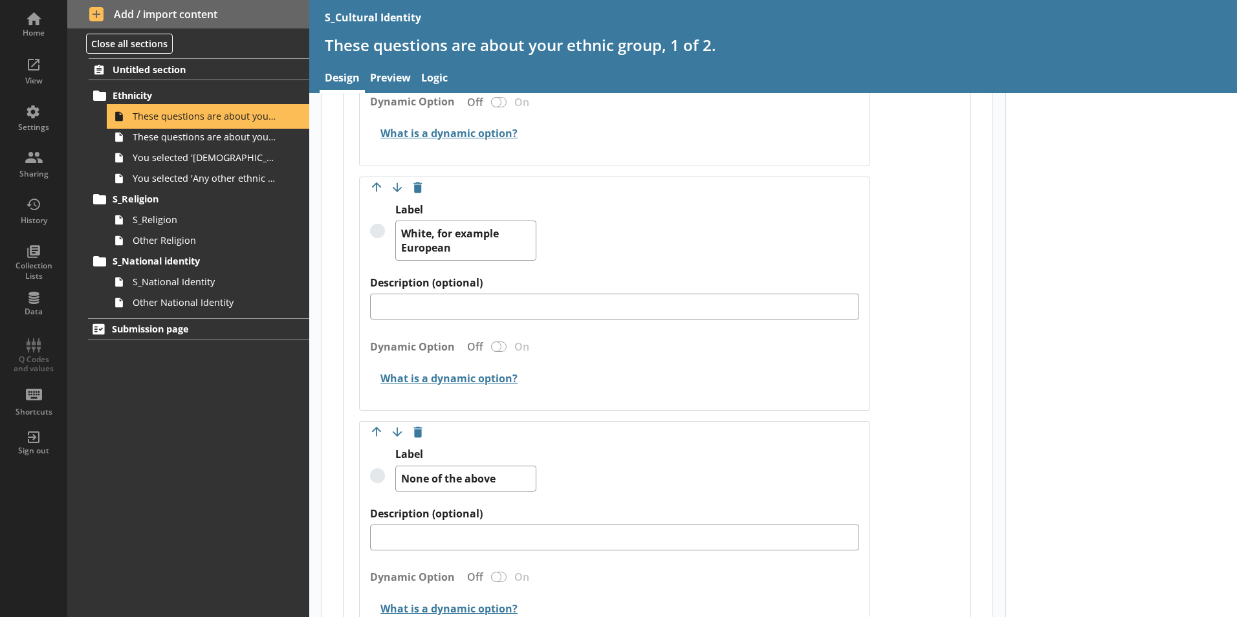
scroll to position [2394, 0]
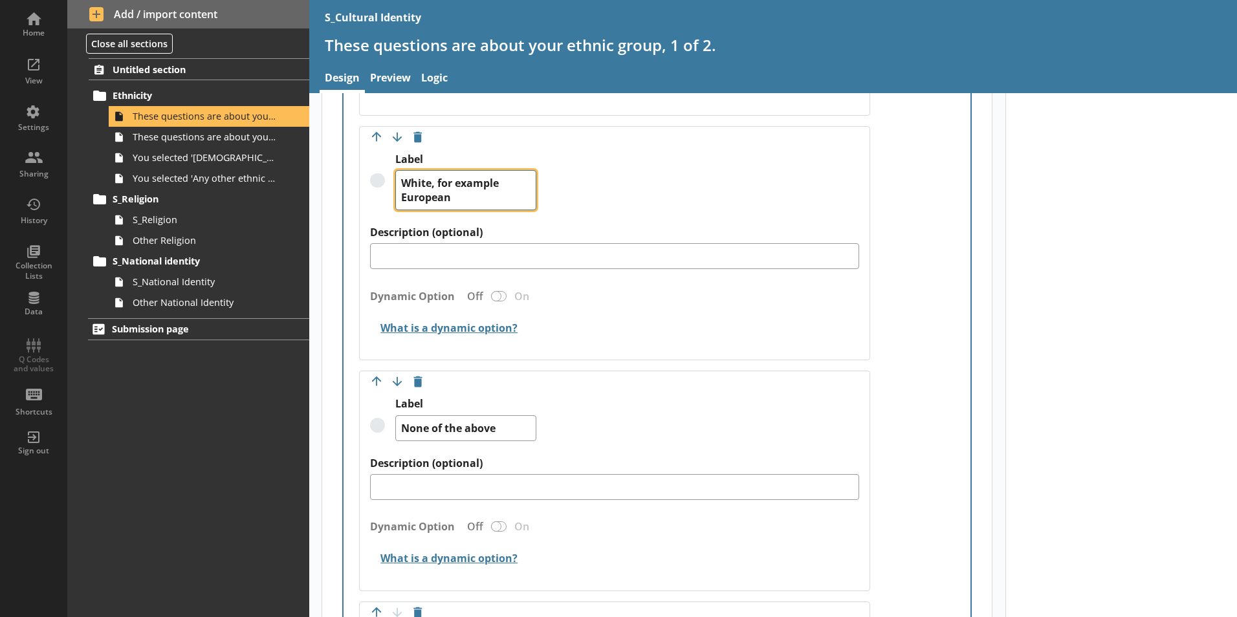
drag, startPoint x: 464, startPoint y: 182, endPoint x: 436, endPoint y: 168, distance: 31.3
click at [436, 170] on textarea "White, for example European" at bounding box center [465, 190] width 141 height 40
paste textarea "all countries"
type textarea "x"
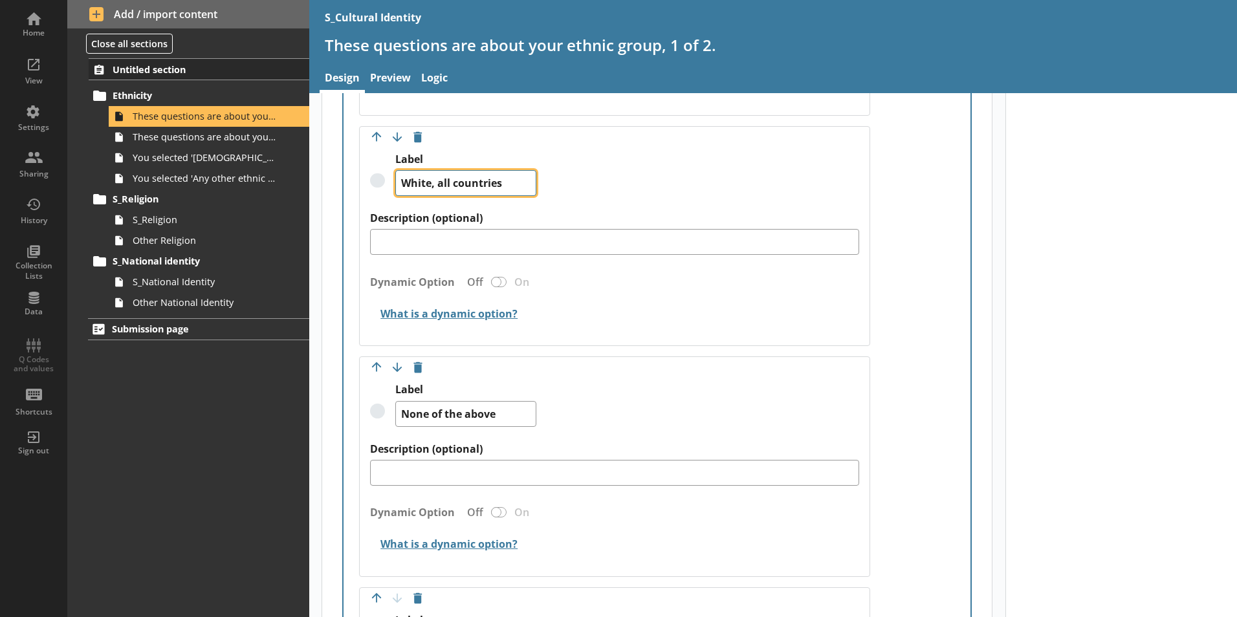
type textarea "White, all countries"
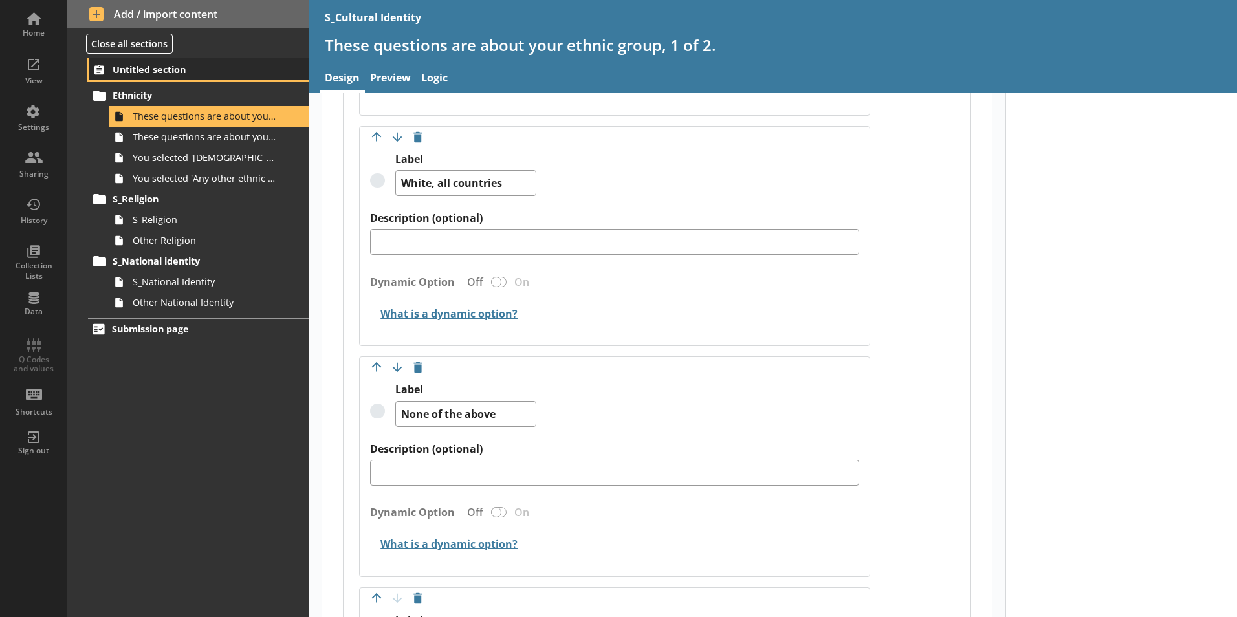
click at [215, 73] on span "Untitled section" at bounding box center [192, 69] width 159 height 12
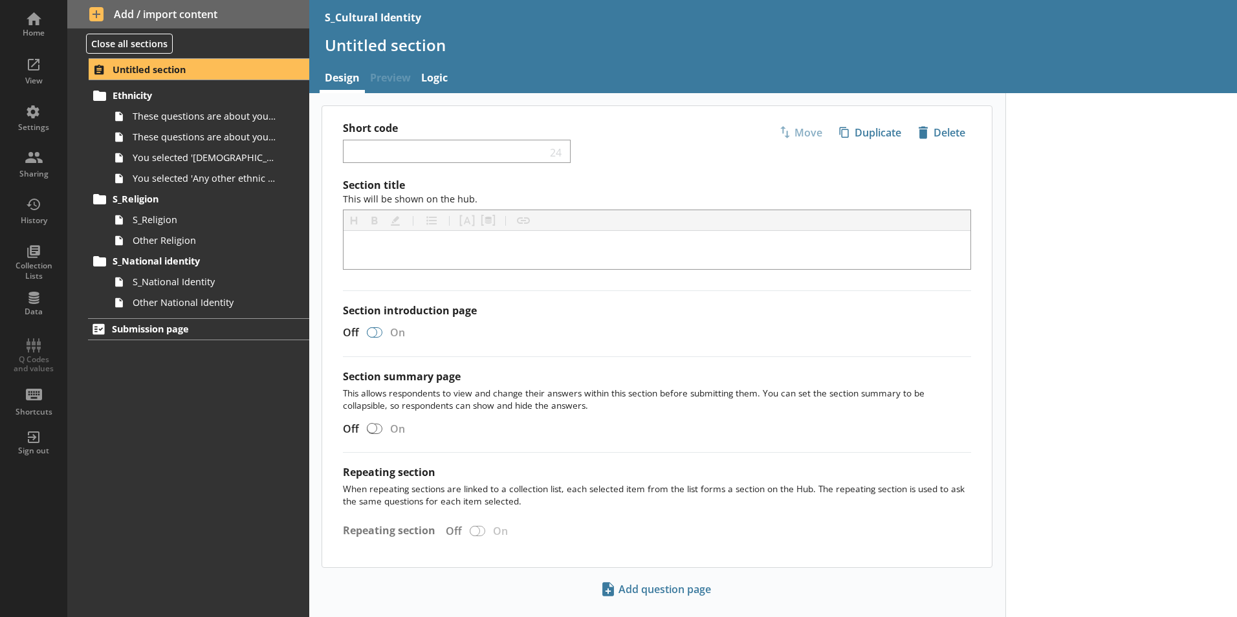
click at [379, 334] on div at bounding box center [375, 332] width 16 height 10
checkbox input "true"
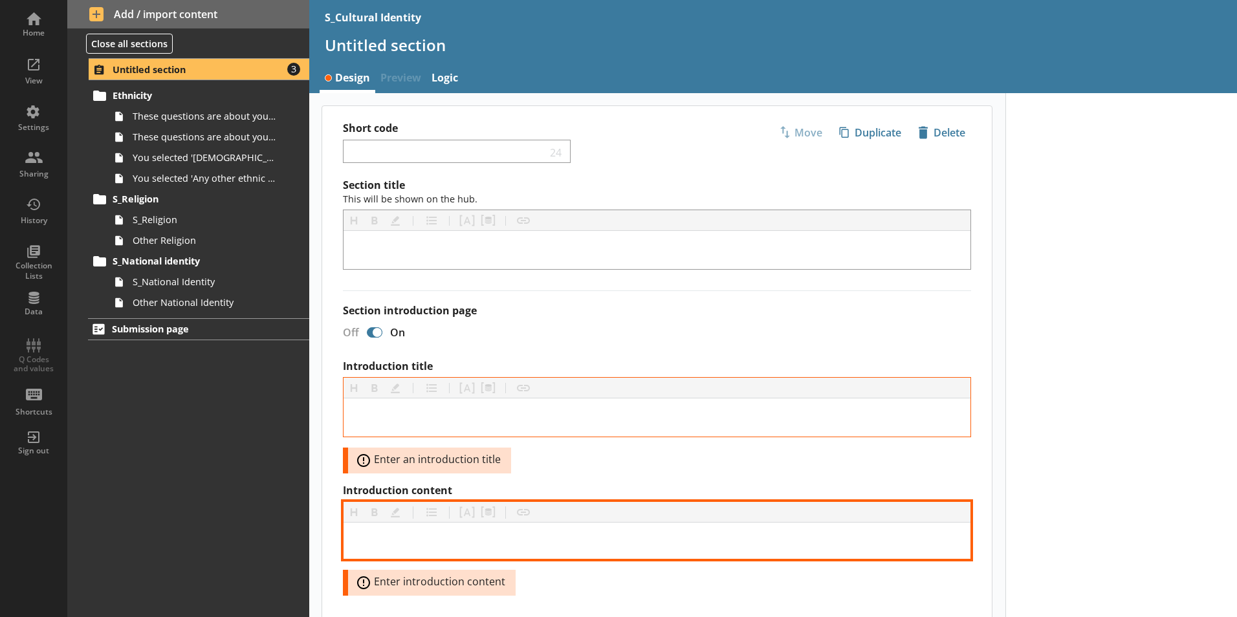
click at [476, 534] on div "Introduction content" at bounding box center [657, 541] width 606 height 16
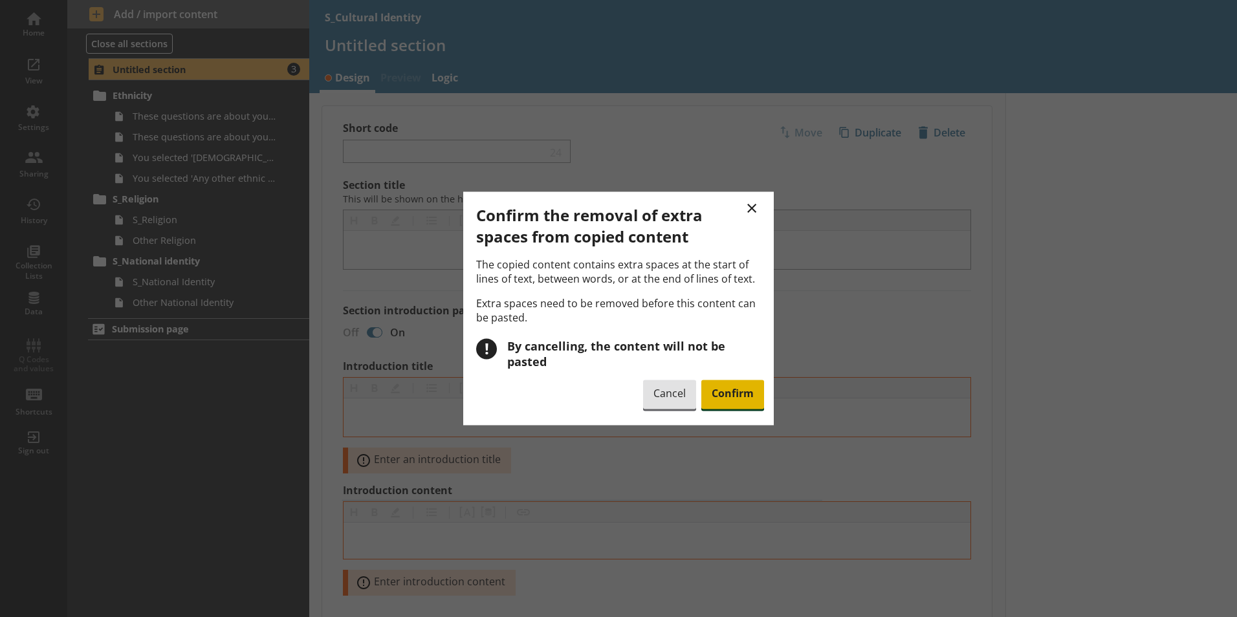
click at [716, 380] on span "Confirm" at bounding box center [732, 395] width 63 height 30
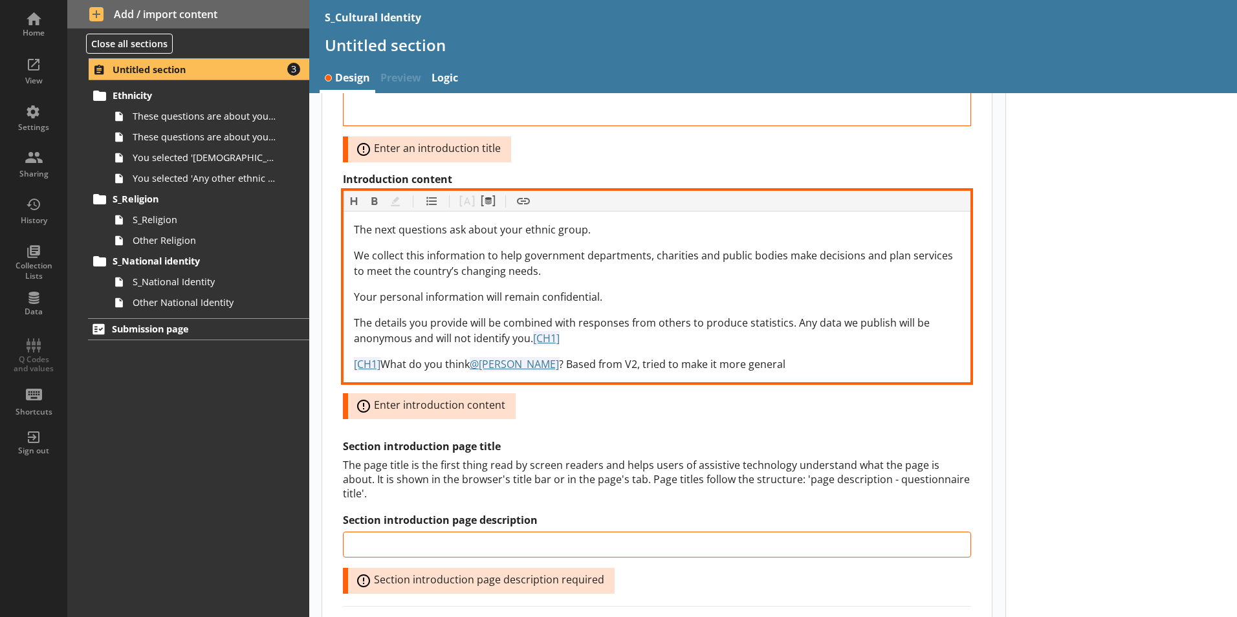
scroll to position [324, 0]
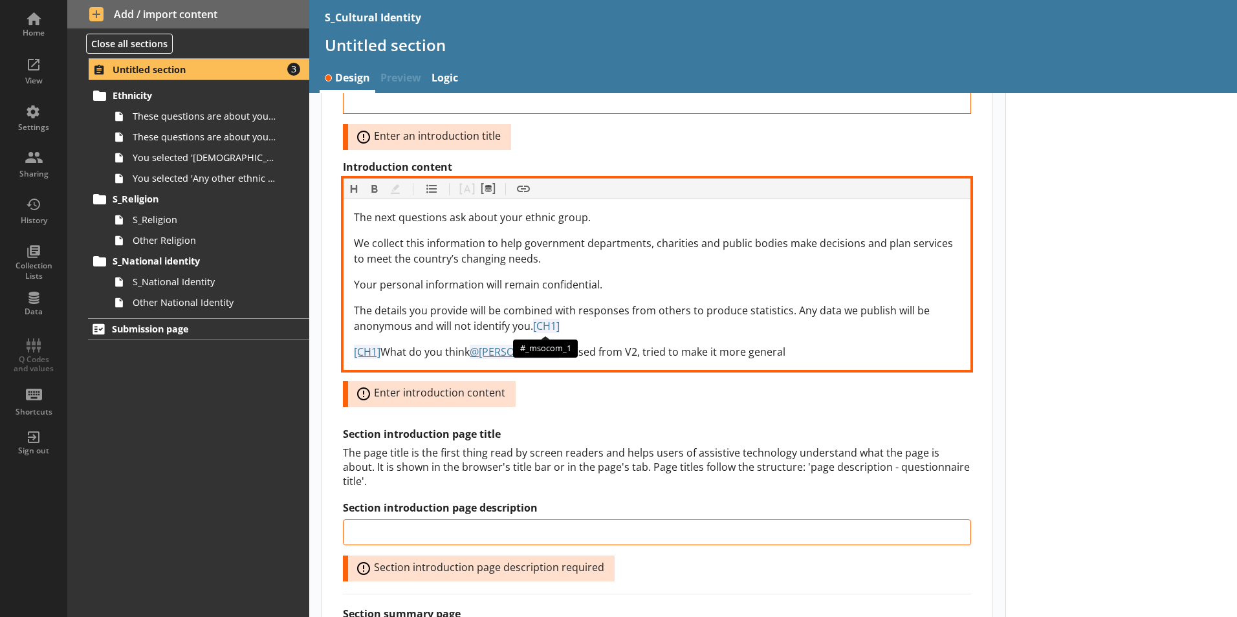
drag, startPoint x: 809, startPoint y: 349, endPoint x: 532, endPoint y: 329, distance: 278.2
click at [532, 329] on div "The next questions ask about your ethnic group. We collect this information to …" at bounding box center [657, 285] width 606 height 150
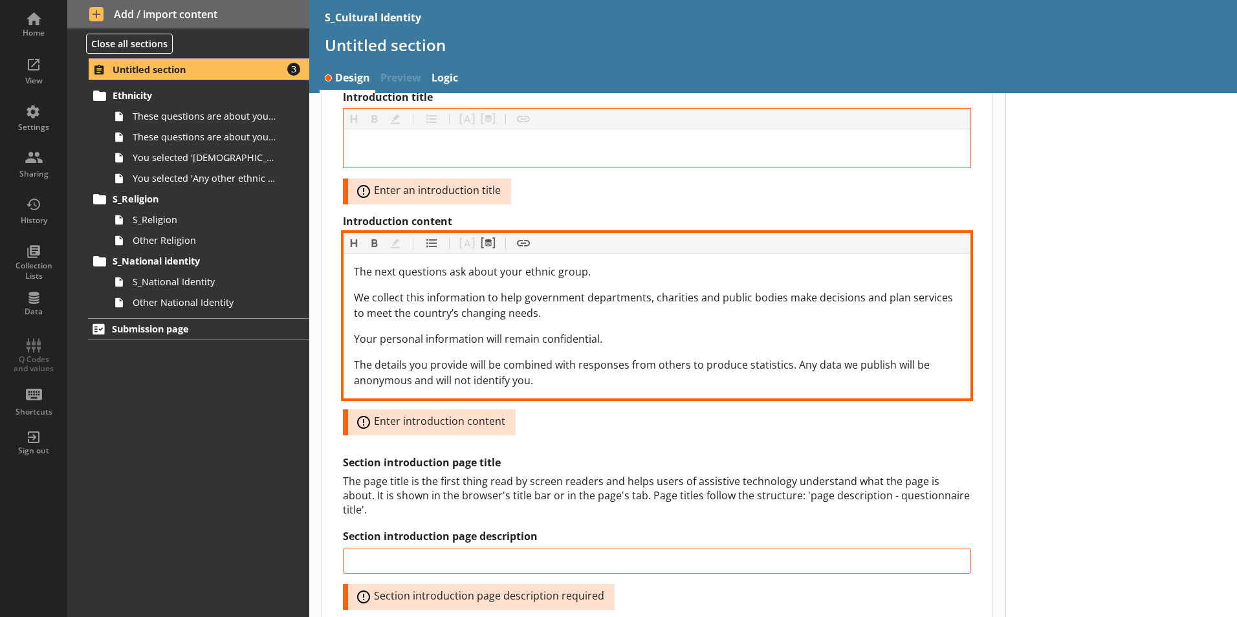
scroll to position [194, 0]
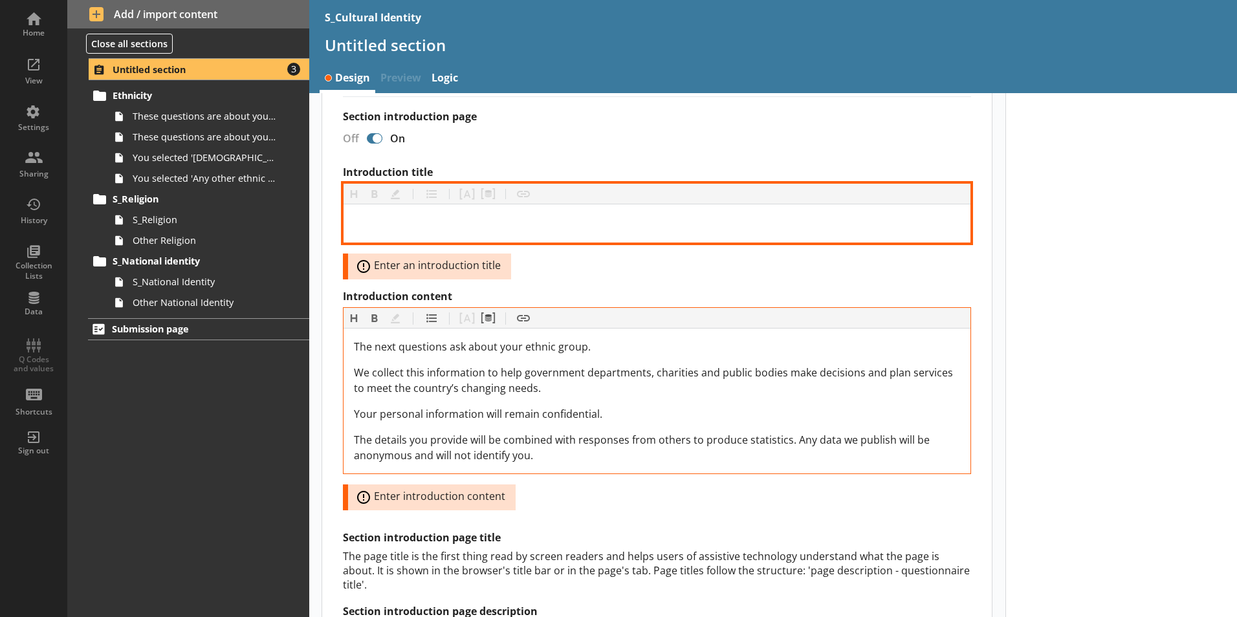
click at [462, 223] on div "Introduction title" at bounding box center [657, 223] width 606 height 17
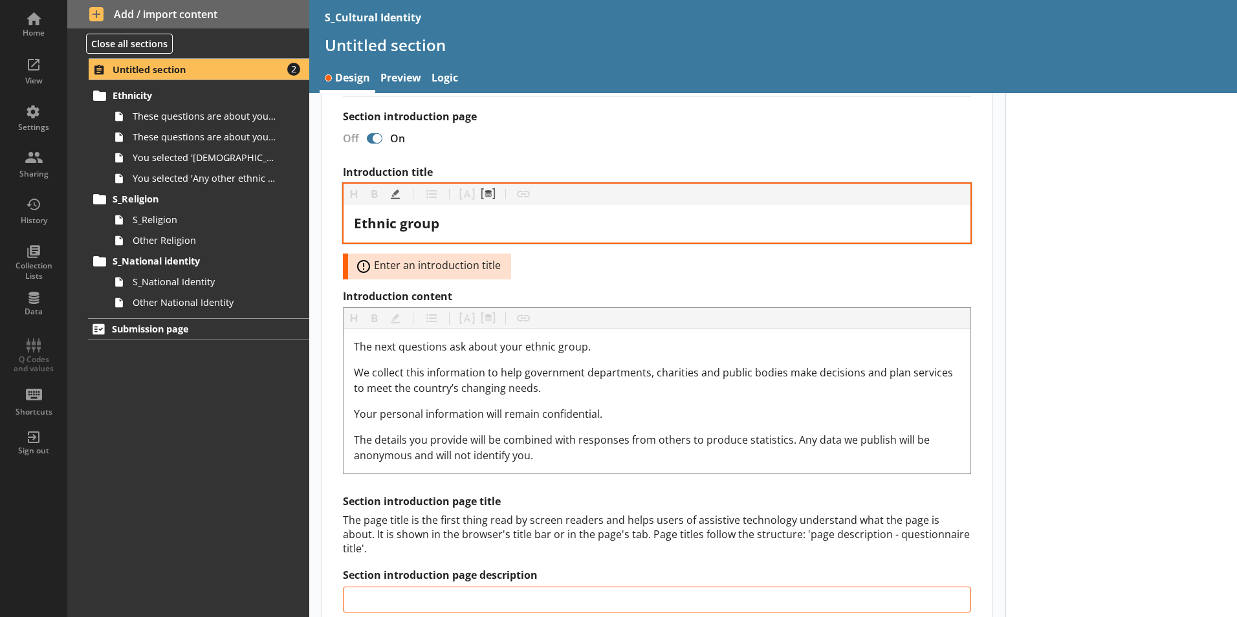
click at [412, 209] on div "Ethnic group" at bounding box center [657, 223] width 627 height 38
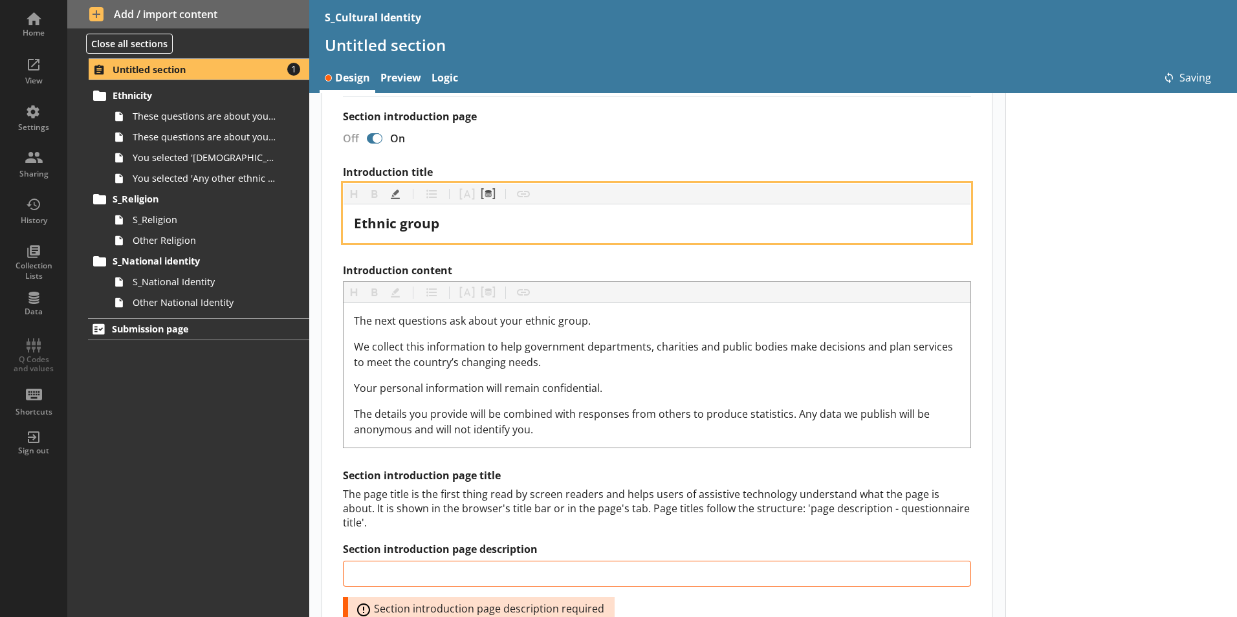
click at [417, 222] on span "Ethnic group" at bounding box center [396, 223] width 85 height 18
copy span "Ethnic group"
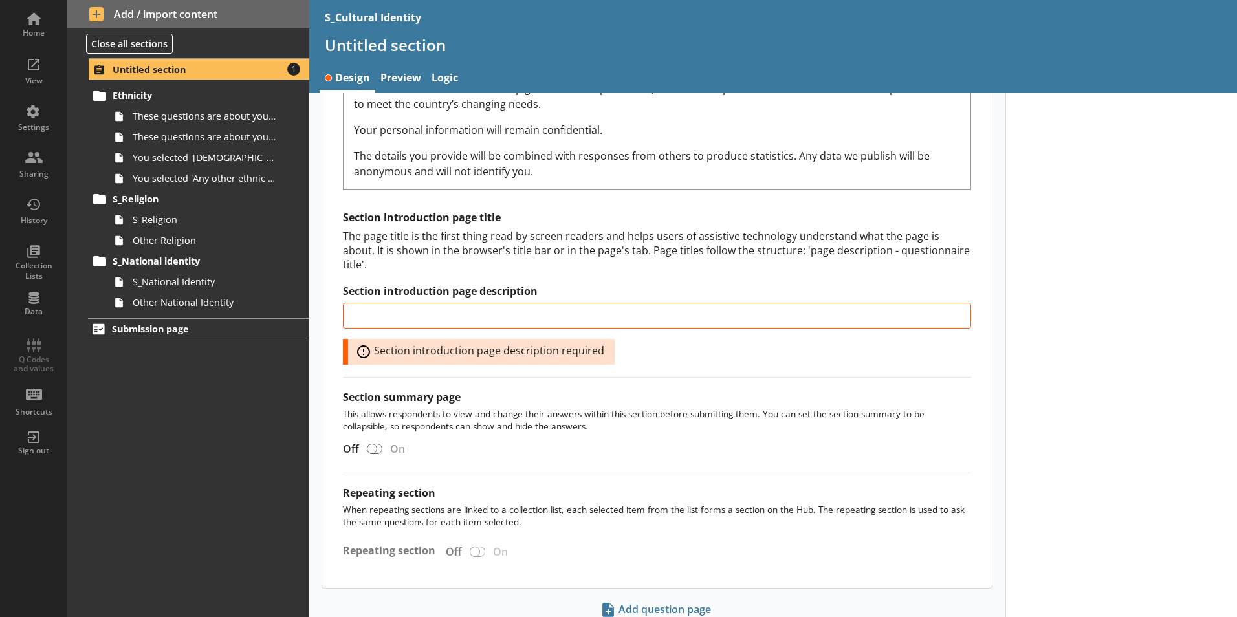
scroll to position [483, 0]
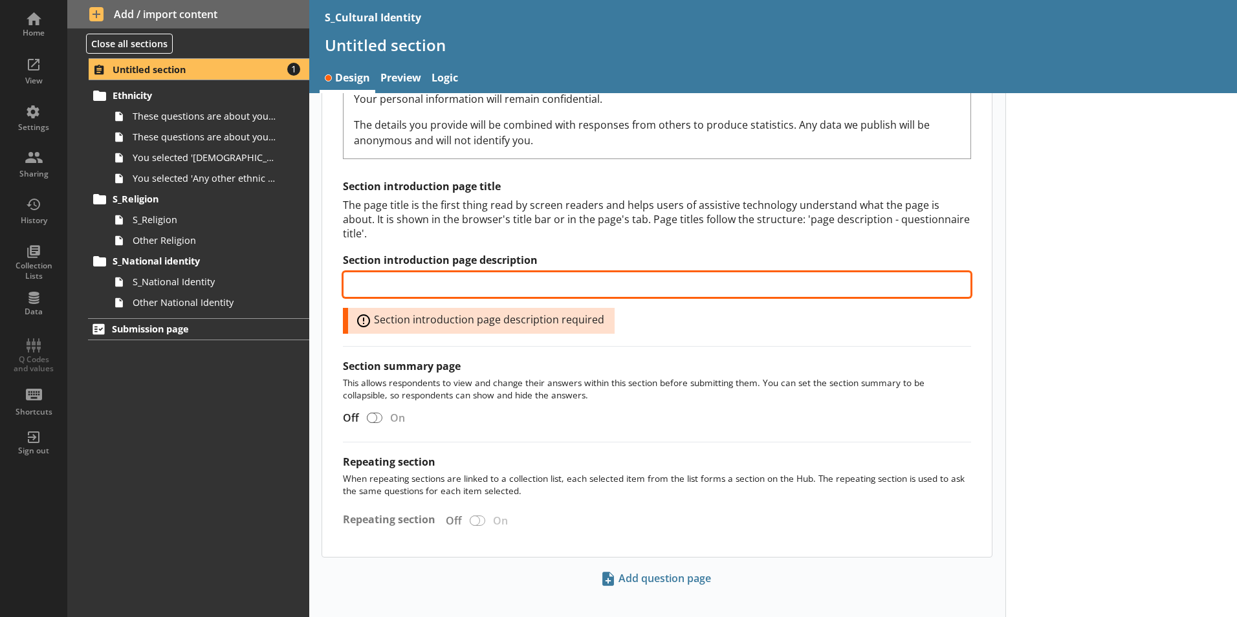
click at [563, 274] on input "Section introduction page description" at bounding box center [657, 285] width 628 height 26
paste input "Ethnic group"
type input "Ethnic group"
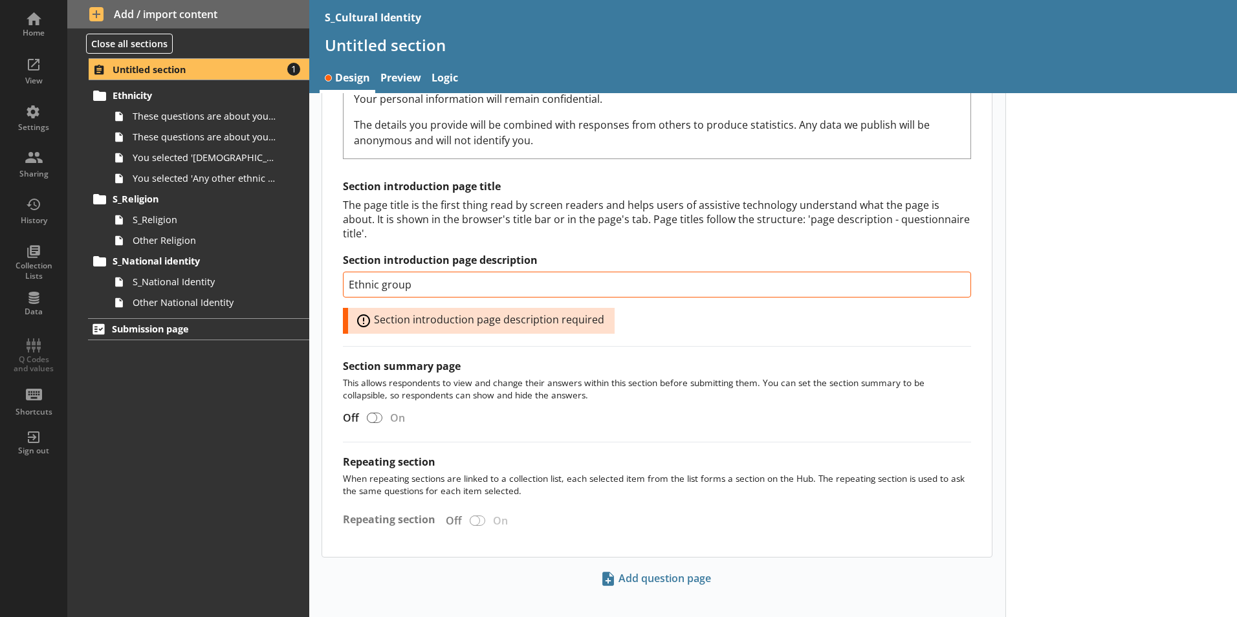
click at [1091, 347] on div at bounding box center [1121, 121] width 232 height 1022
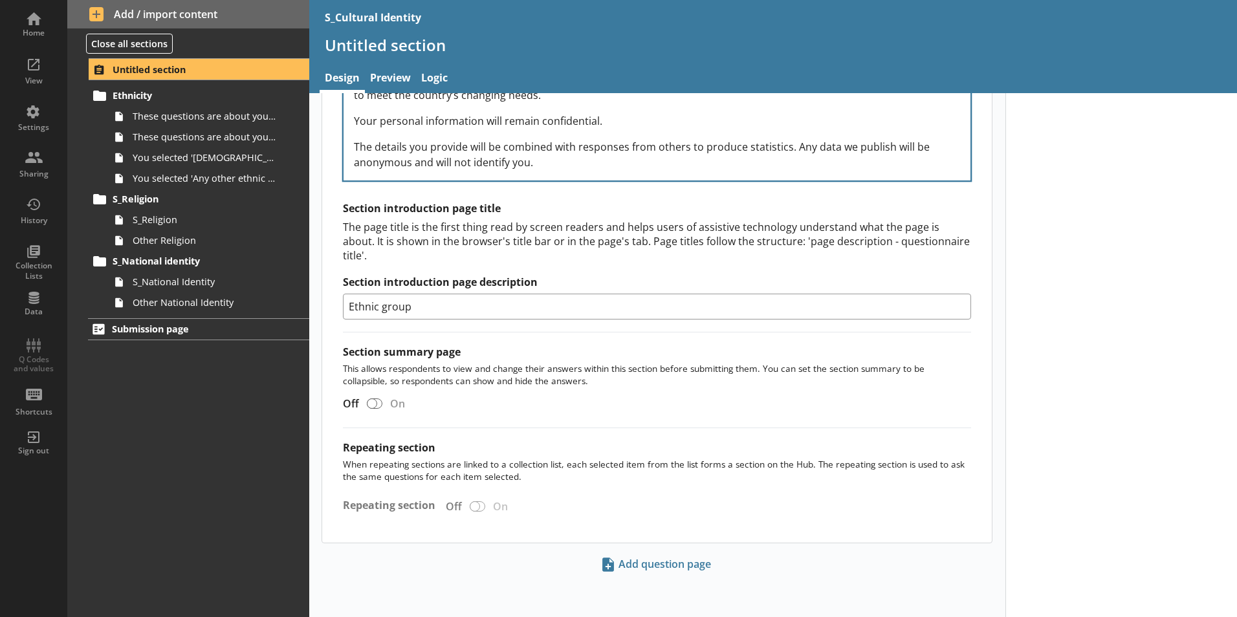
scroll to position [447, 0]
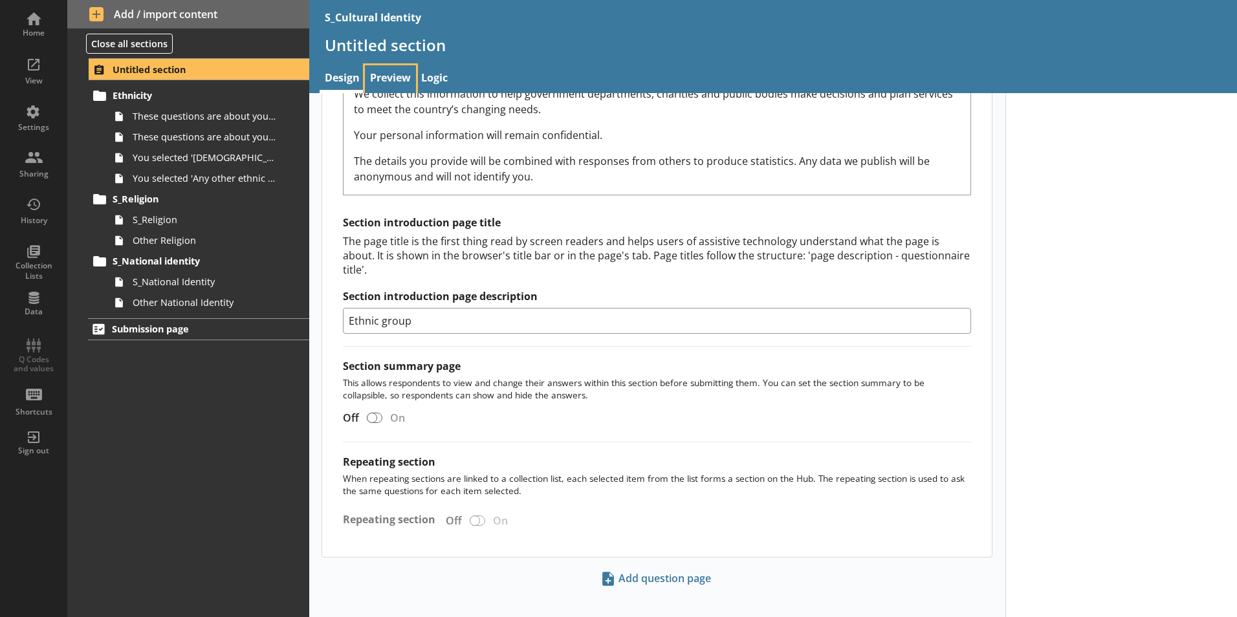
click at [405, 82] on link "Preview" at bounding box center [390, 79] width 51 height 28
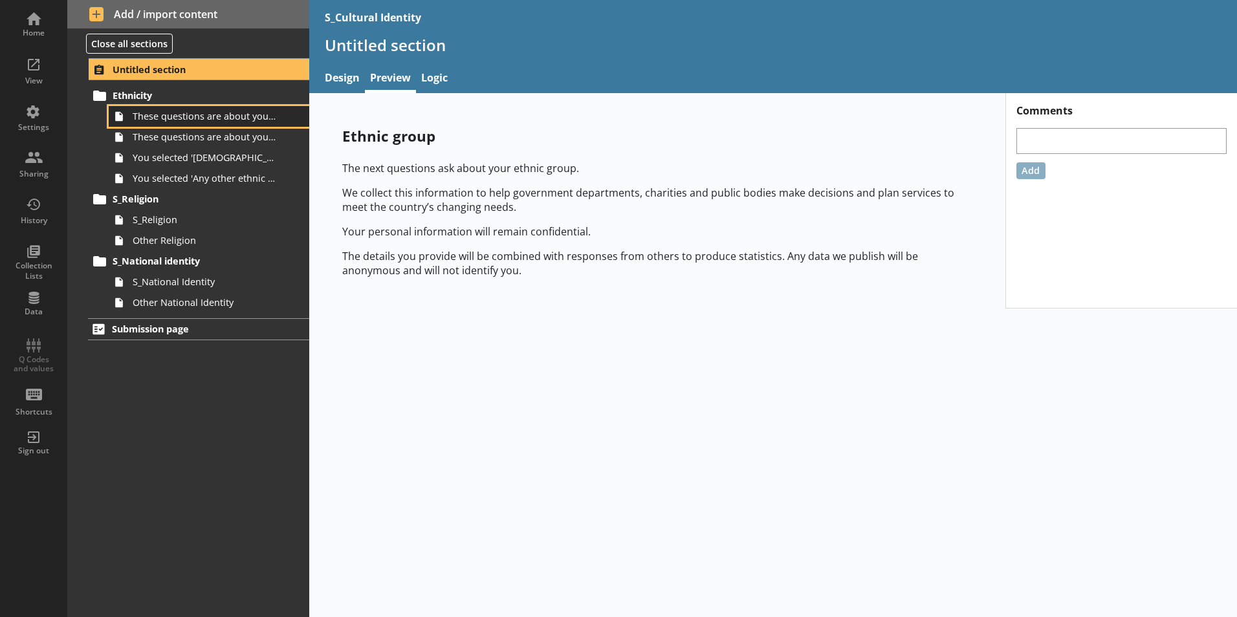
click at [198, 123] on ol "Untitled section Ethnicity These questions are about your ethnic group, 1 of 2.…" at bounding box center [188, 185] width 242 height 254
click at [205, 122] on span "These questions are about your ethnic group, 1 of 2." at bounding box center [205, 116] width 144 height 12
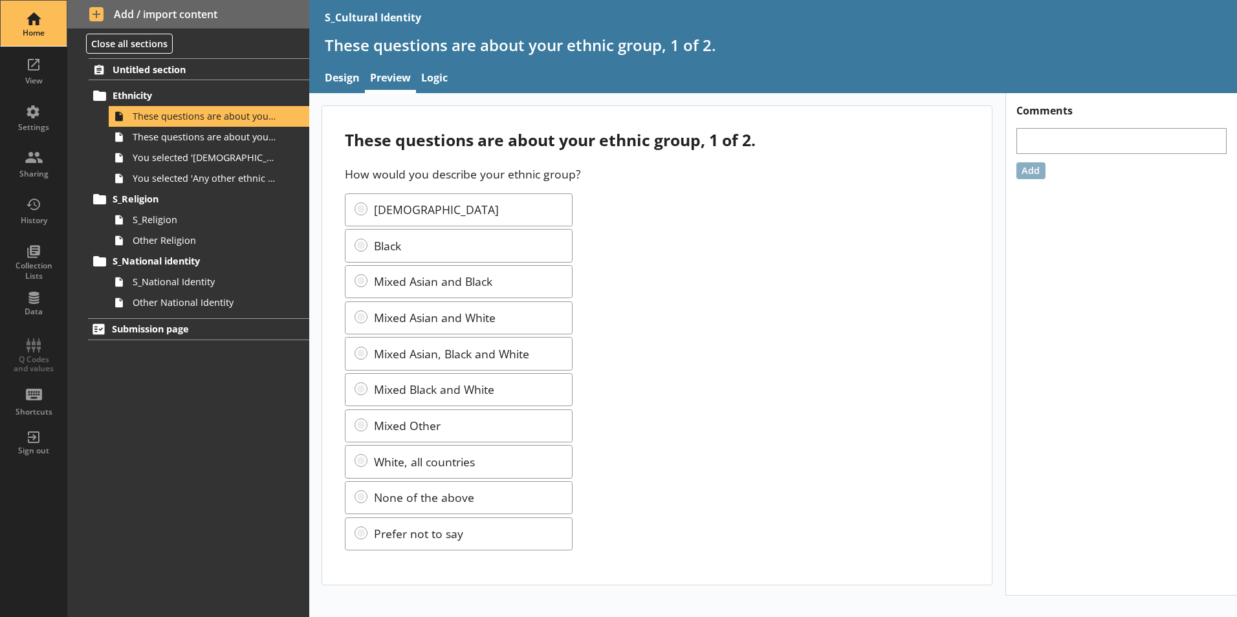
click at [43, 29] on div "Home" at bounding box center [33, 33] width 45 height 10
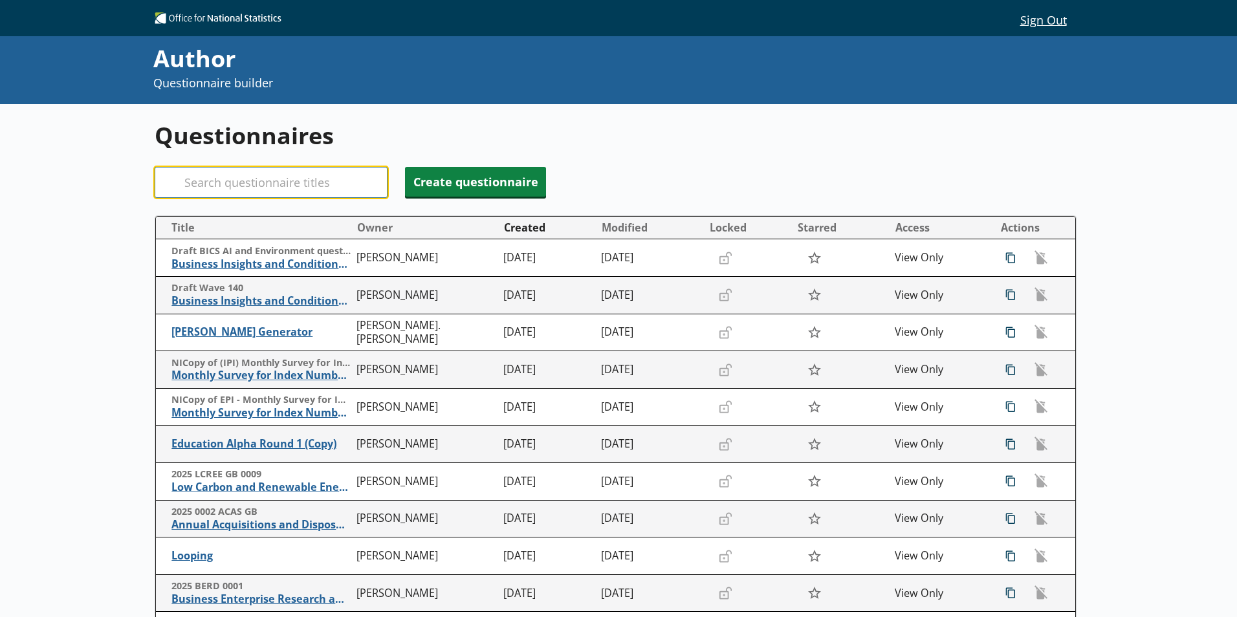
click at [340, 188] on input "Search" at bounding box center [271, 182] width 233 height 31
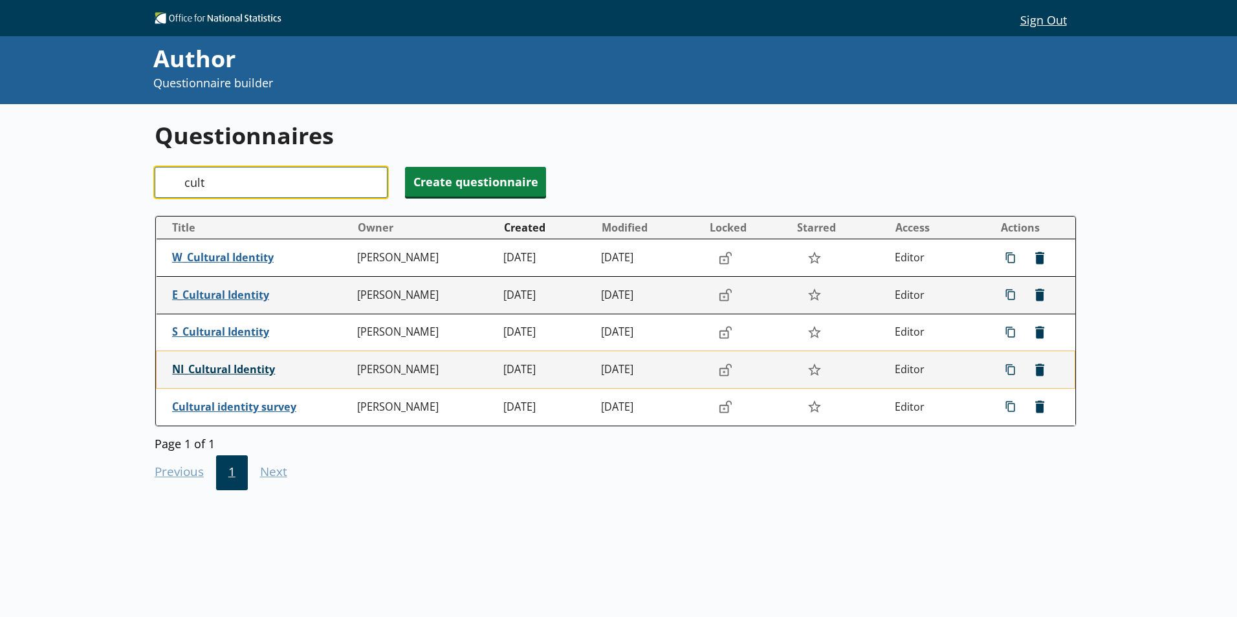
type input "cult"
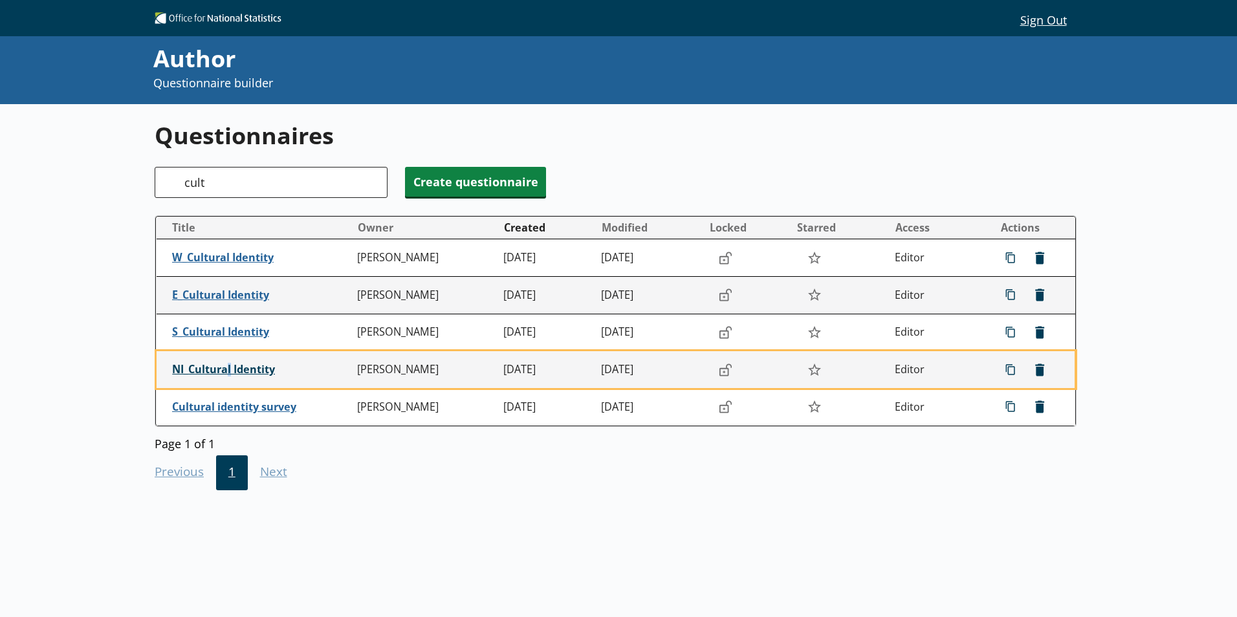
click at [228, 373] on span "NI_Cultural Identity" at bounding box center [261, 370] width 179 height 14
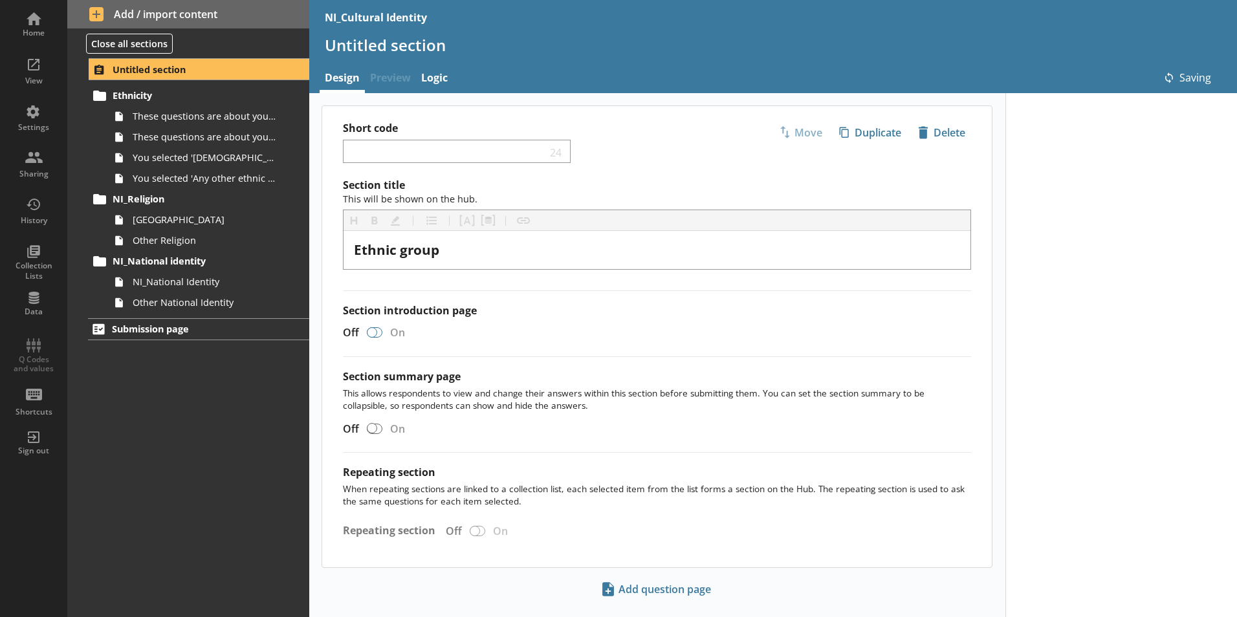
click at [370, 333] on div at bounding box center [372, 332] width 10 height 10
checkbox input "true"
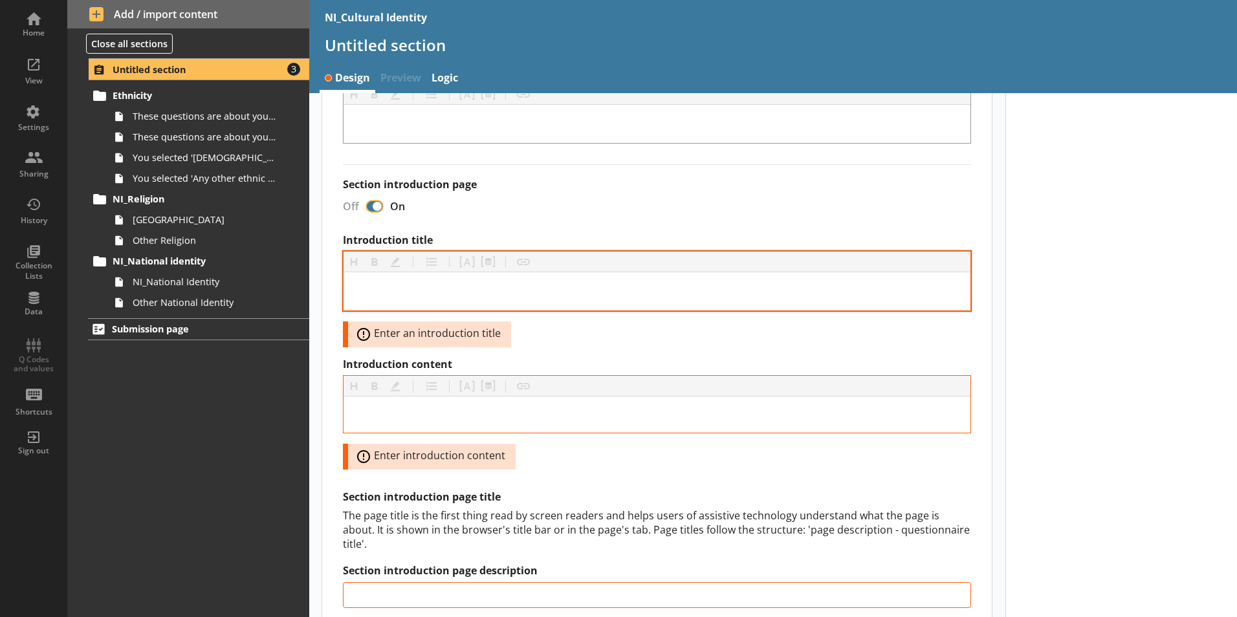
scroll to position [259, 0]
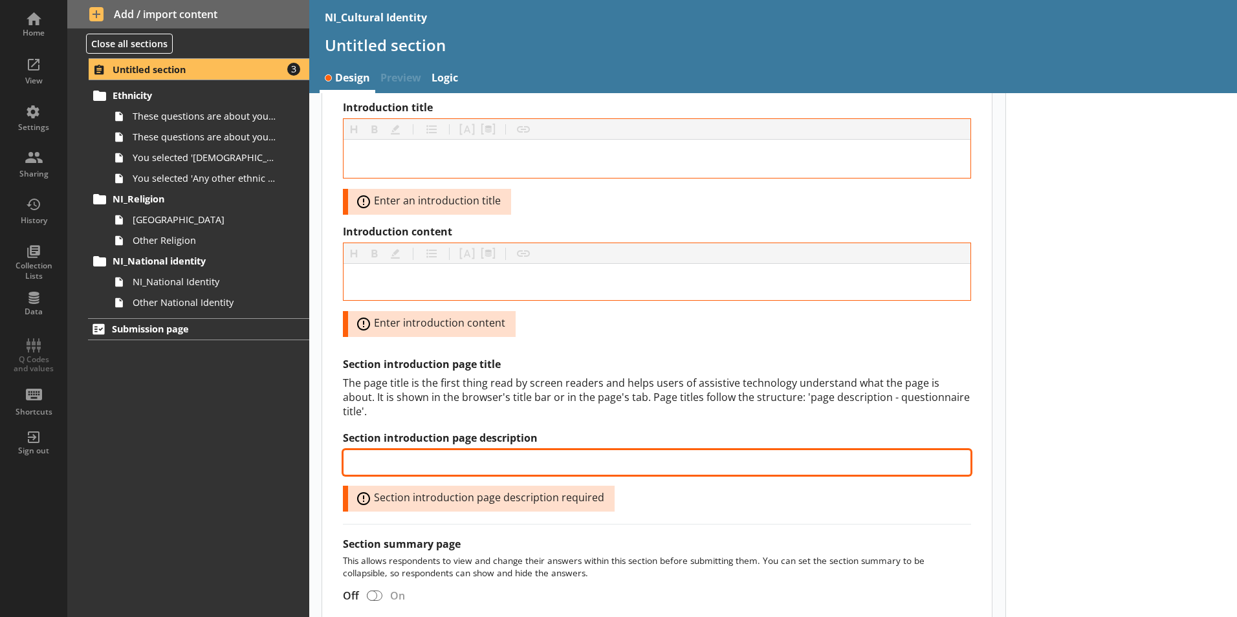
click at [433, 450] on input "Section introduction page description" at bounding box center [657, 463] width 628 height 26
paste input "Ethnic group"
type input "Ethnic group"
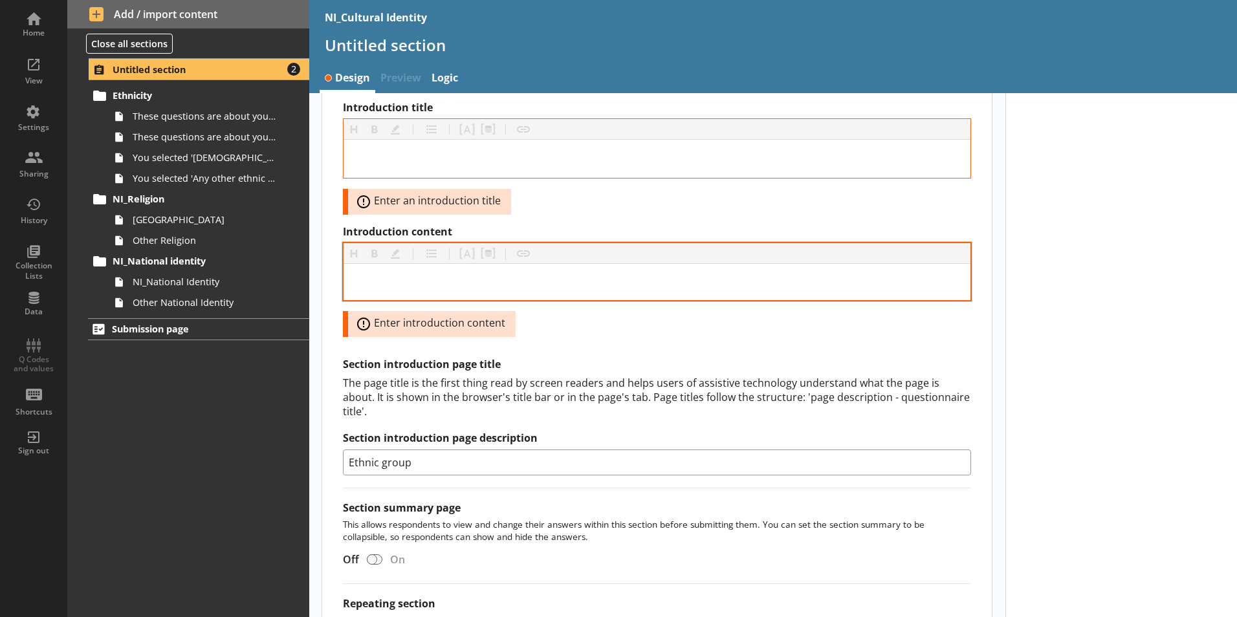
click at [432, 274] on div at bounding box center [657, 282] width 627 height 36
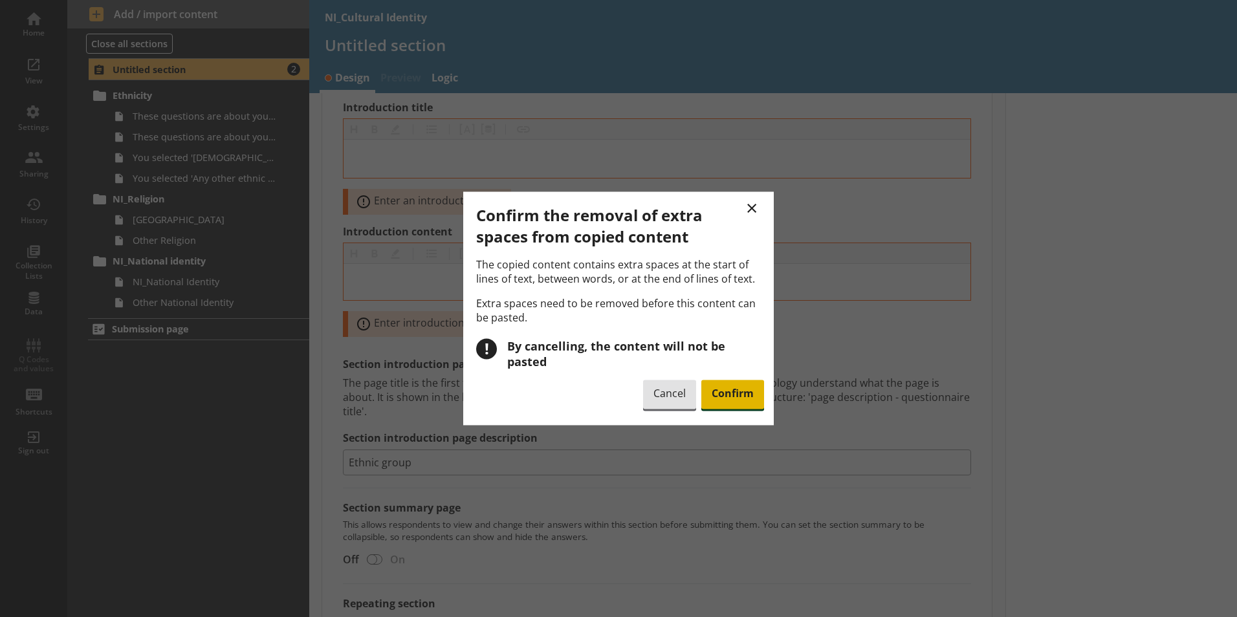
click at [737, 397] on span "Confirm" at bounding box center [732, 395] width 63 height 30
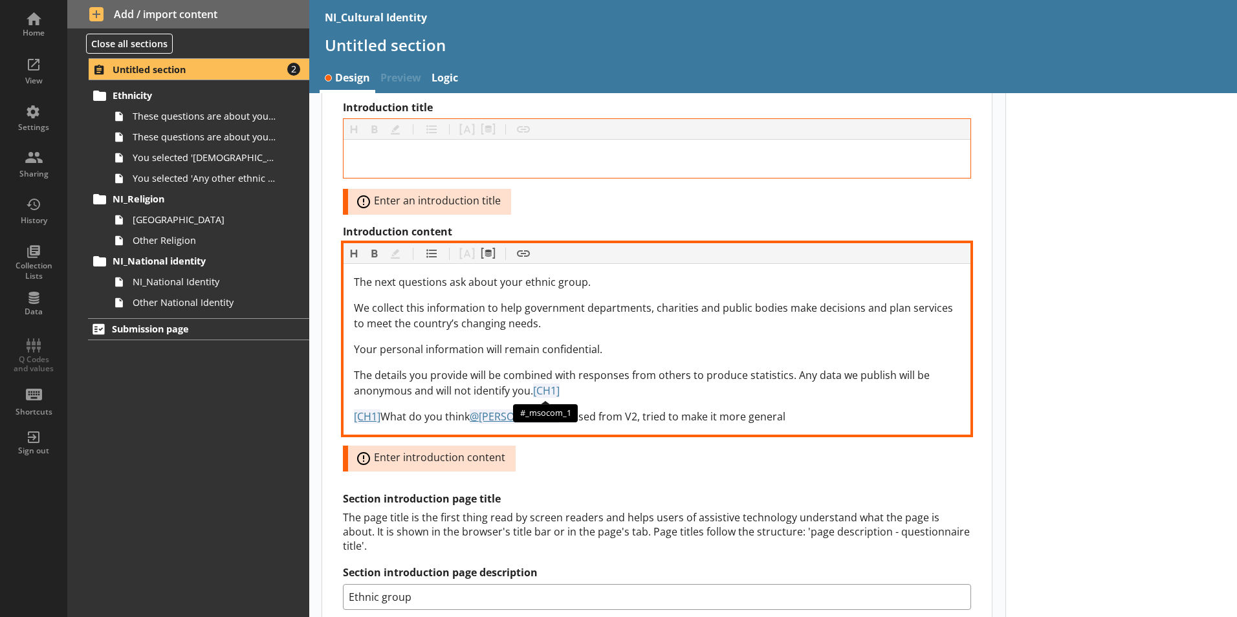
drag, startPoint x: 781, startPoint y: 419, endPoint x: 533, endPoint y: 388, distance: 249.7
click at [533, 388] on div "The next questions ask about your ethnic group. We collect this information to …" at bounding box center [657, 349] width 606 height 150
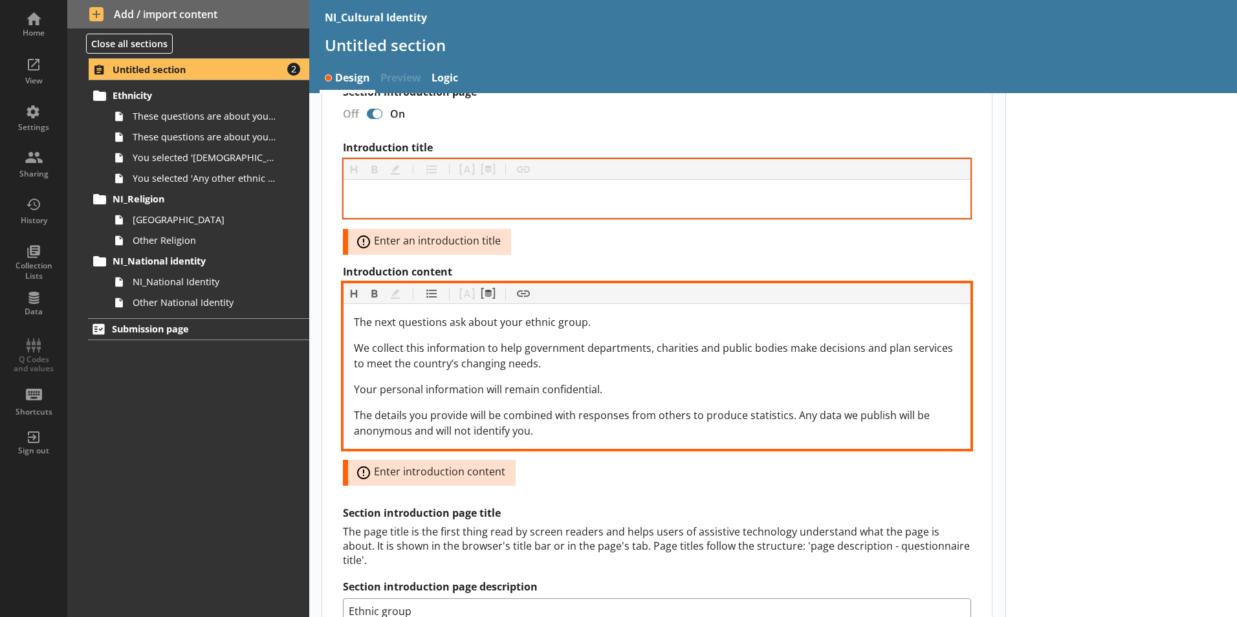
scroll to position [388, 0]
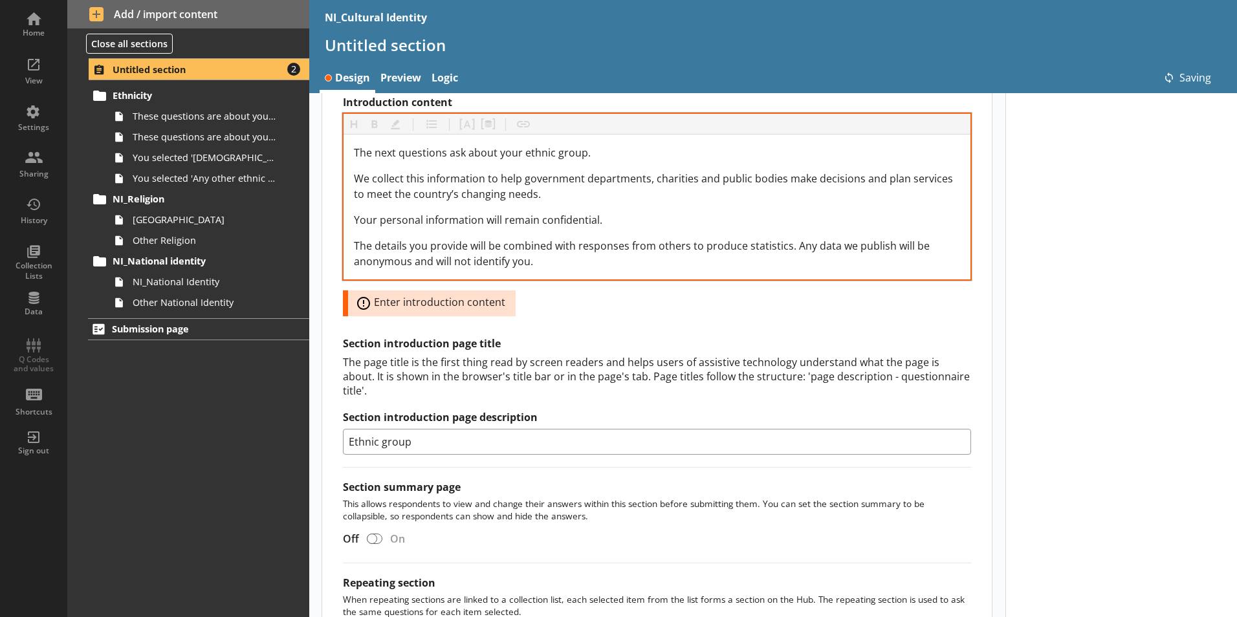
click at [426, 439] on input "Ethnic group" at bounding box center [657, 442] width 628 height 26
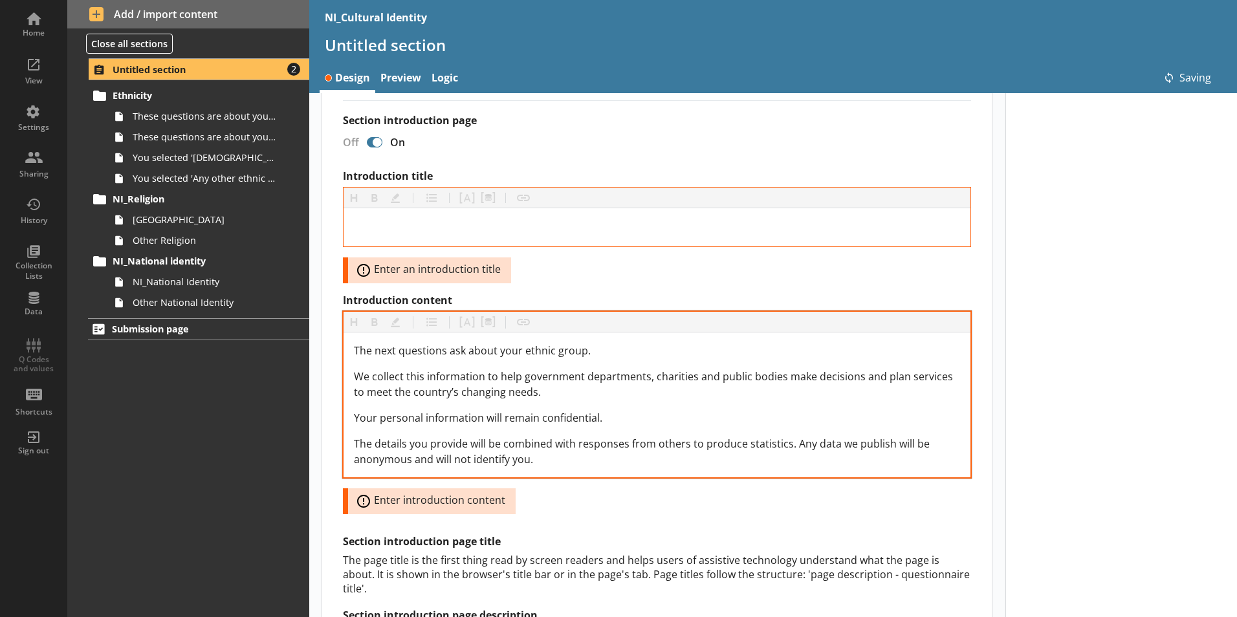
scroll to position [65, 0]
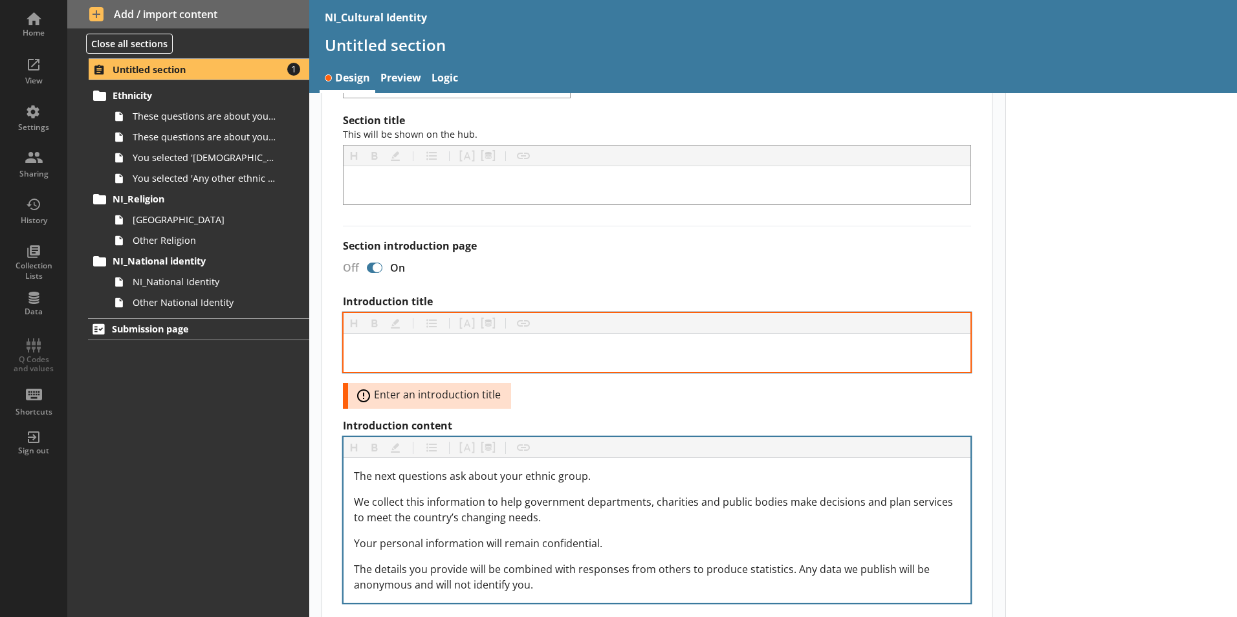
click at [453, 362] on div at bounding box center [657, 353] width 627 height 38
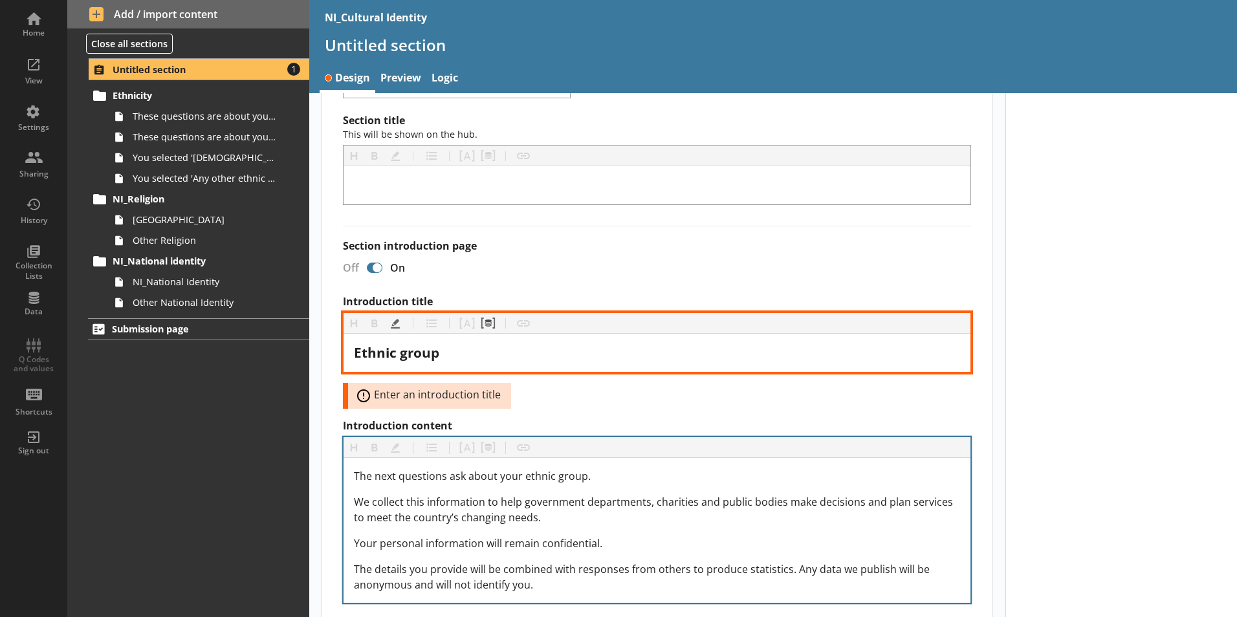
scroll to position [129, 0]
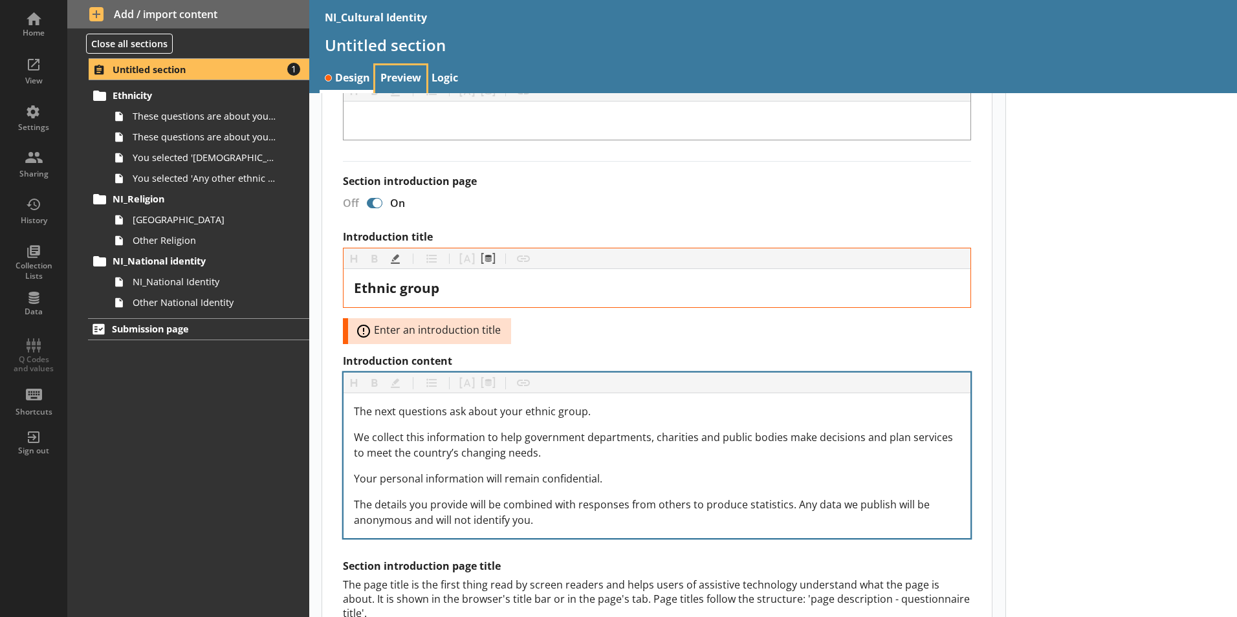
click at [418, 86] on link "Preview" at bounding box center [400, 79] width 51 height 28
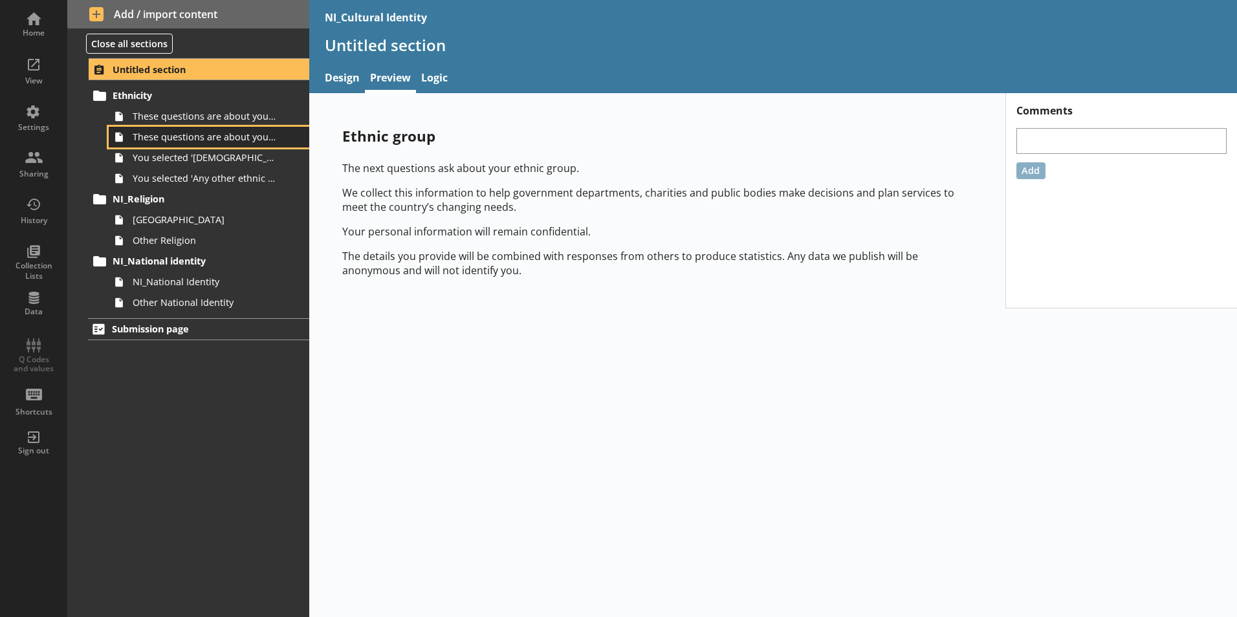
click at [228, 127] on link "These questions are about your ethnic group, 2 of 2." at bounding box center [209, 137] width 201 height 21
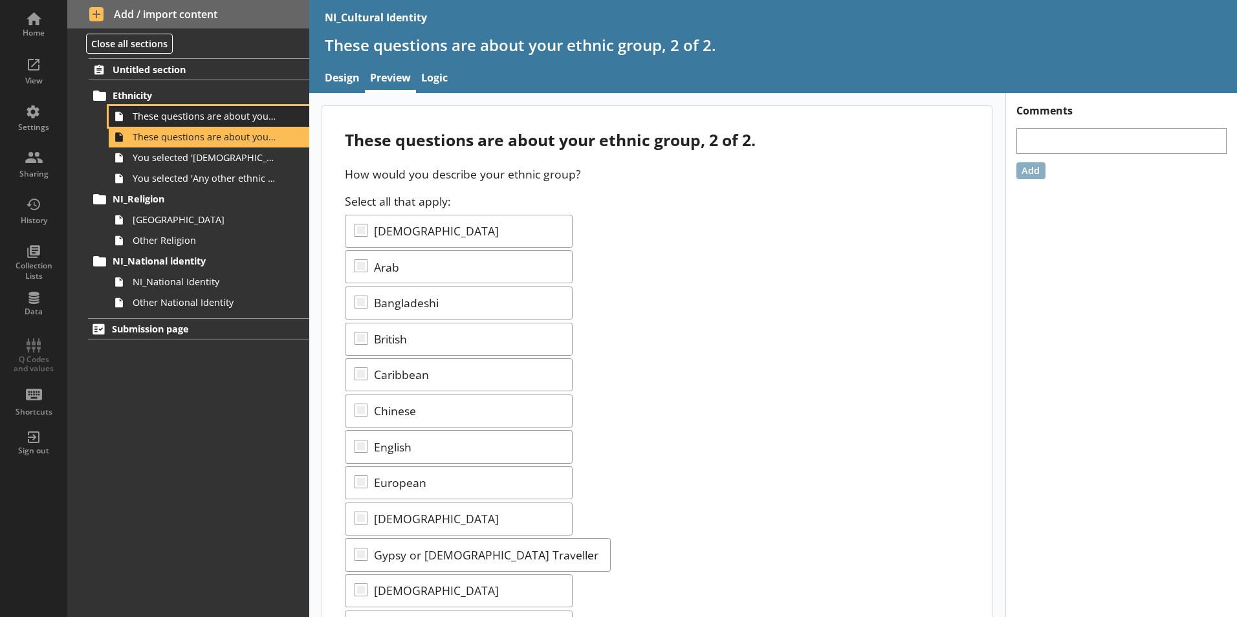
click at [232, 121] on span "These questions are about your ethnic group,1 of 2." at bounding box center [205, 116] width 144 height 12
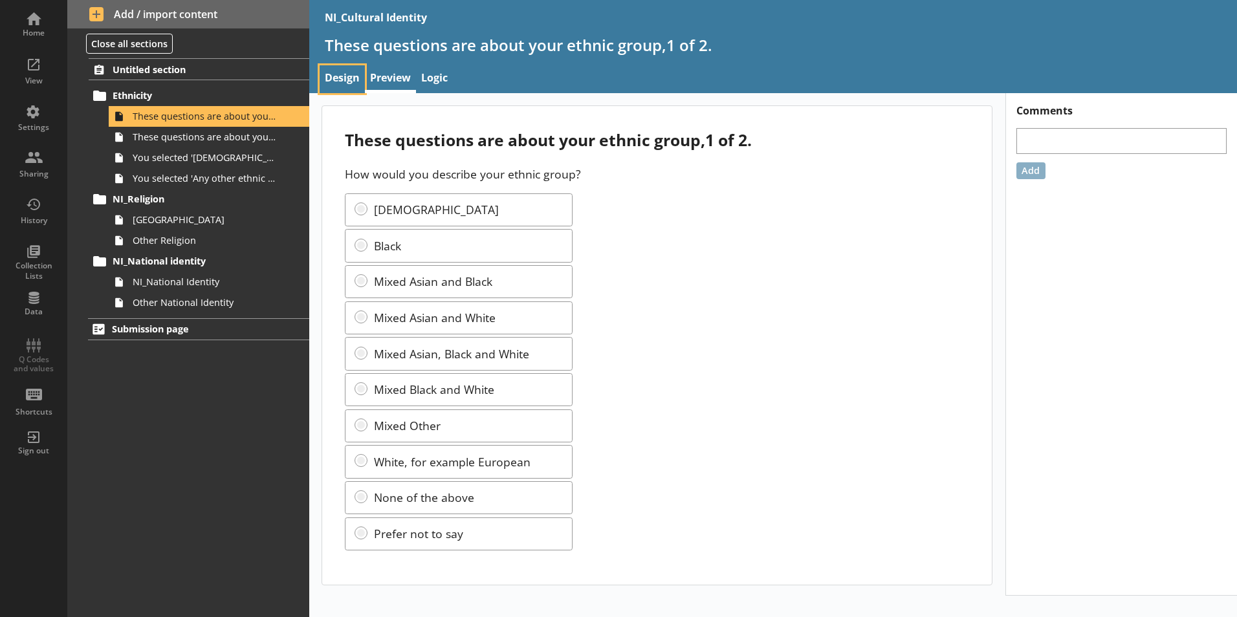
click at [349, 83] on link "Design" at bounding box center [342, 79] width 45 height 28
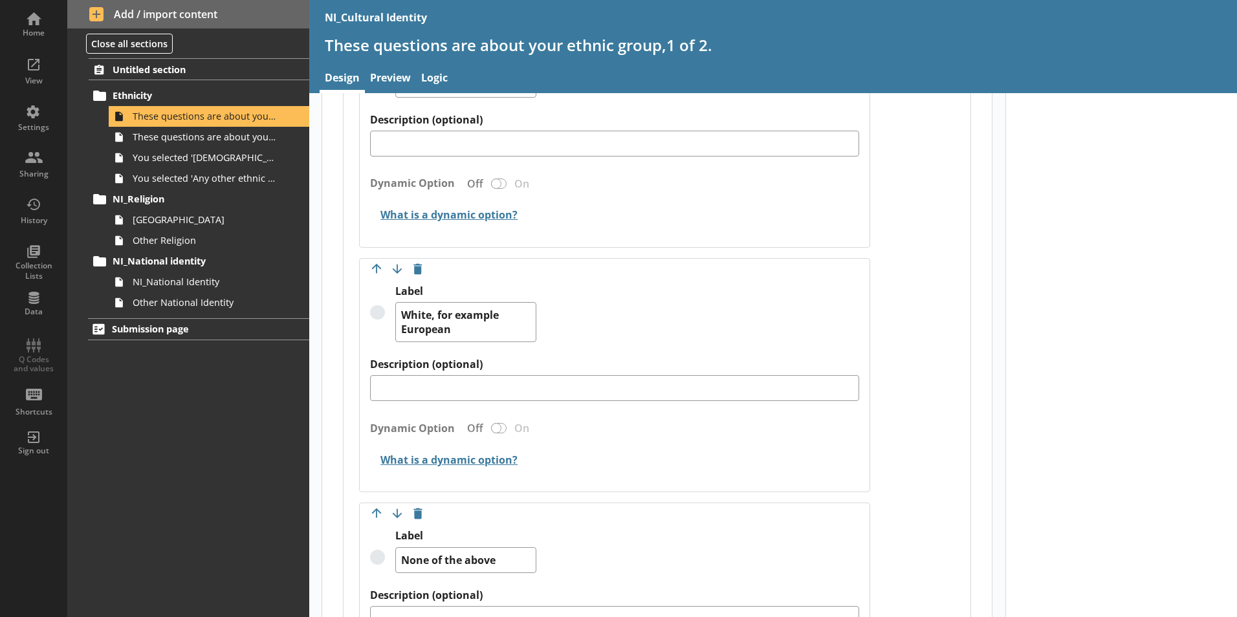
scroll to position [2265, 0]
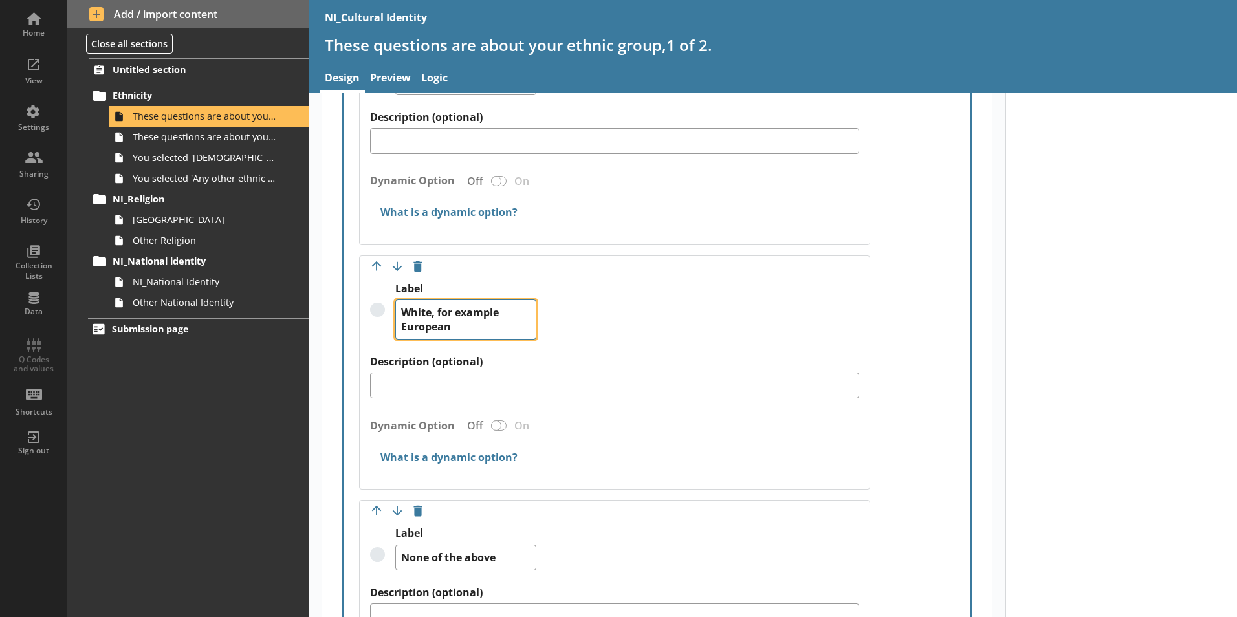
click at [483, 324] on textarea "White, for example European" at bounding box center [465, 320] width 141 height 40
drag, startPoint x: 494, startPoint y: 316, endPoint x: 437, endPoint y: 296, distance: 61.0
click at [437, 300] on textarea "White, for example European" at bounding box center [465, 320] width 141 height 40
paste textarea "all countries"
type textarea "x"
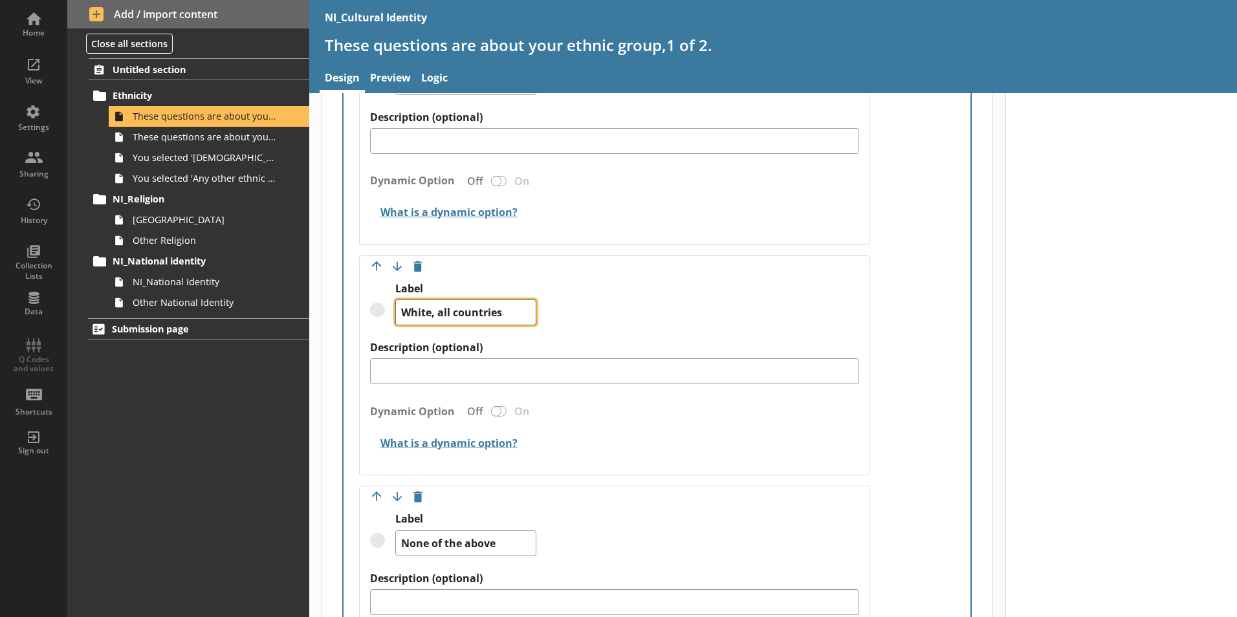
type textarea "White, all countries"
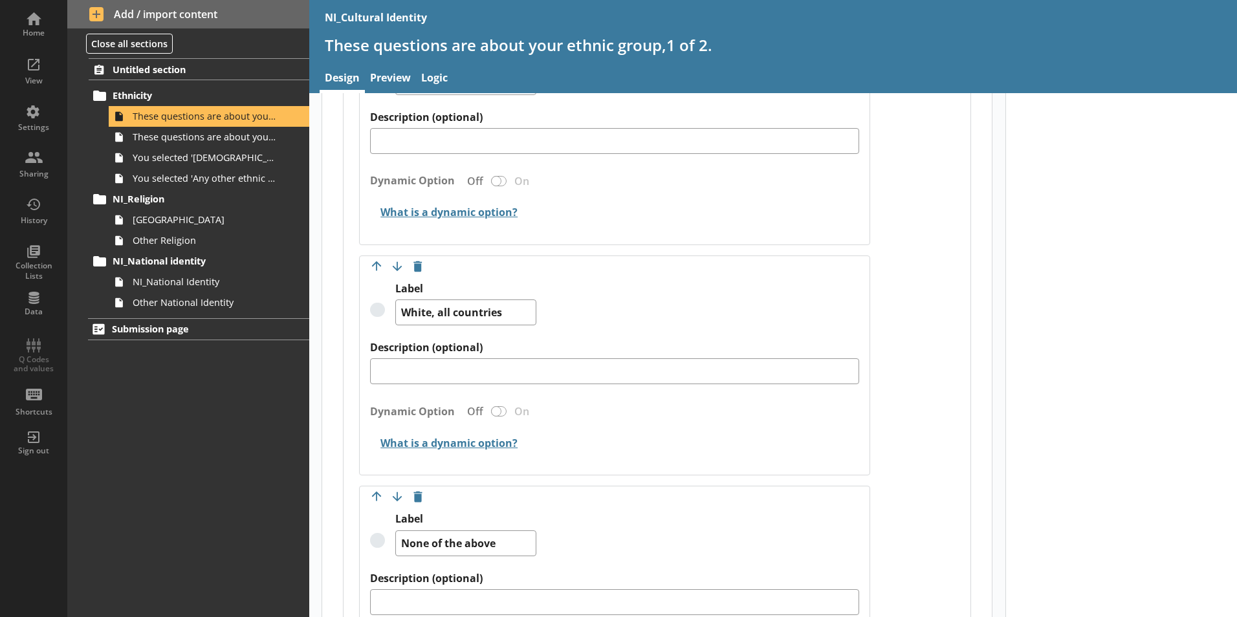
click at [596, 287] on div "Label White, all countries" at bounding box center [614, 311] width 489 height 59
type textarea "x"
click at [48, 83] on div "View" at bounding box center [33, 81] width 45 height 10
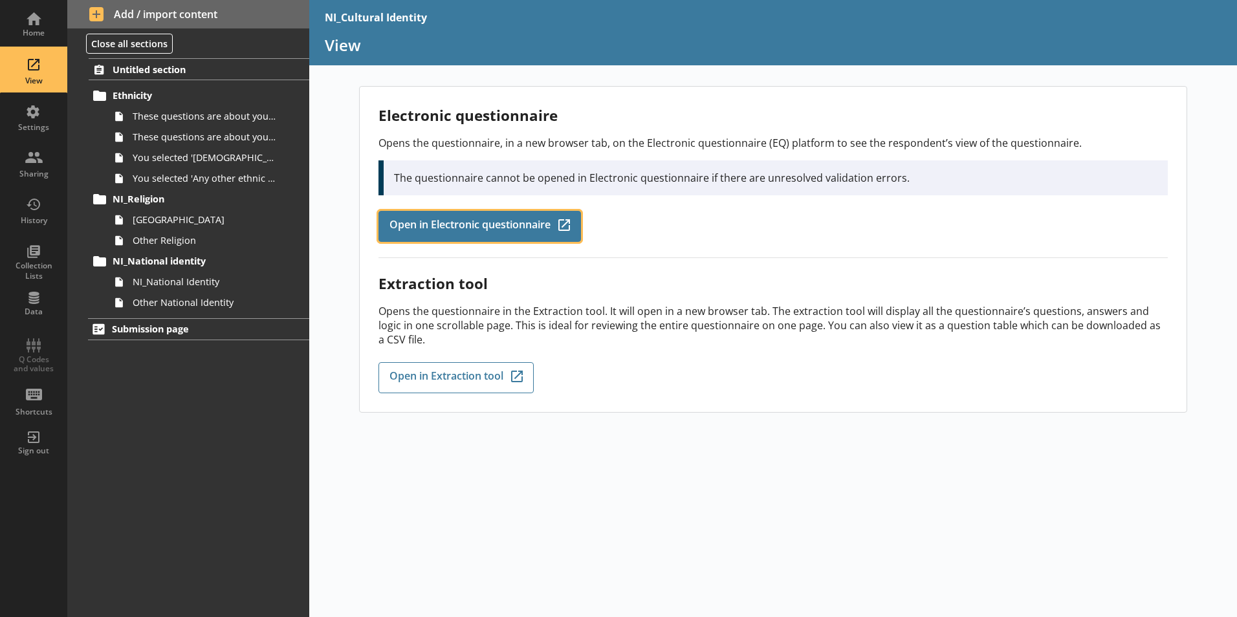
click at [510, 219] on span "Open in Electronic questionnaire" at bounding box center [469, 226] width 161 height 14
